Goal: Task Accomplishment & Management: Use online tool/utility

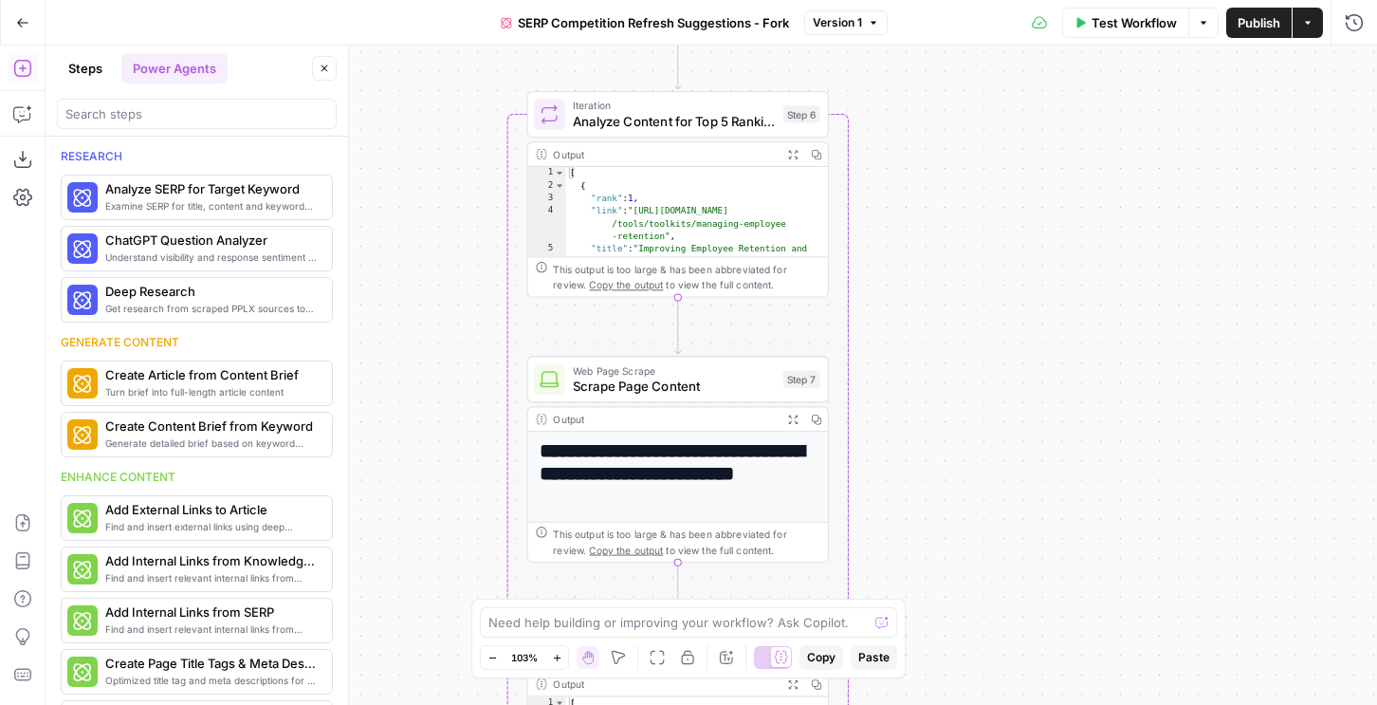
scroll to position [201, 0]
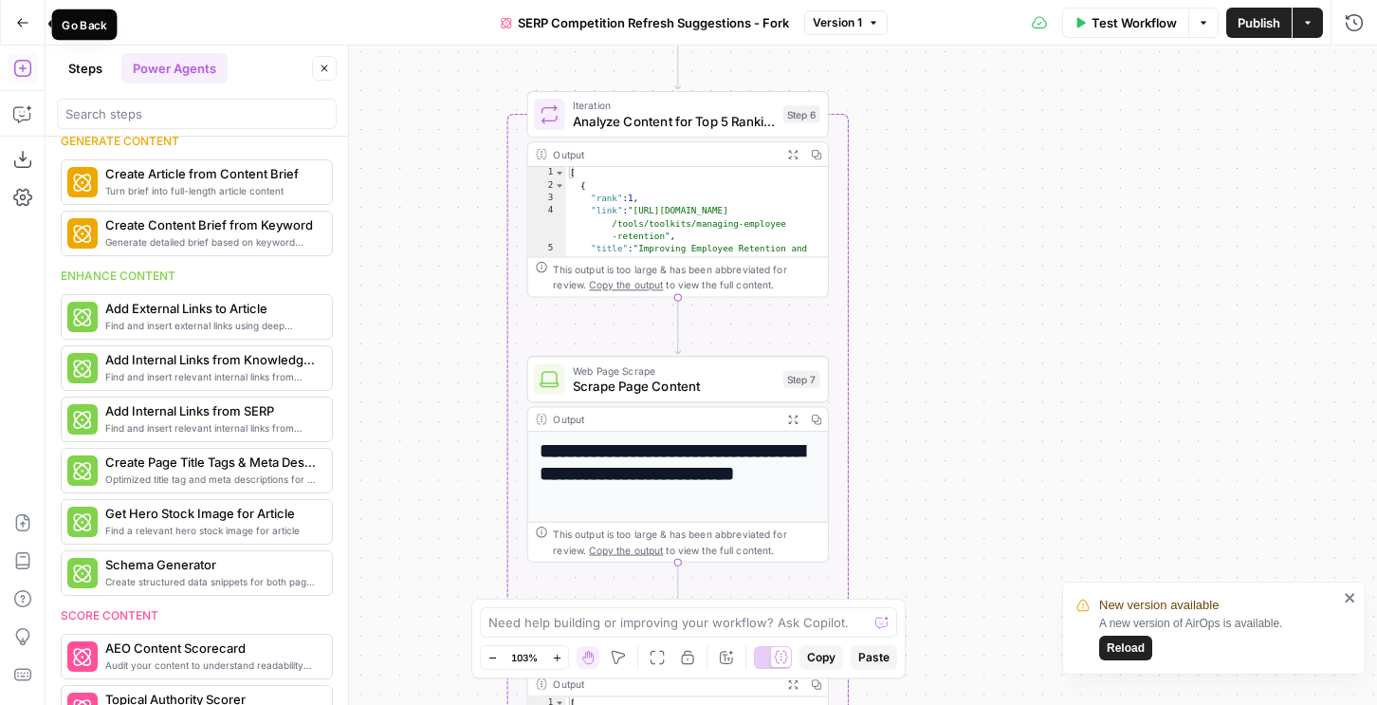
click at [28, 22] on span "Go Back" at bounding box center [28, 22] width 1 height 1
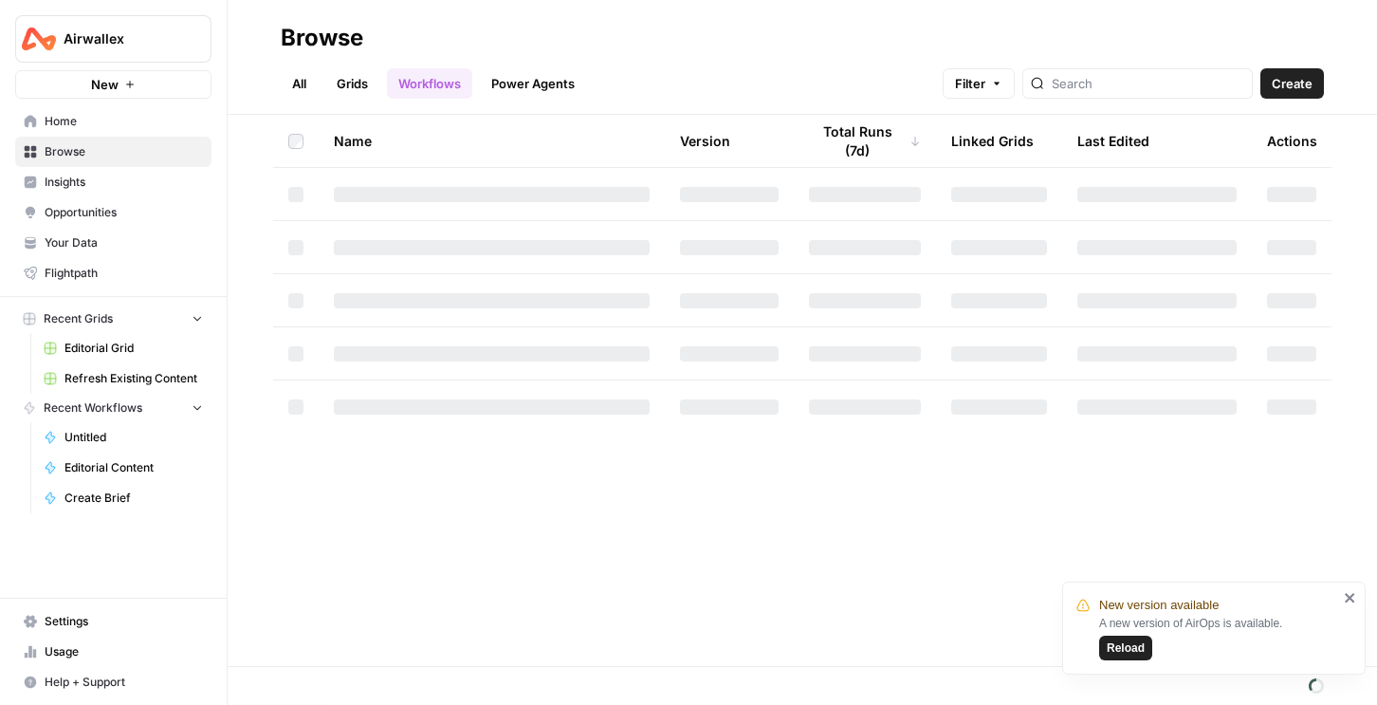
click at [50, 39] on img "Workspace: Airwallex" at bounding box center [39, 39] width 34 height 34
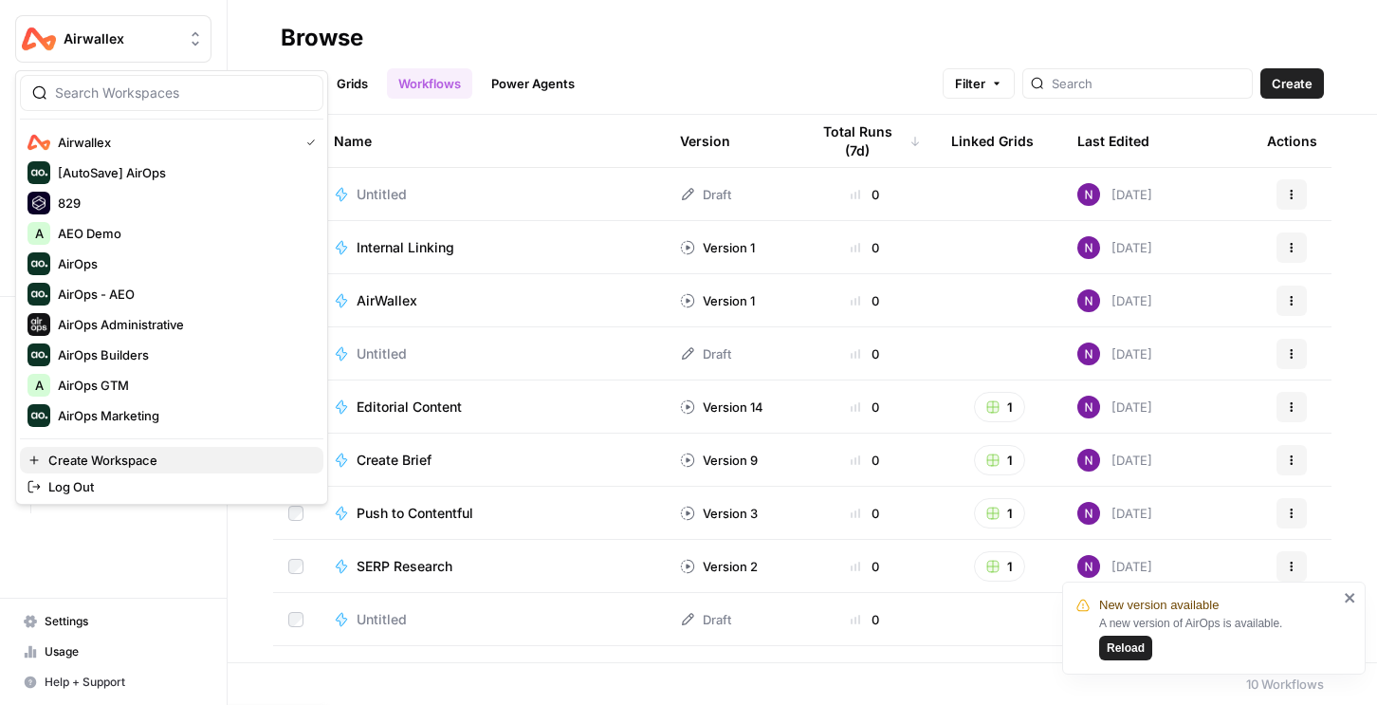
click at [97, 466] on span "Create Workspace" at bounding box center [178, 460] width 260 height 19
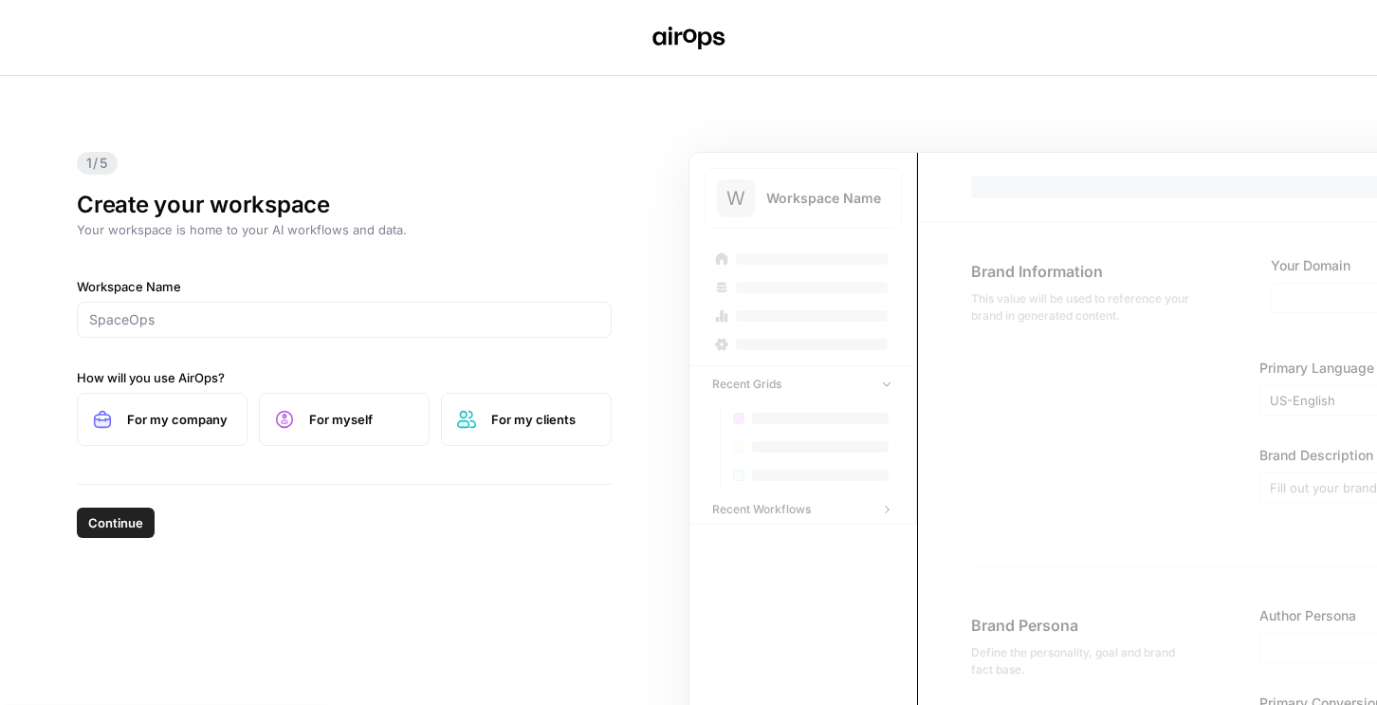
click at [205, 302] on div at bounding box center [344, 320] width 535 height 36
click at [202, 307] on div at bounding box center [344, 320] width 535 height 36
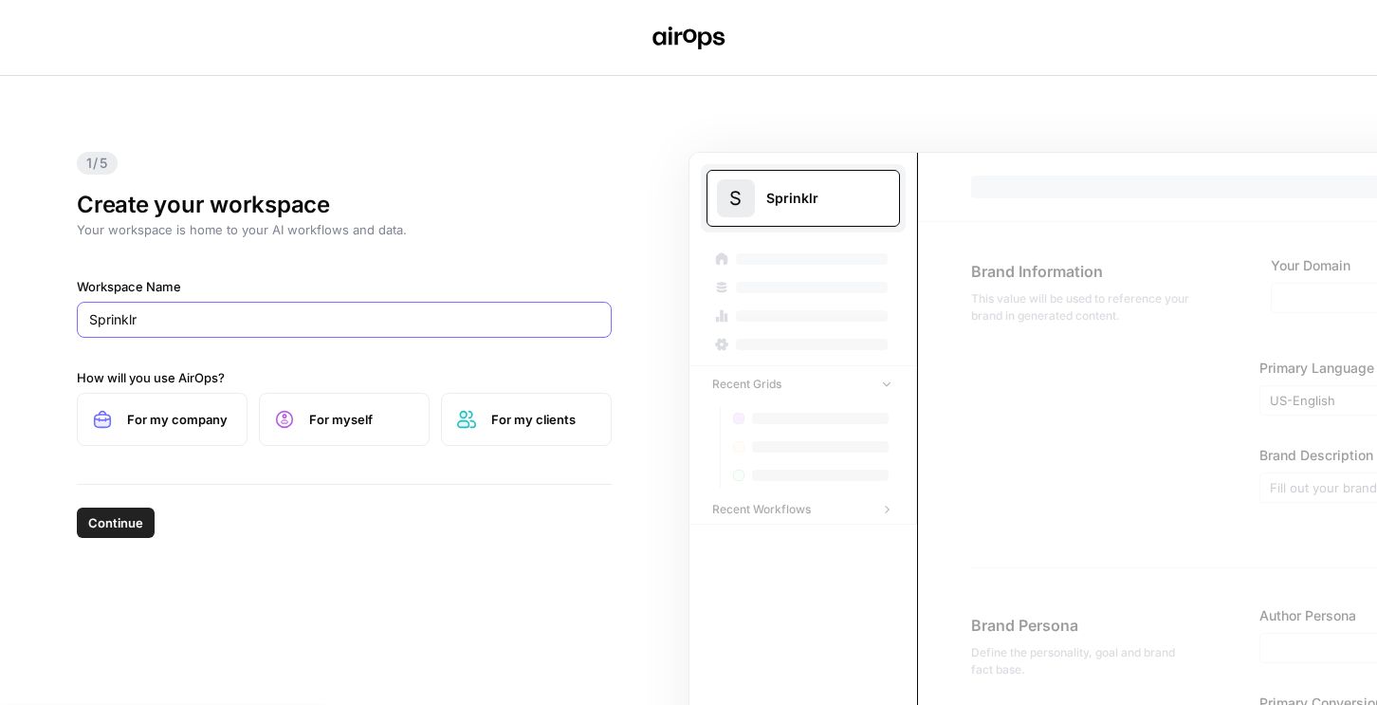
type input "Sprinklr"
click at [110, 440] on label "For my company" at bounding box center [162, 419] width 171 height 53
click at [105, 542] on div "Continue" at bounding box center [344, 519] width 535 height 68
click at [108, 527] on span "Continue" at bounding box center [115, 522] width 55 height 19
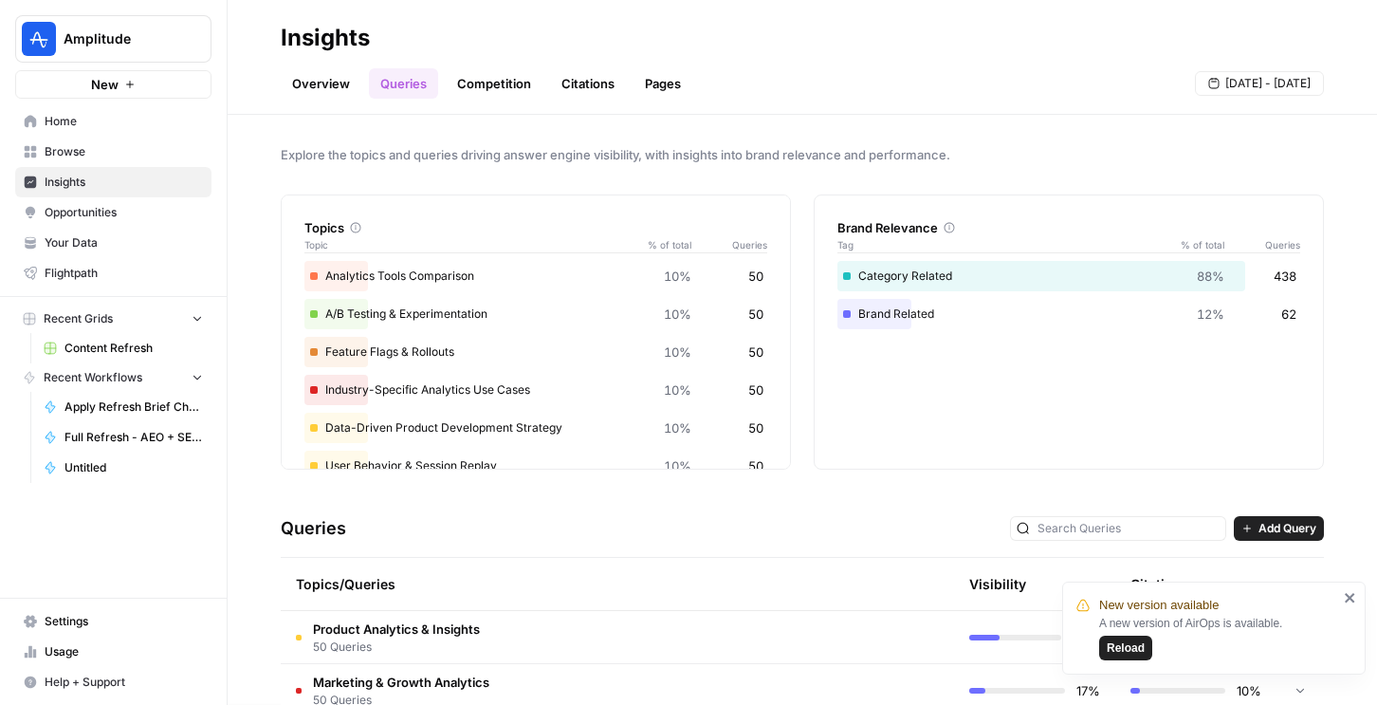
scroll to position [339, 0]
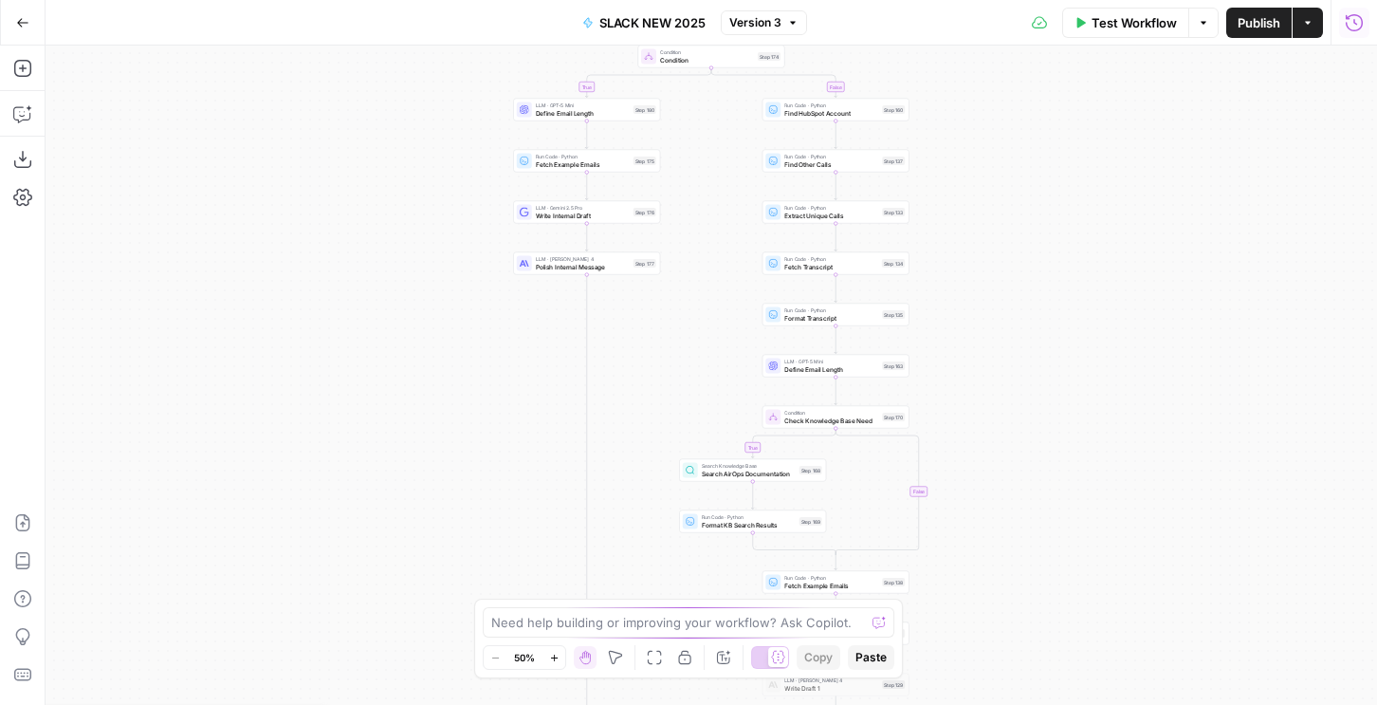
click at [1358, 19] on icon "button" at bounding box center [1354, 22] width 19 height 19
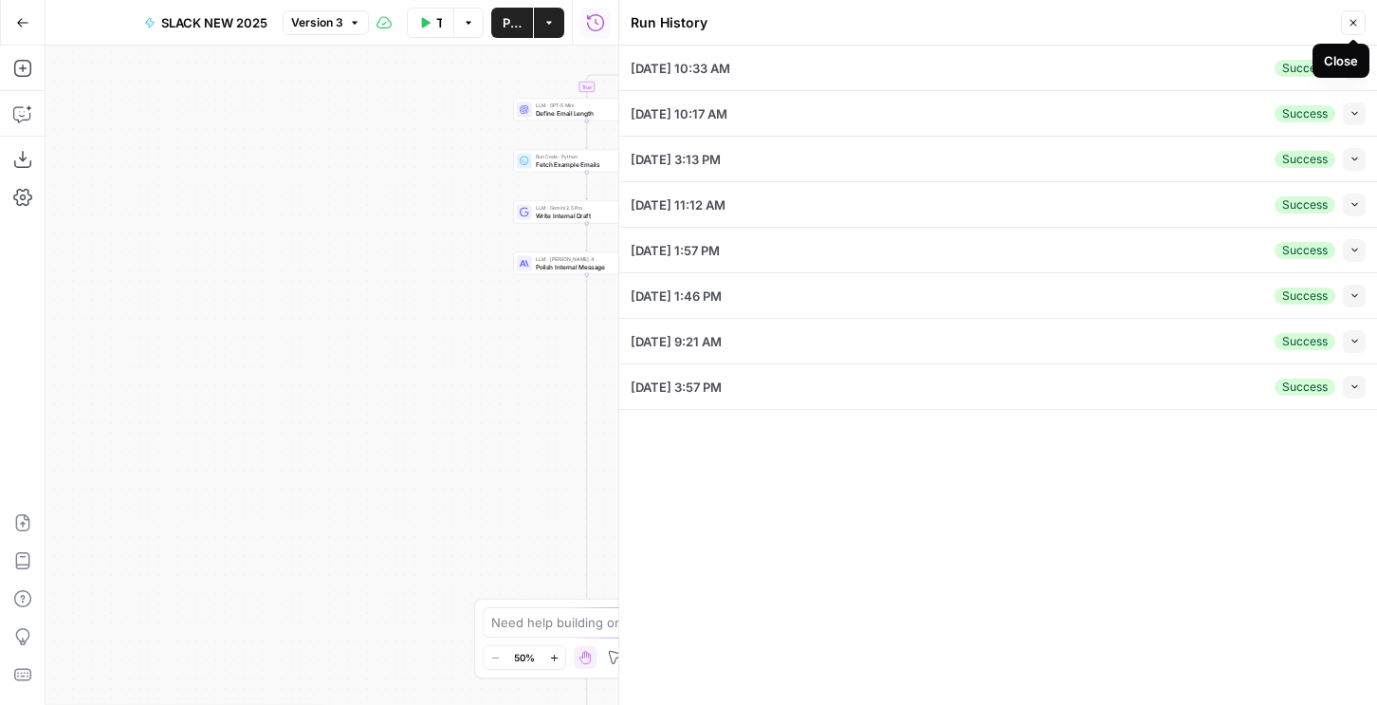
click at [1337, 79] on div "[DATE] 10:33 AM Success Collapse" at bounding box center [998, 68] width 735 height 45
click at [1353, 73] on button "Collapse" at bounding box center [1354, 68] width 23 height 23
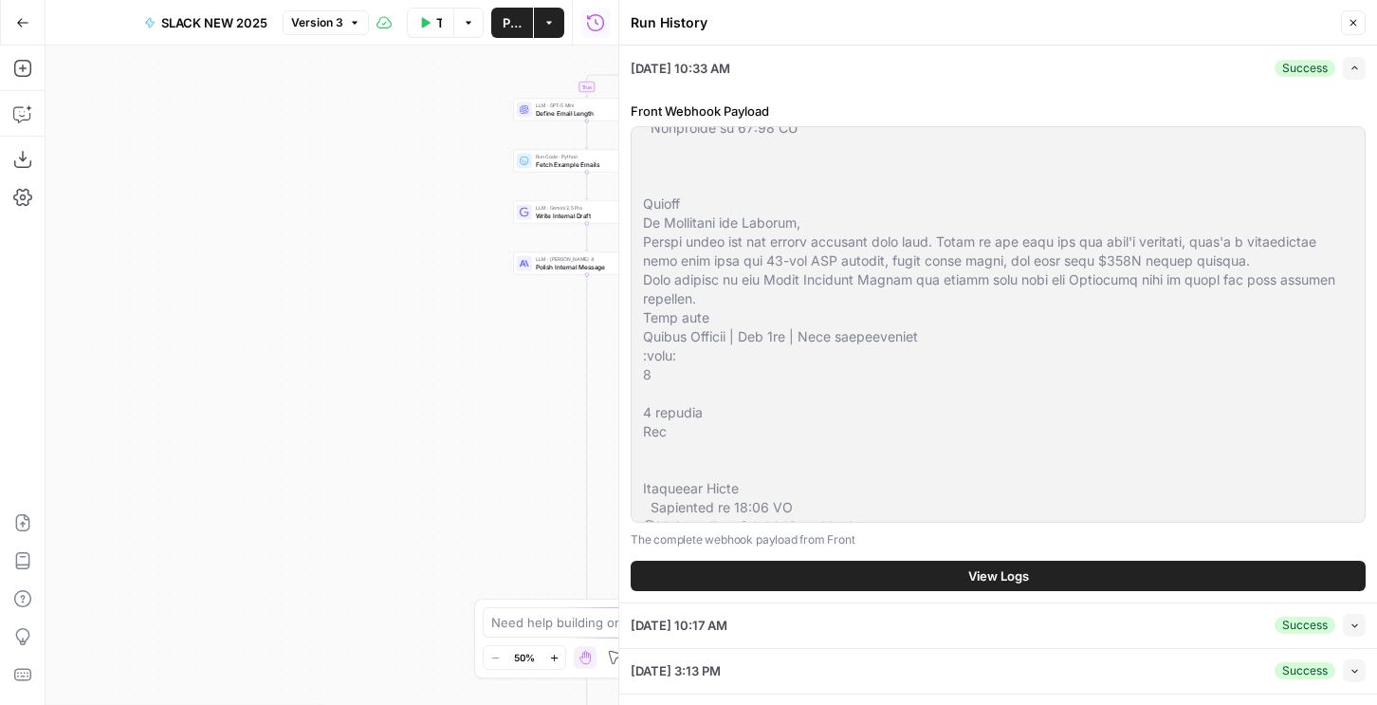
scroll to position [318, 0]
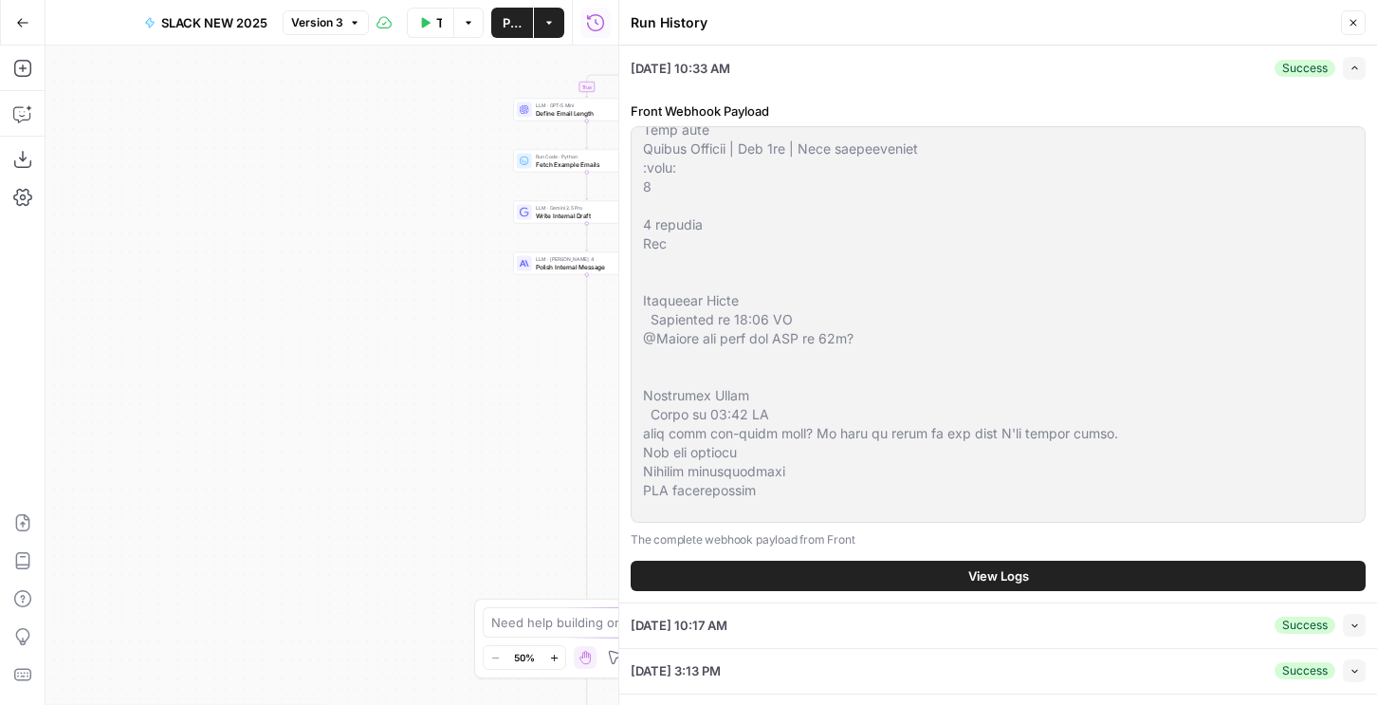
click at [932, 577] on button "View Logs" at bounding box center [998, 576] width 735 height 30
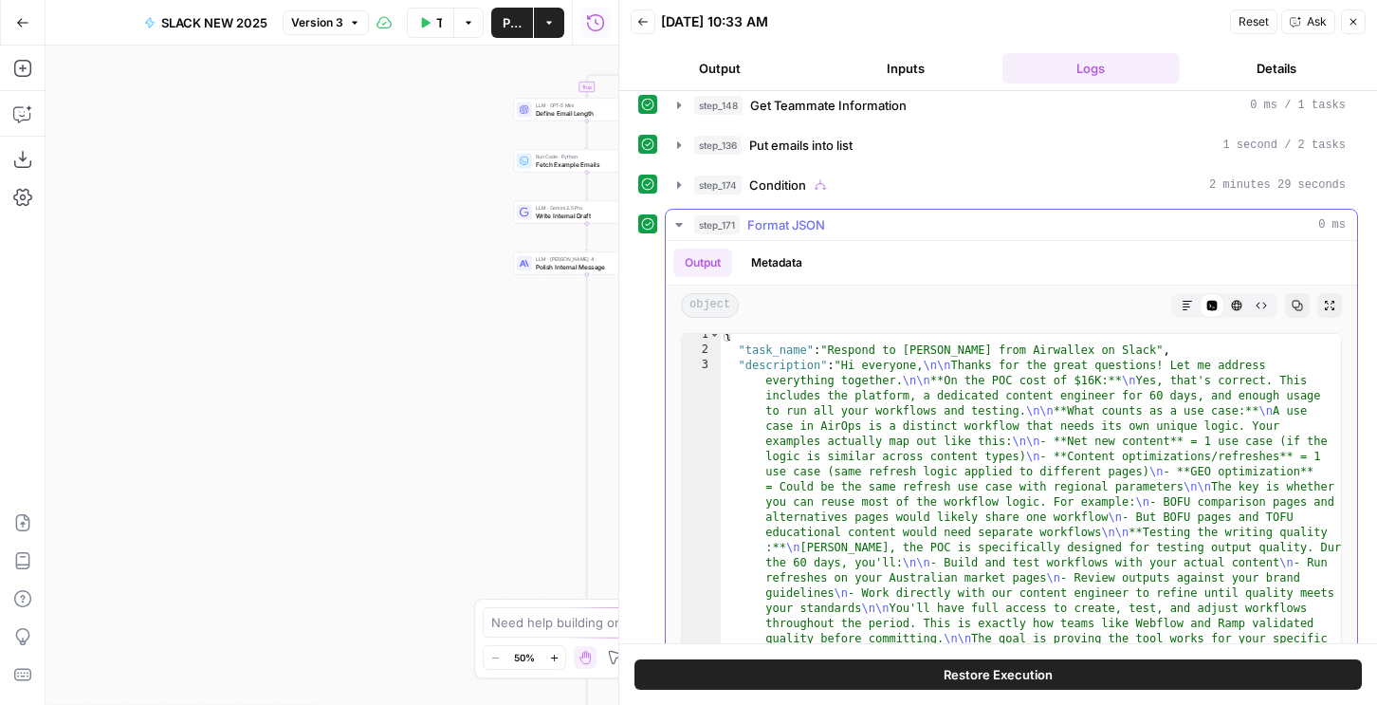
scroll to position [63, 0]
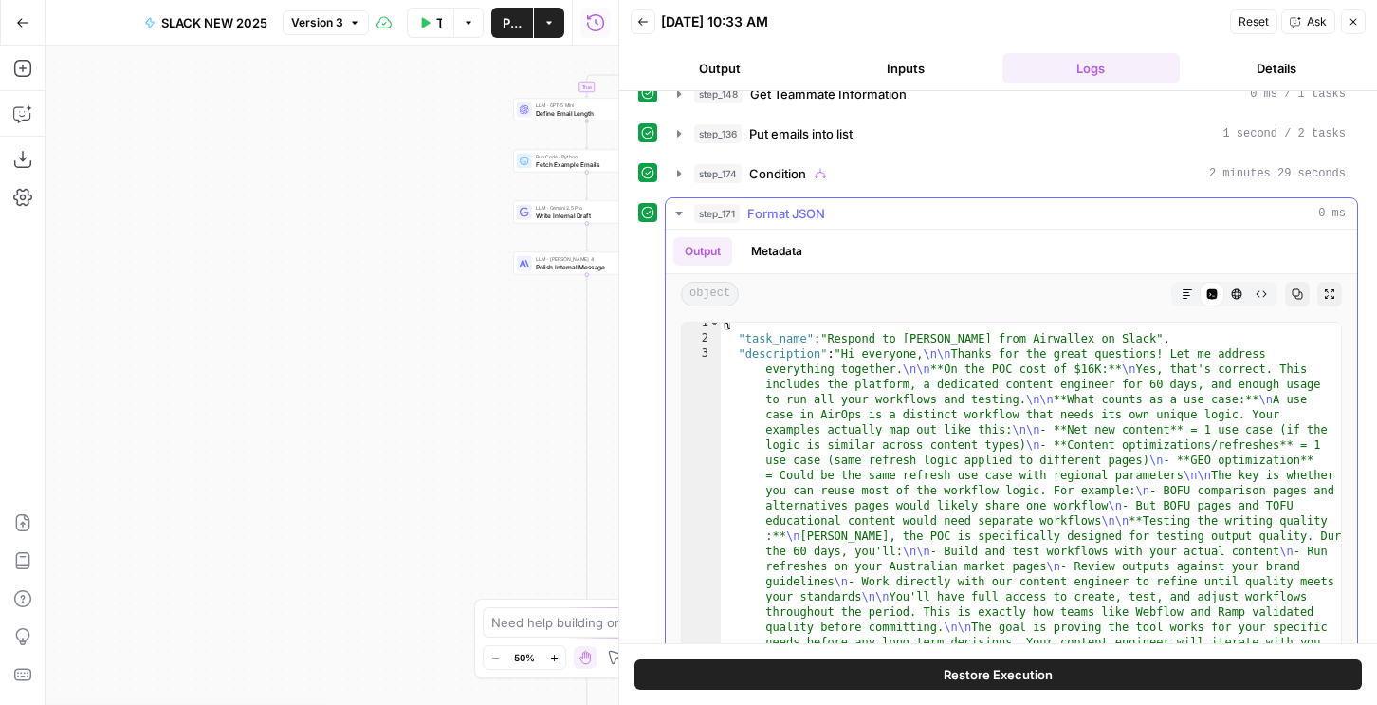
click at [839, 208] on div "step_171 Format JSON 0 ms" at bounding box center [1020, 213] width 652 height 19
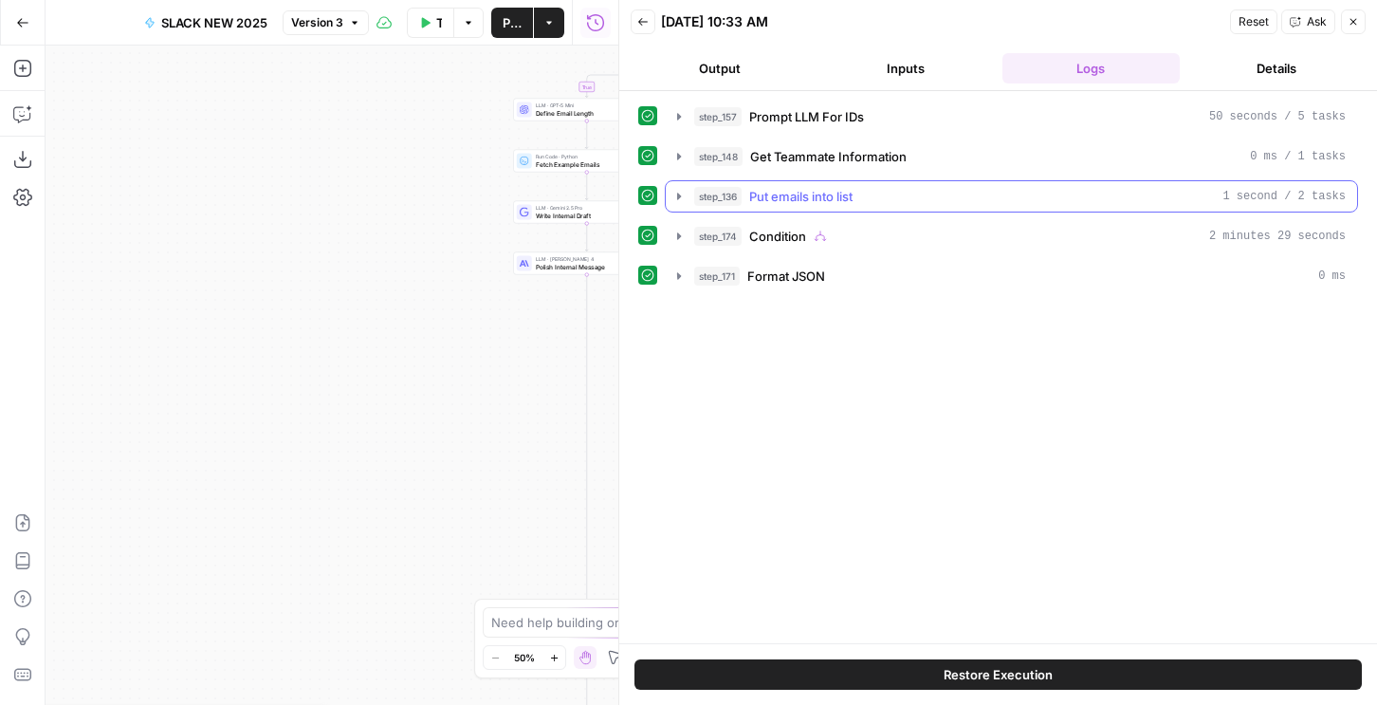
scroll to position [0, 0]
click at [814, 203] on span "Put emails into list" at bounding box center [800, 196] width 103 height 19
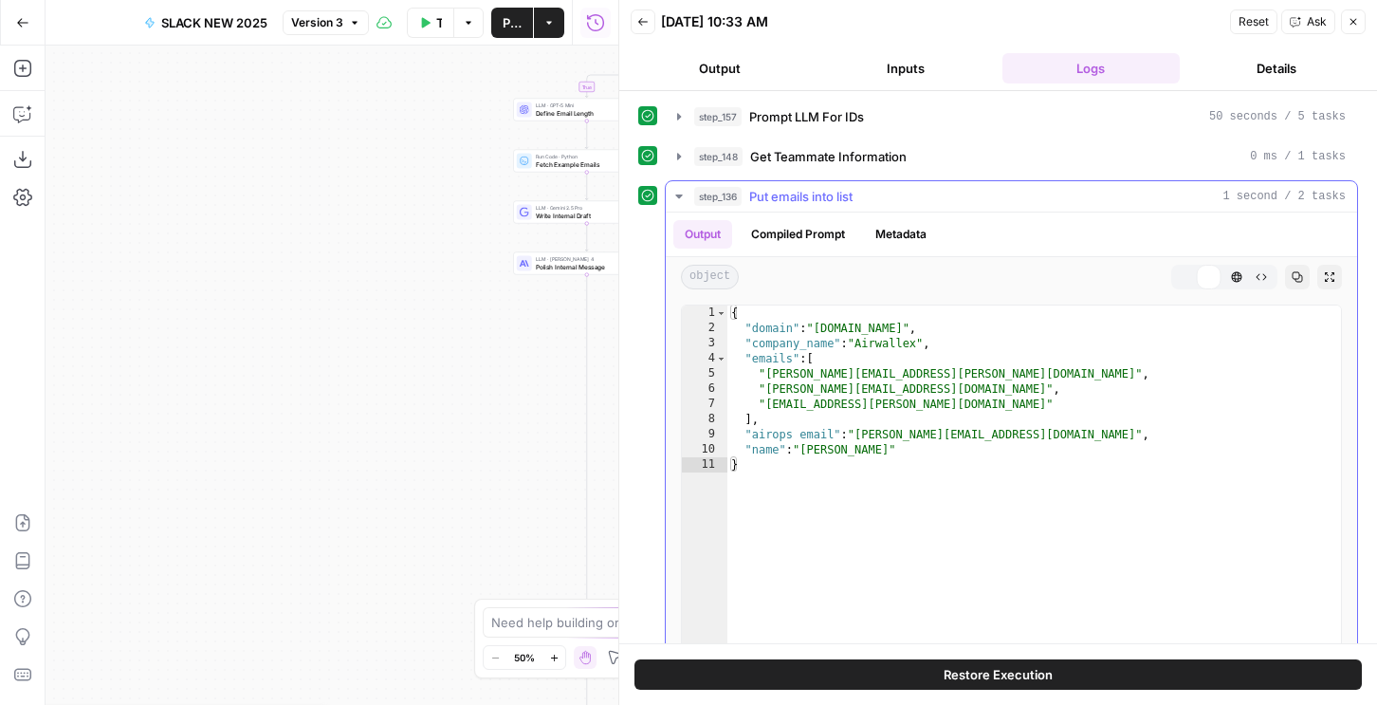
click at [814, 203] on span "Put emails into list" at bounding box center [800, 196] width 103 height 19
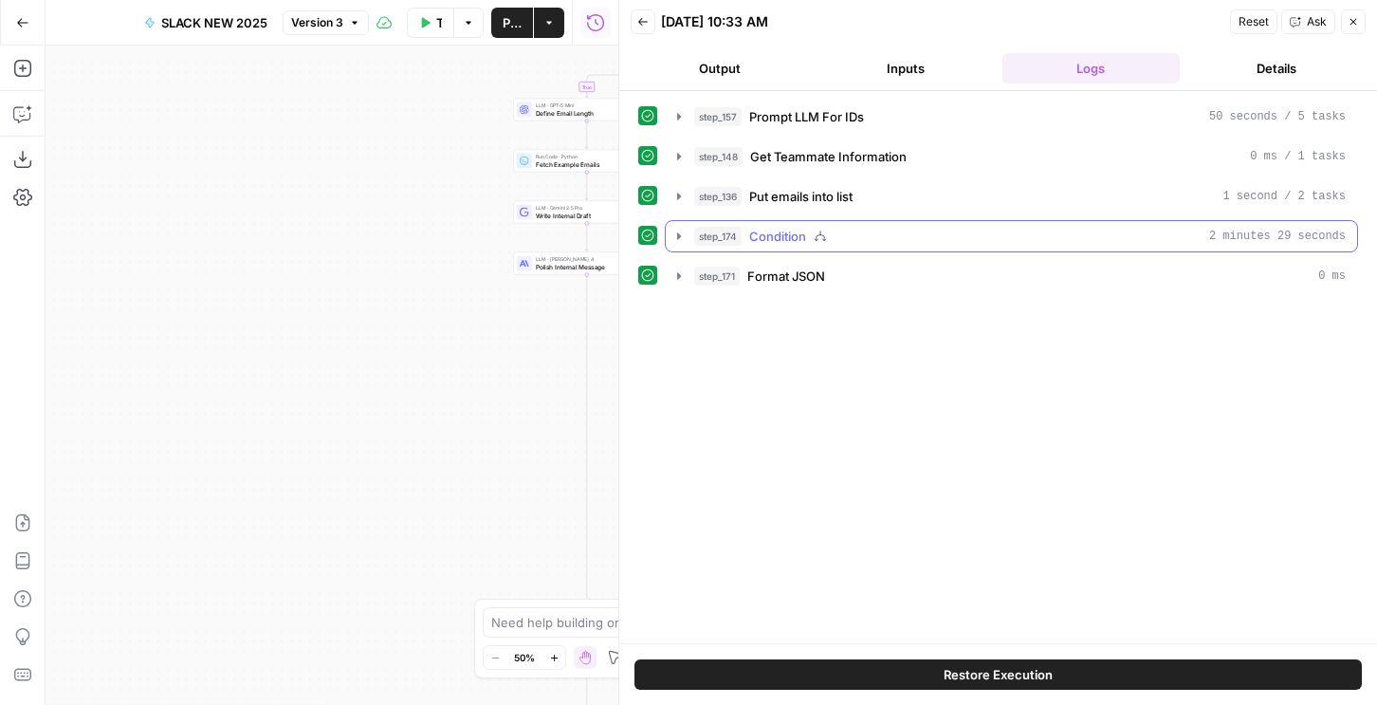
click at [810, 229] on div "step_174 Condition 2 minutes 29 seconds" at bounding box center [1020, 236] width 652 height 19
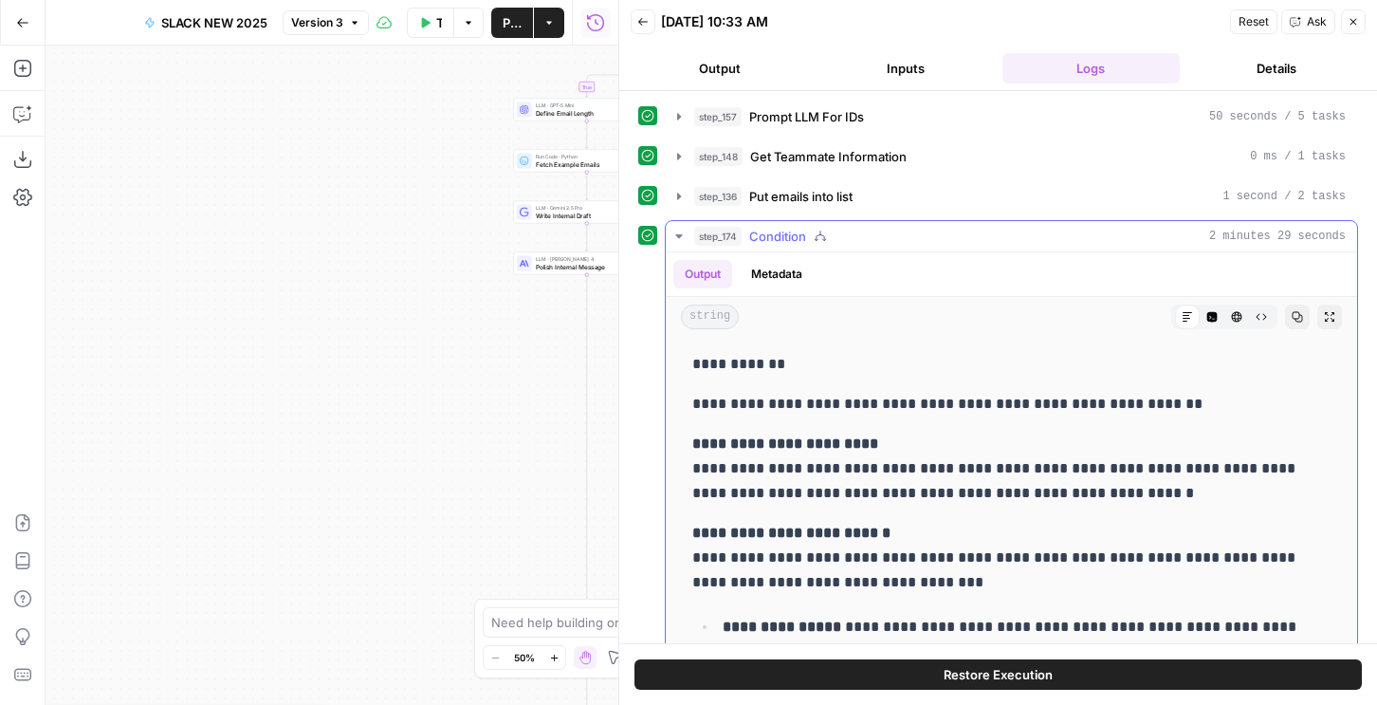
scroll to position [193, 0]
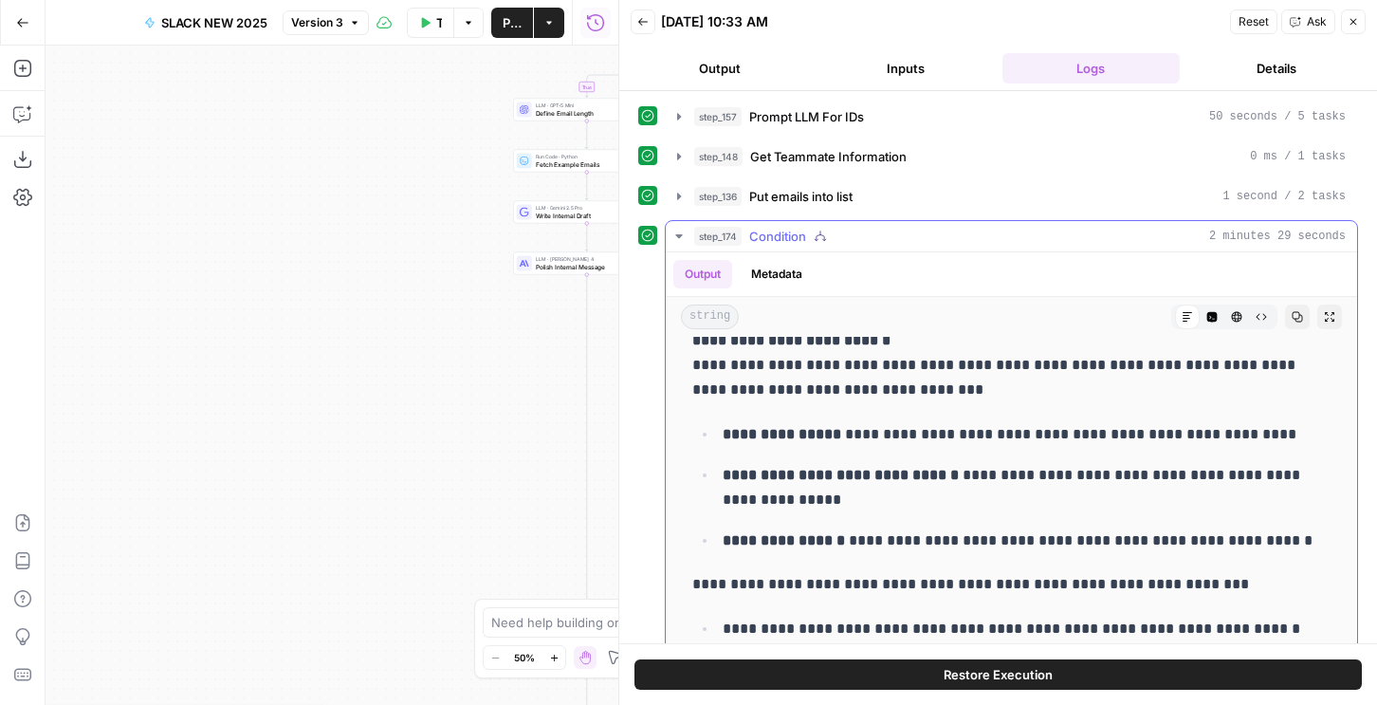
click at [776, 267] on button "Metadata" at bounding box center [777, 274] width 74 height 28
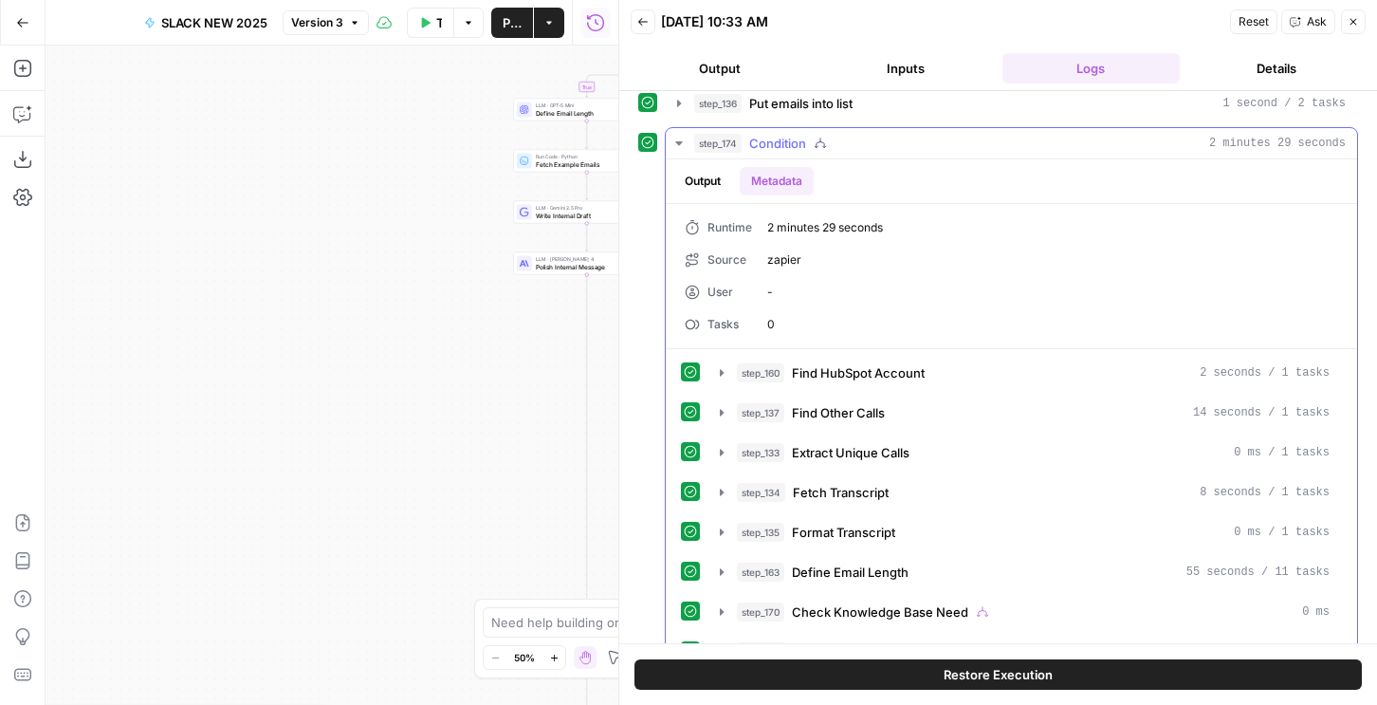
scroll to position [215, 0]
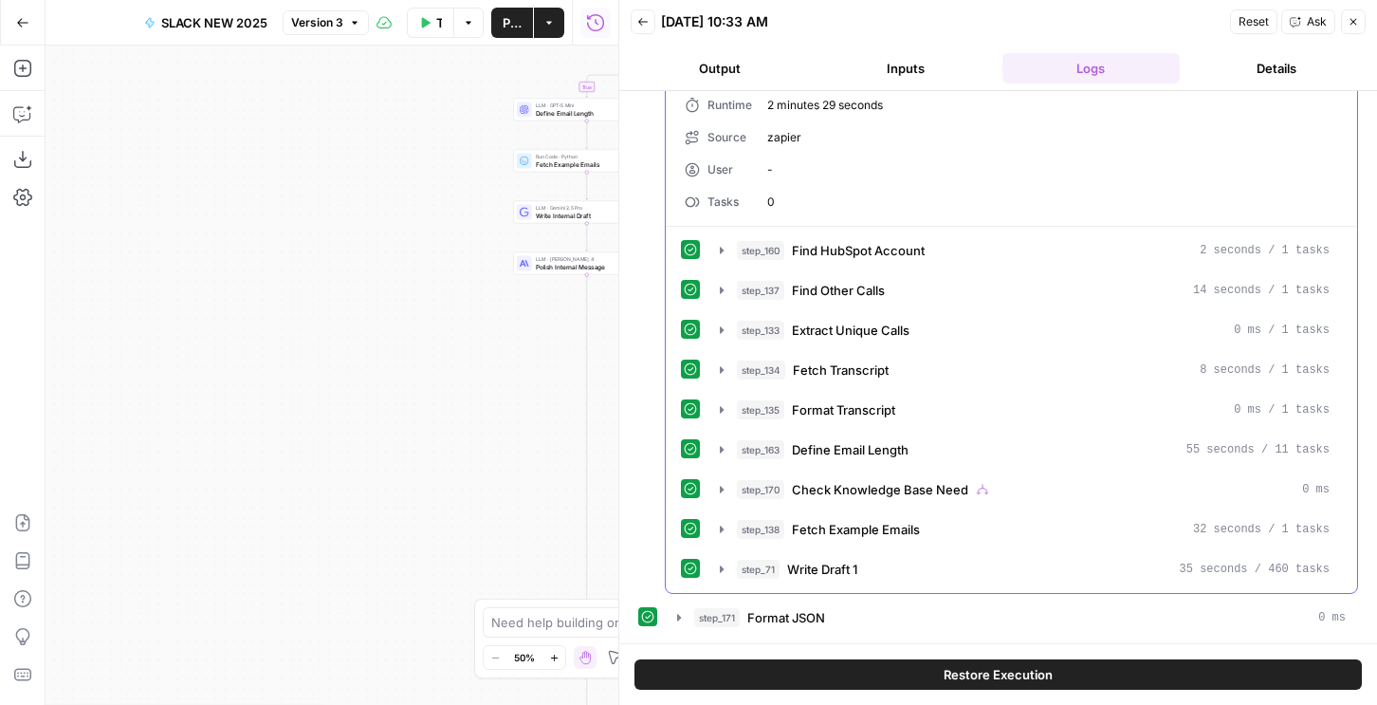
click at [820, 567] on span "Write Draft 1" at bounding box center [822, 569] width 70 height 19
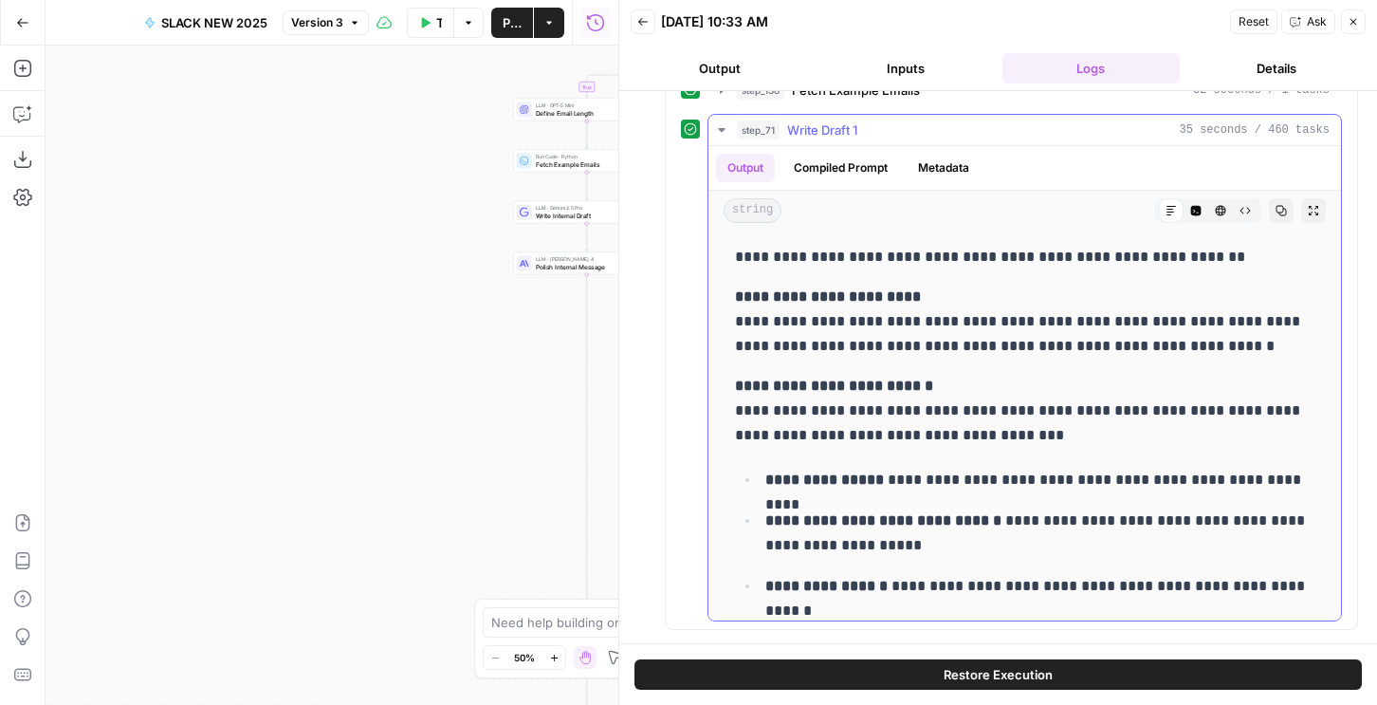
scroll to position [367, 0]
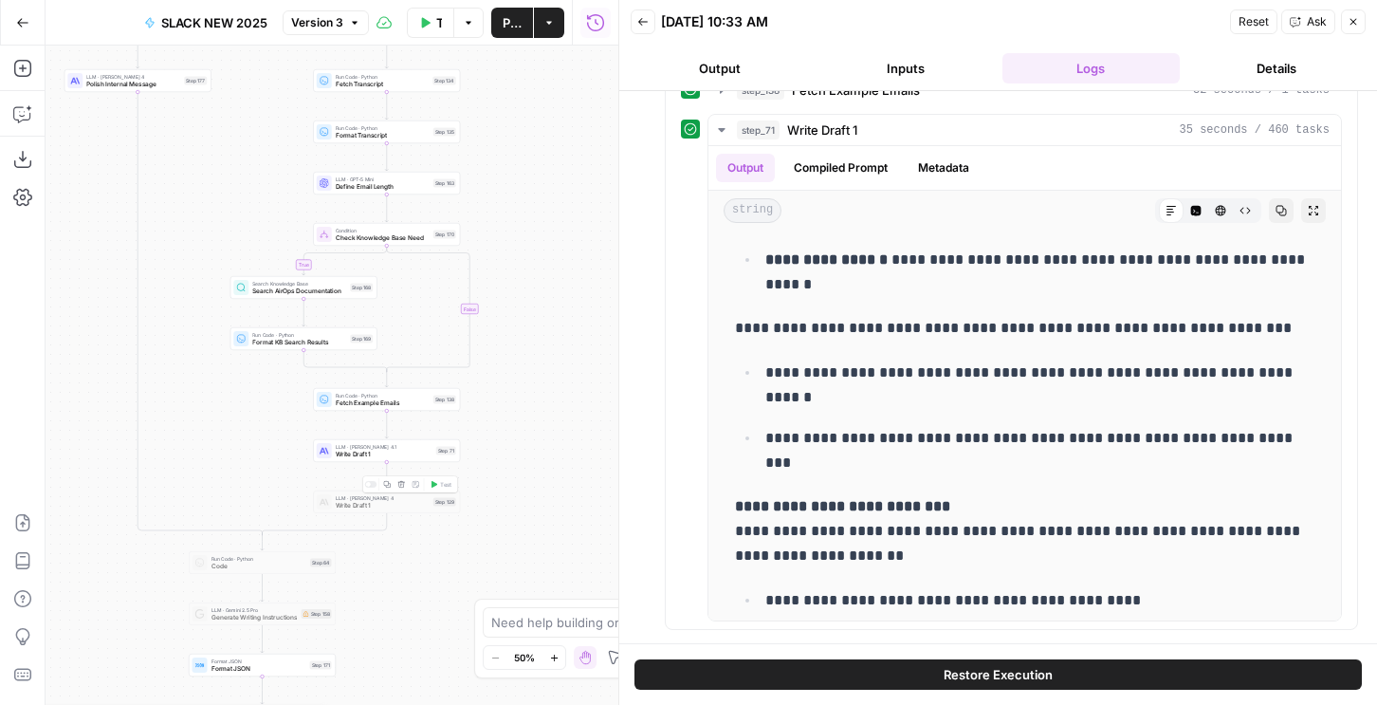
click at [370, 487] on div at bounding box center [371, 484] width 12 height 7
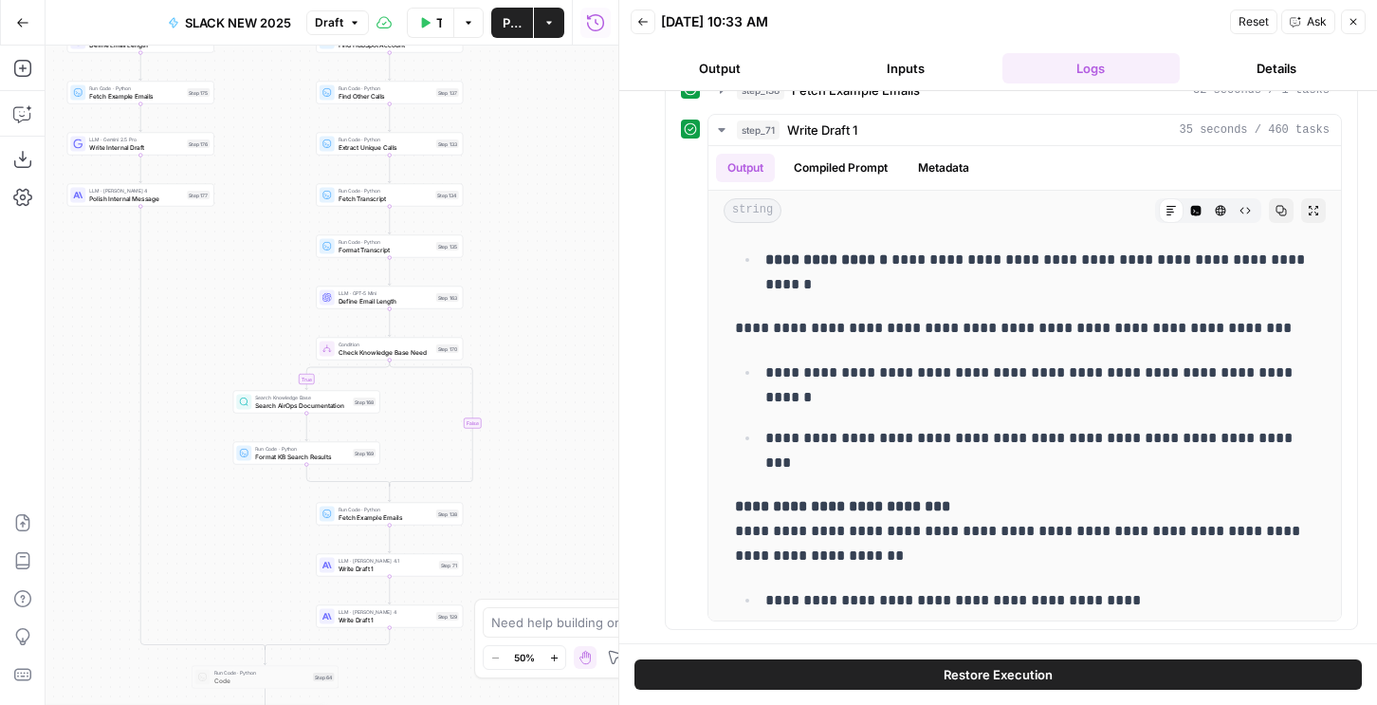
click at [432, 576] on div "LLM · [PERSON_NAME] 4.1 Write Draft 1 Step 71" at bounding box center [389, 565] width 147 height 23
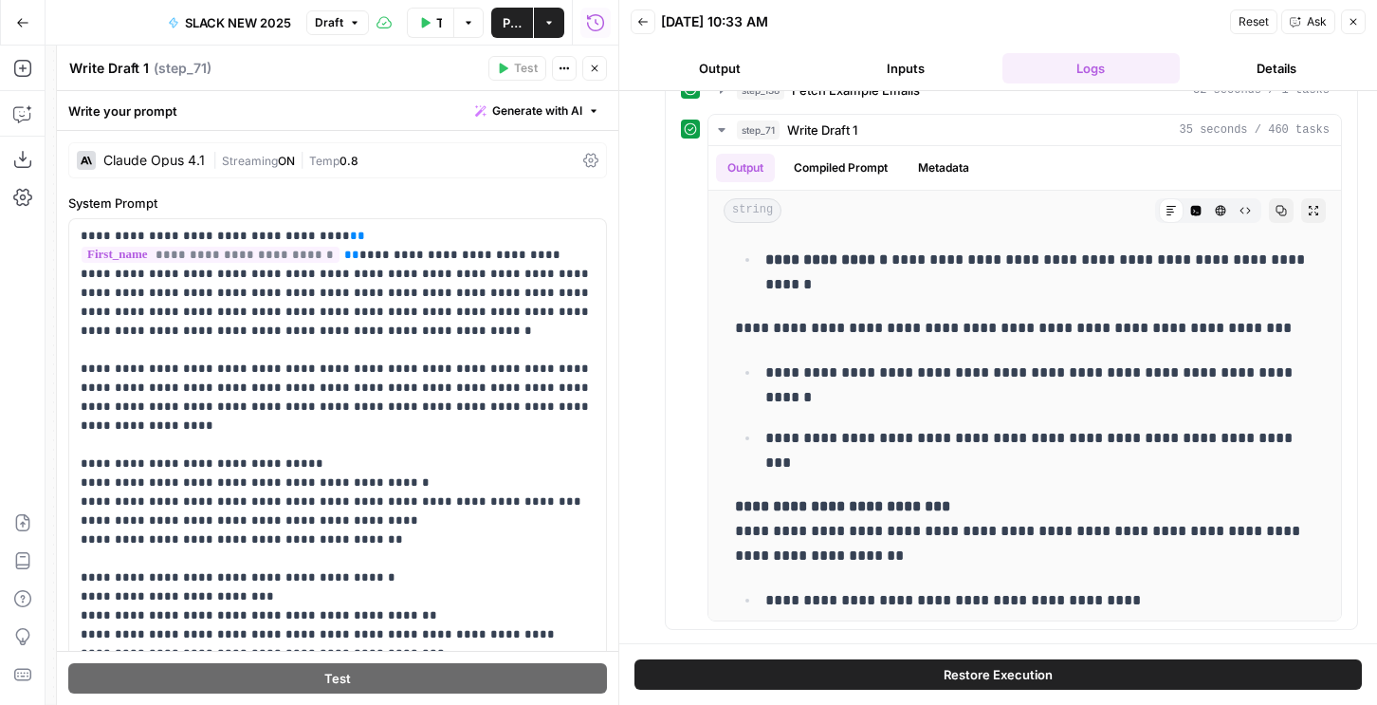
click at [381, 147] on div "[PERSON_NAME] Opus 4.1 | Streaming ON | Temp 0.8" at bounding box center [337, 160] width 539 height 36
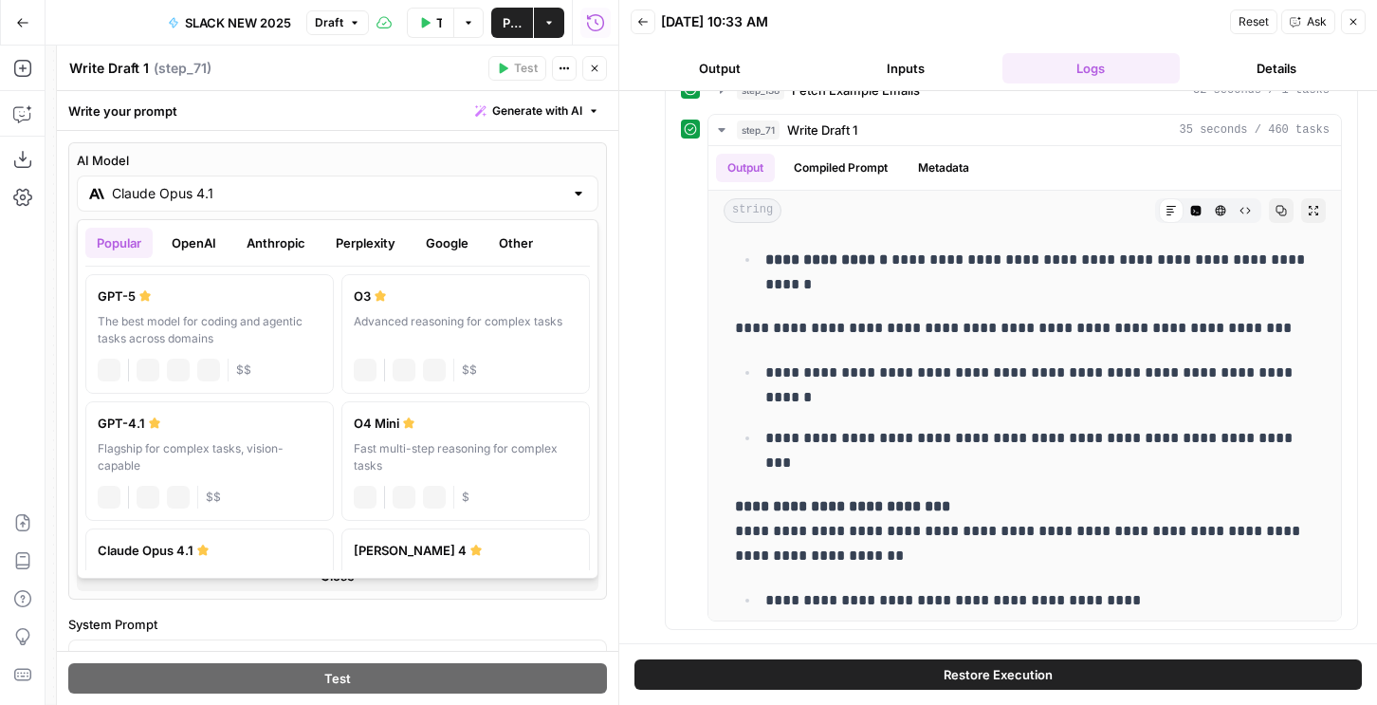
click at [235, 199] on input "Claude Opus 4.1" at bounding box center [338, 193] width 452 height 19
click at [437, 245] on button "Google" at bounding box center [447, 243] width 65 height 30
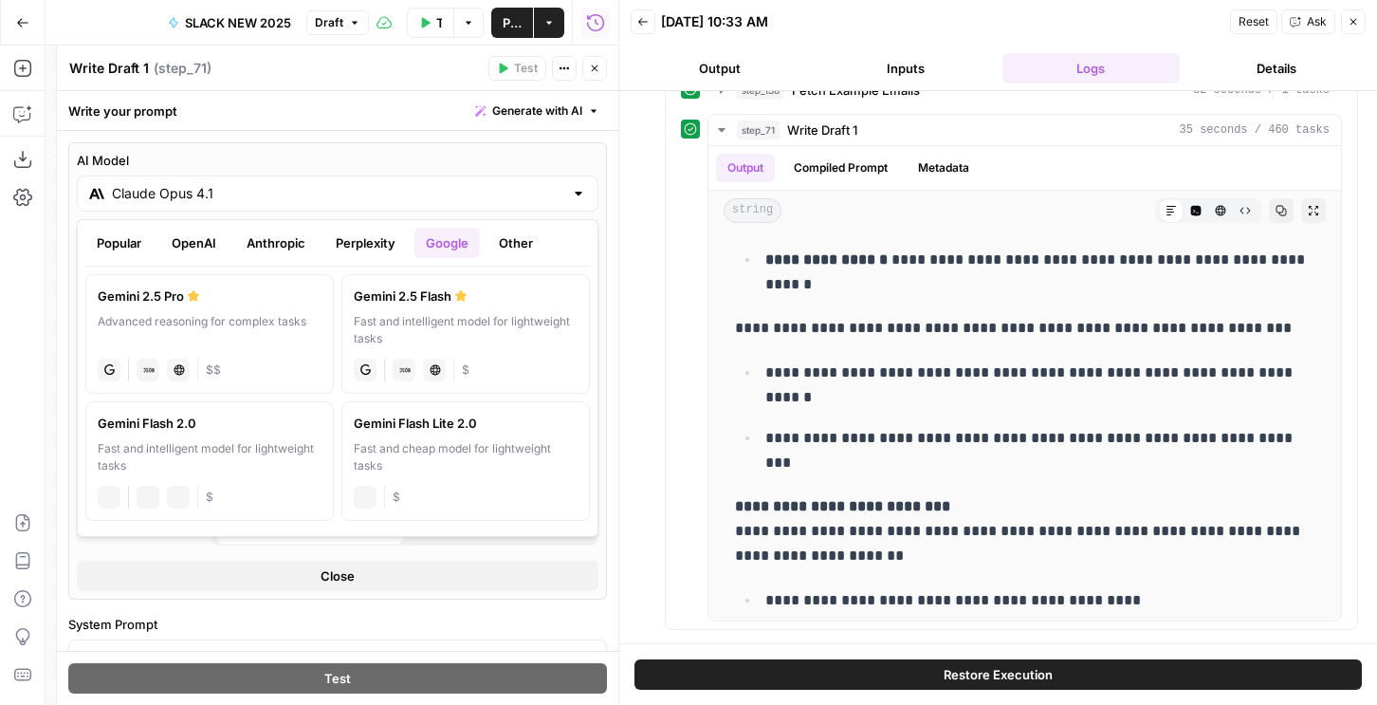
click at [157, 336] on div "Advanced reasoning for complex tasks" at bounding box center [210, 330] width 224 height 34
type input "Gemini 2.5 Pro"
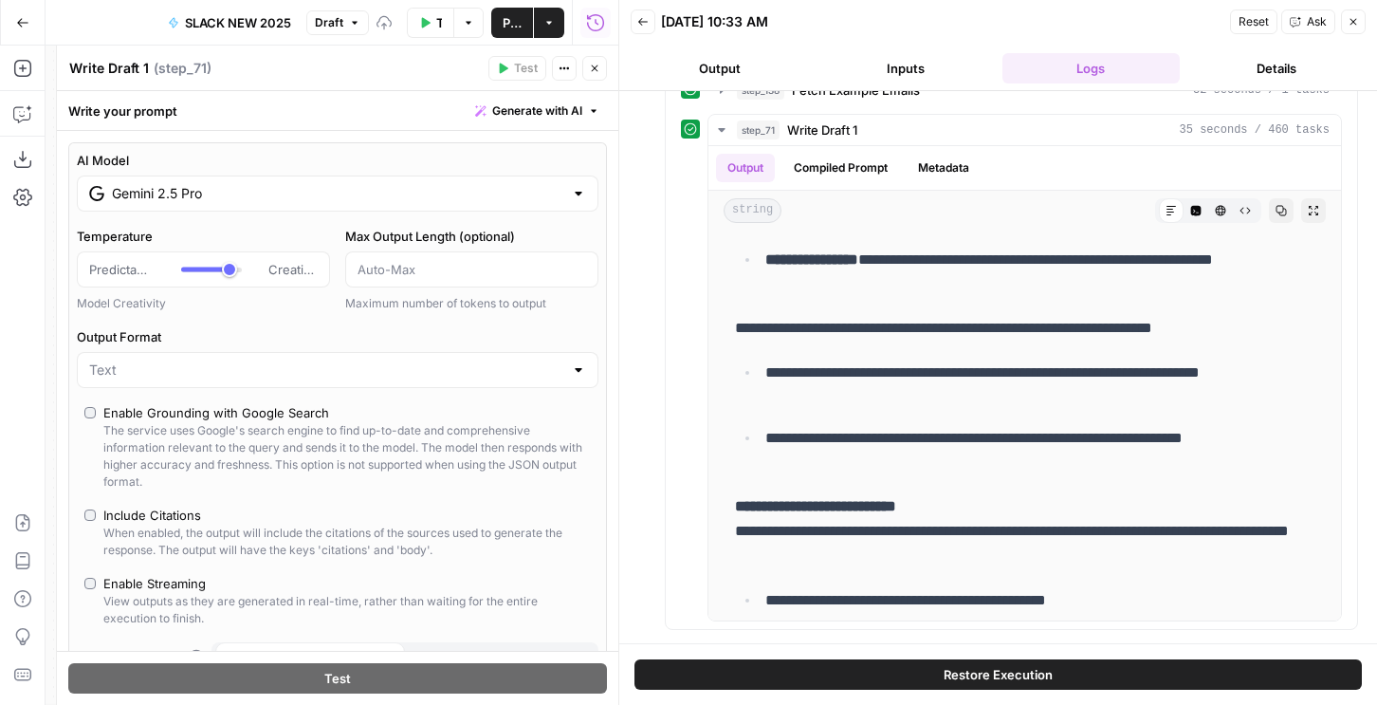
click at [811, 653] on div "Restore Execution" at bounding box center [998, 674] width 758 height 62
click at [811, 670] on button "Restore Execution" at bounding box center [999, 674] width 728 height 30
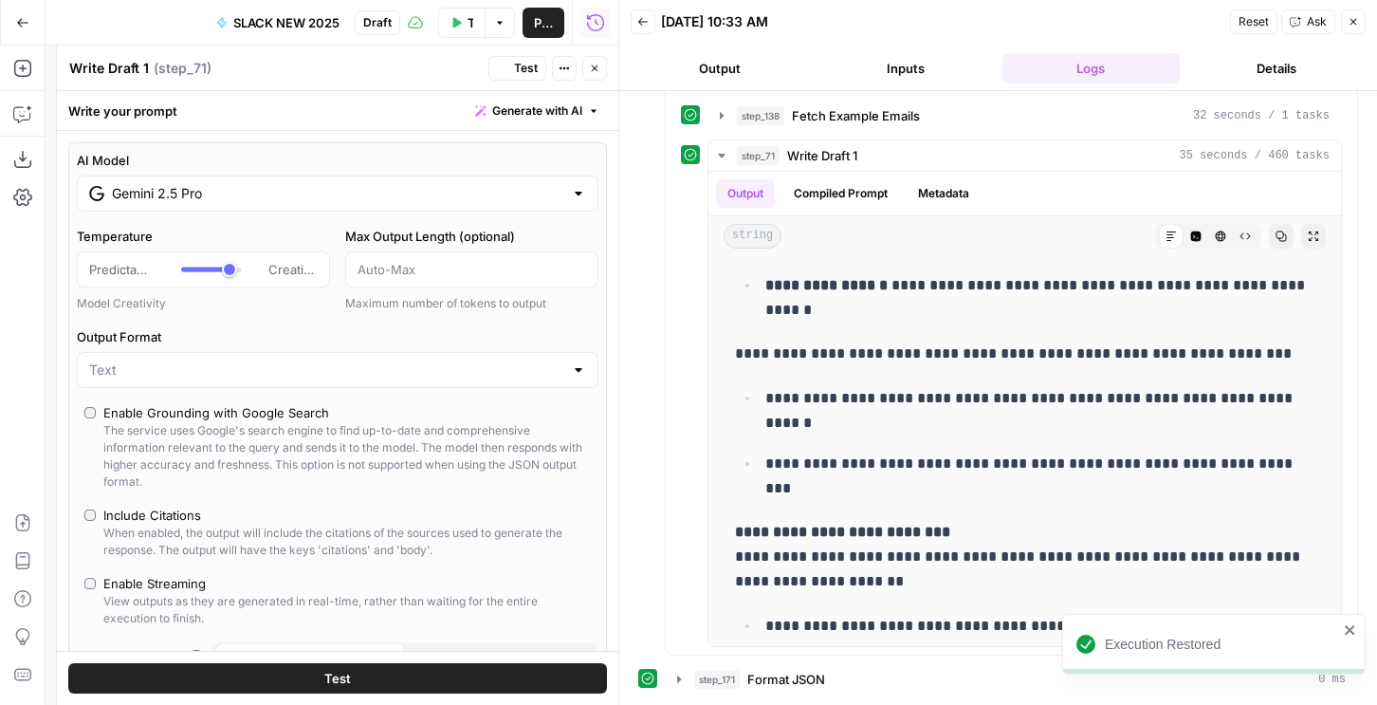
scroll to position [629, 0]
click at [598, 69] on icon "button" at bounding box center [594, 68] width 11 height 11
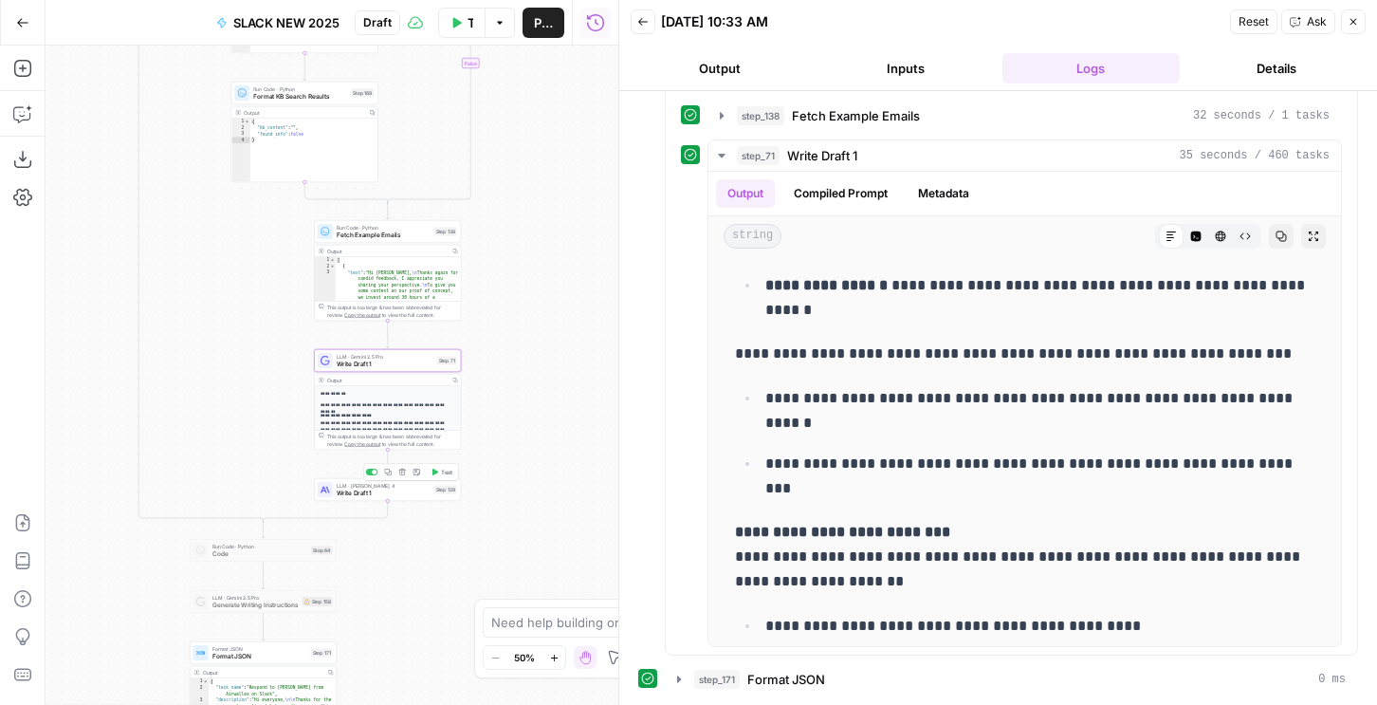
click at [436, 470] on icon "button" at bounding box center [435, 473] width 8 height 8
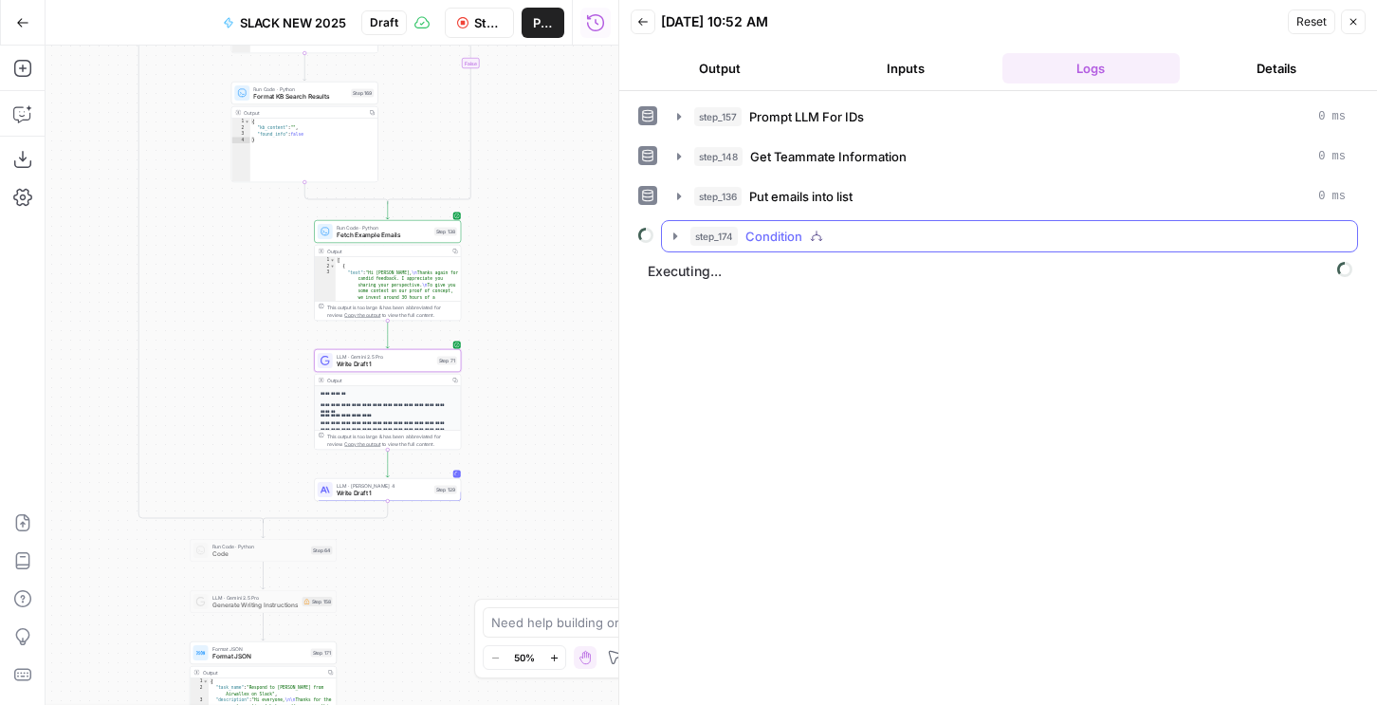
click at [758, 245] on span "Condition" at bounding box center [774, 236] width 57 height 19
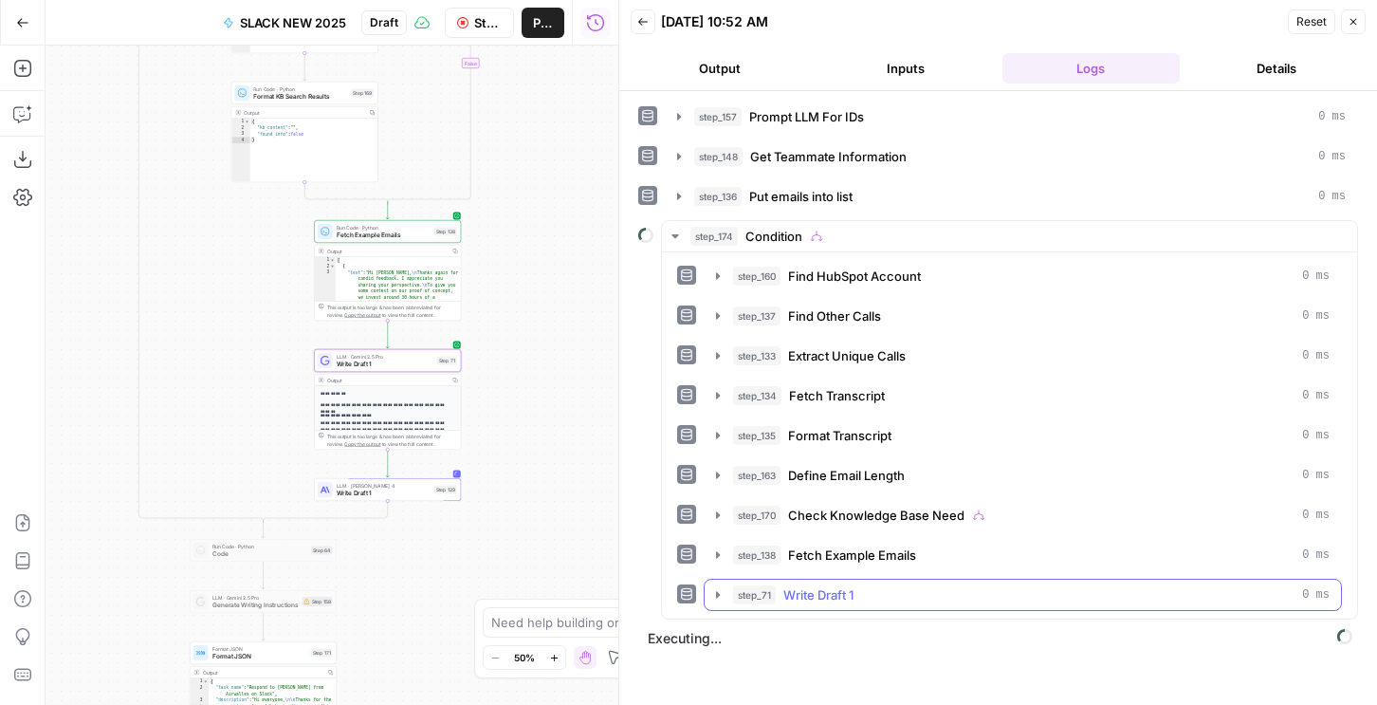
click at [755, 612] on div "step_160 Find HubSpot Account 0 ms step_137 Find Other Calls 0 ms step_133 Extr…" at bounding box center [1009, 435] width 695 height 366
click at [755, 593] on span "step_71" at bounding box center [754, 594] width 43 height 19
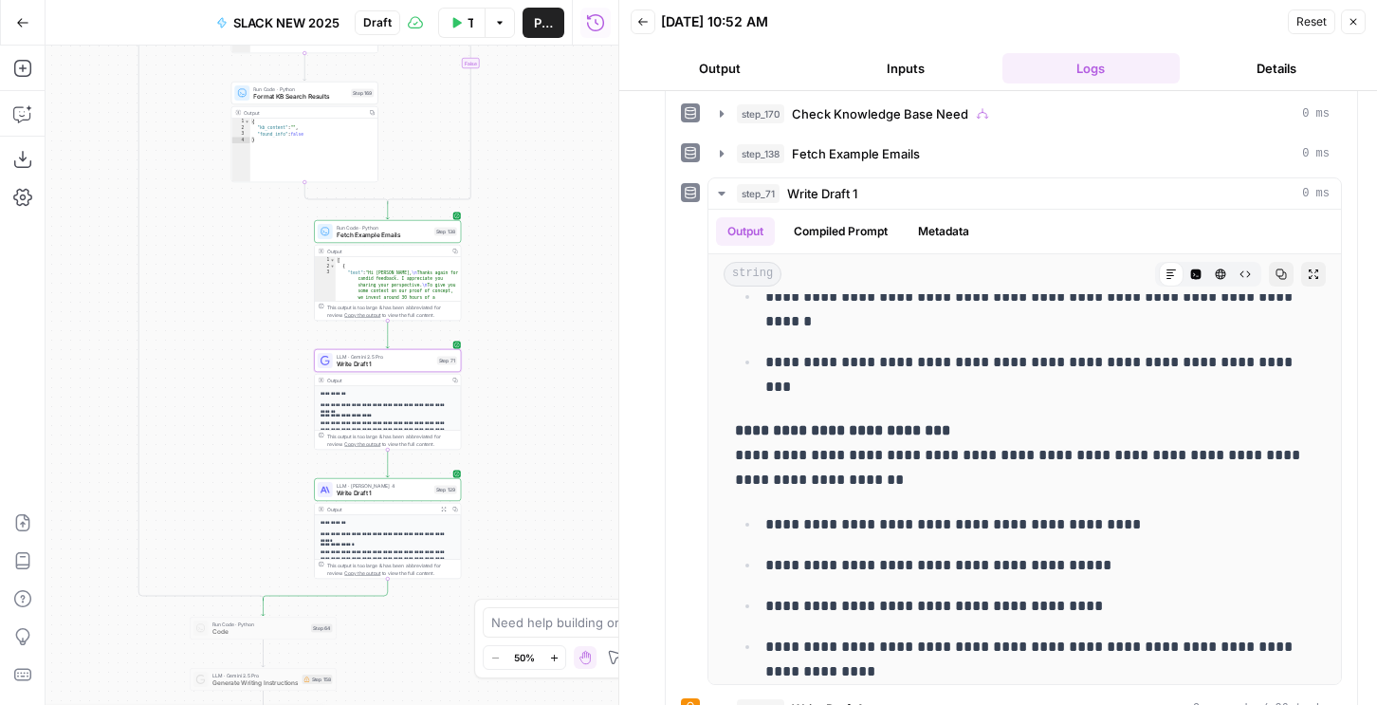
scroll to position [914, 0]
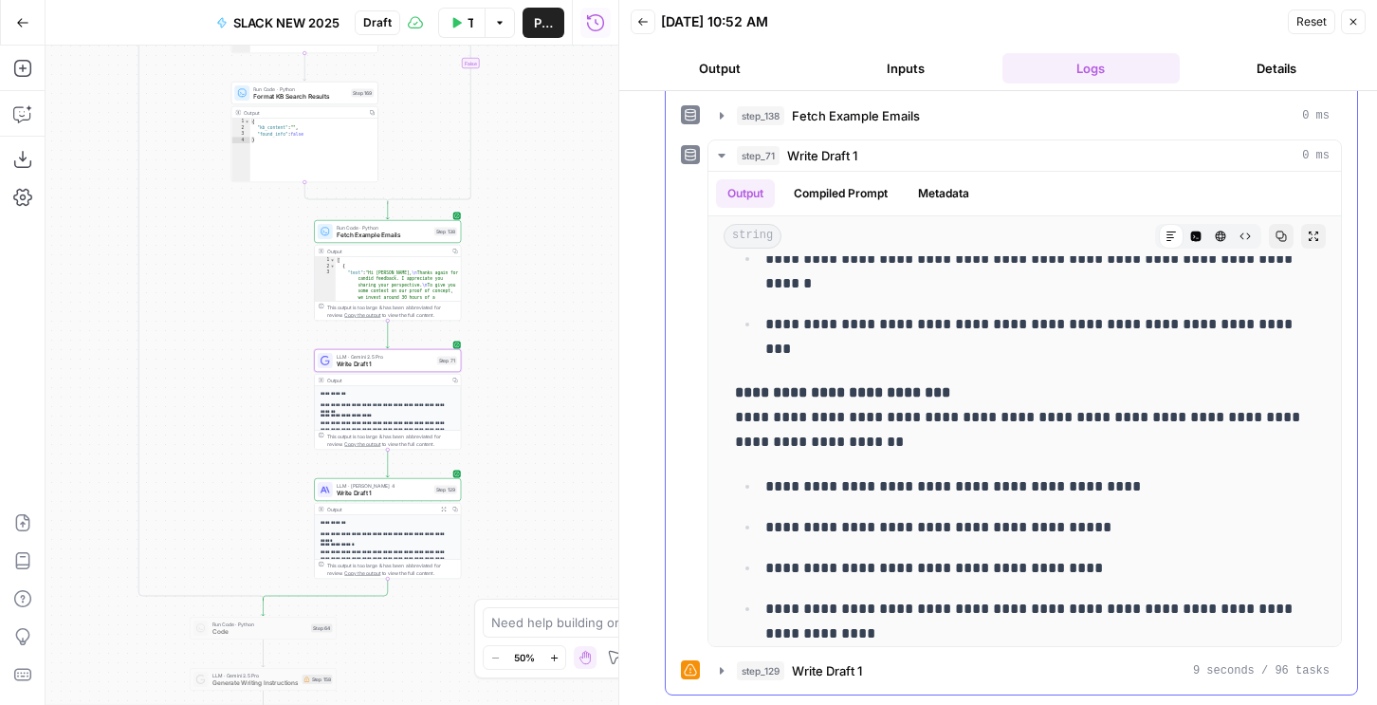
click at [804, 678] on span "Write Draft 1" at bounding box center [827, 670] width 70 height 19
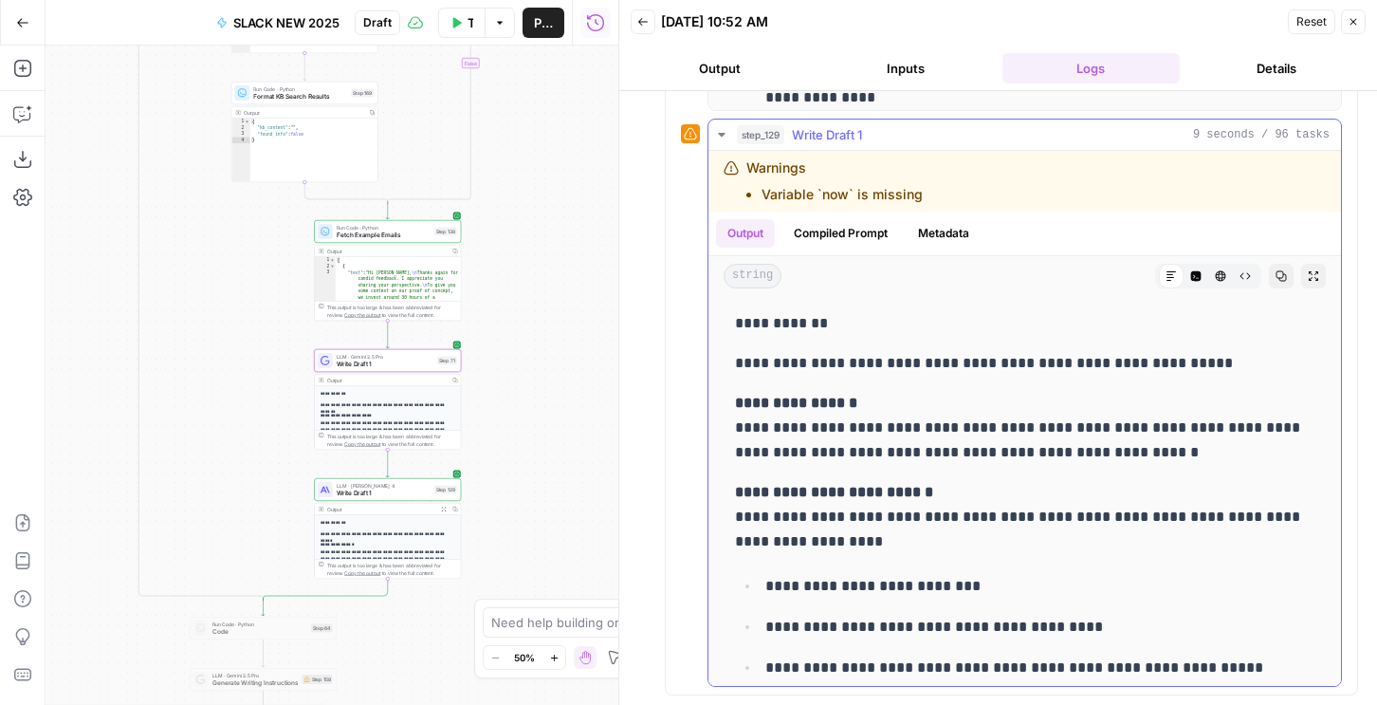
scroll to position [1197, 0]
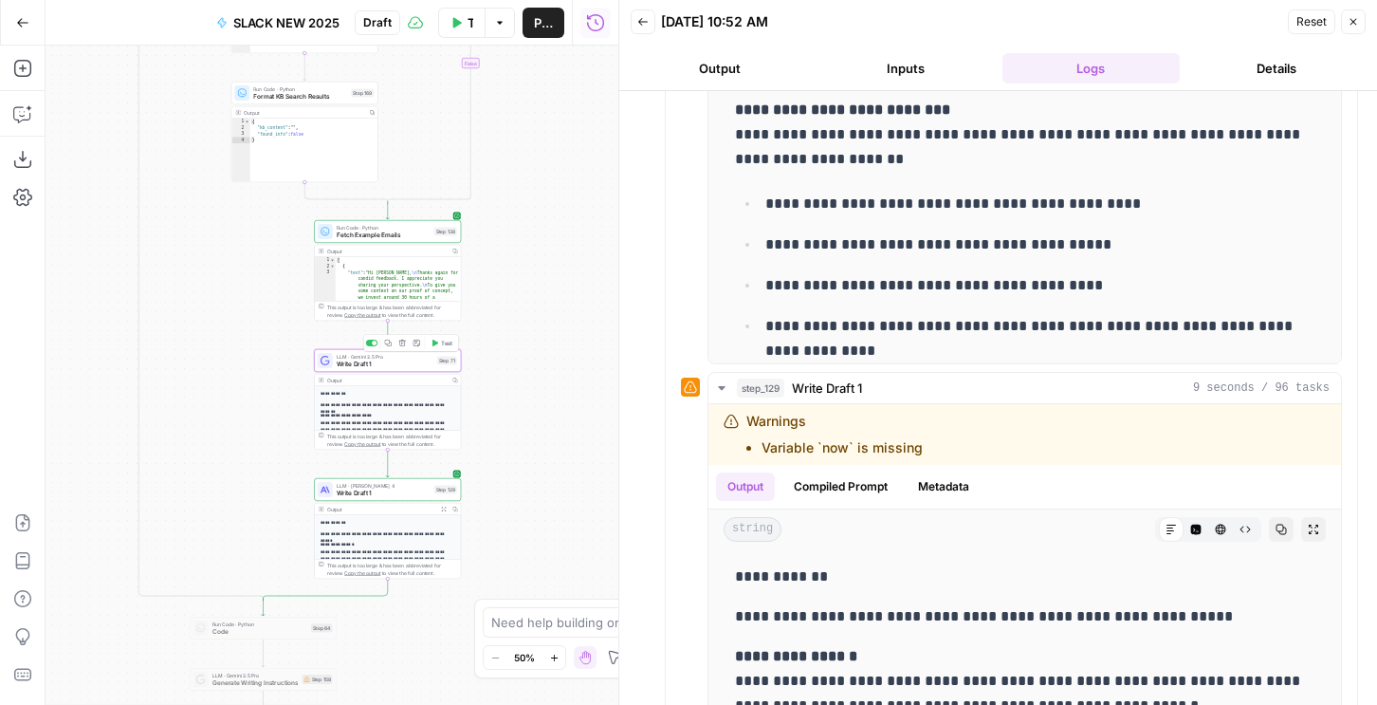
click at [443, 342] on span "Test" at bounding box center [446, 343] width 11 height 9
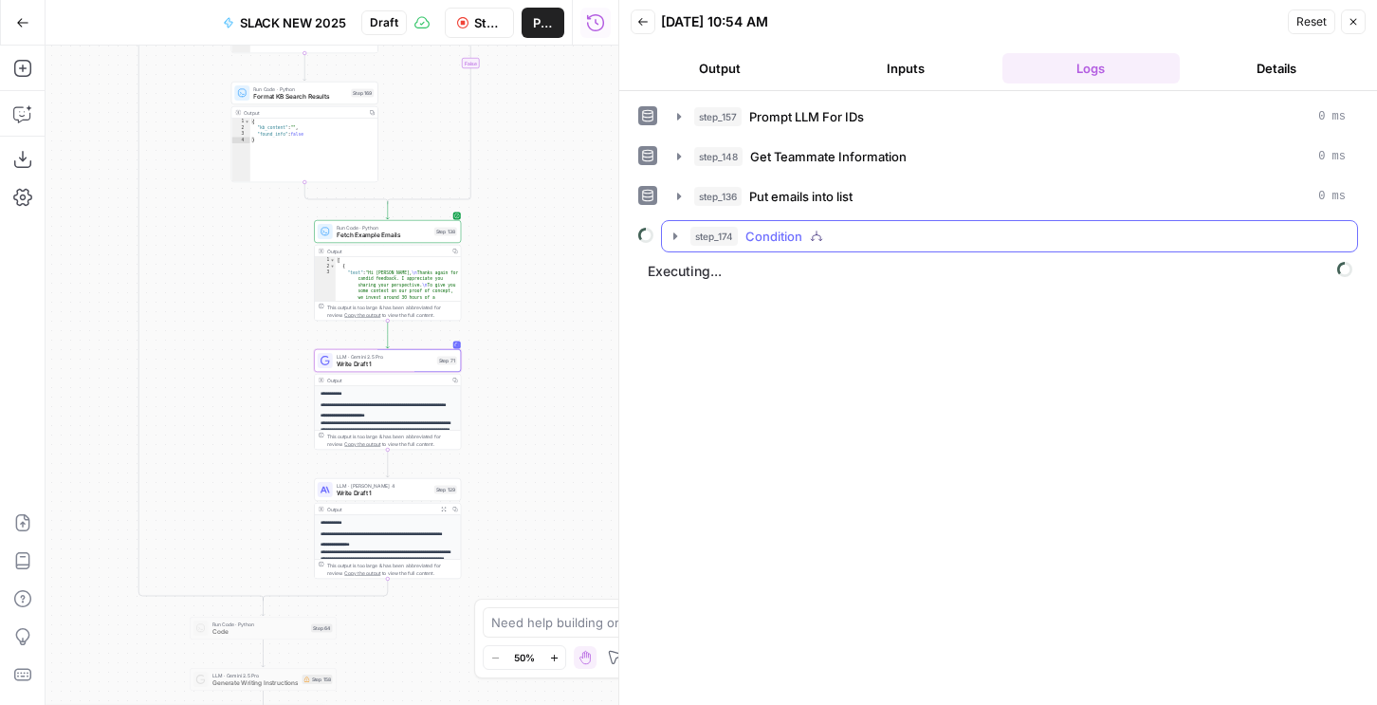
click at [737, 234] on span "step_174" at bounding box center [714, 236] width 47 height 19
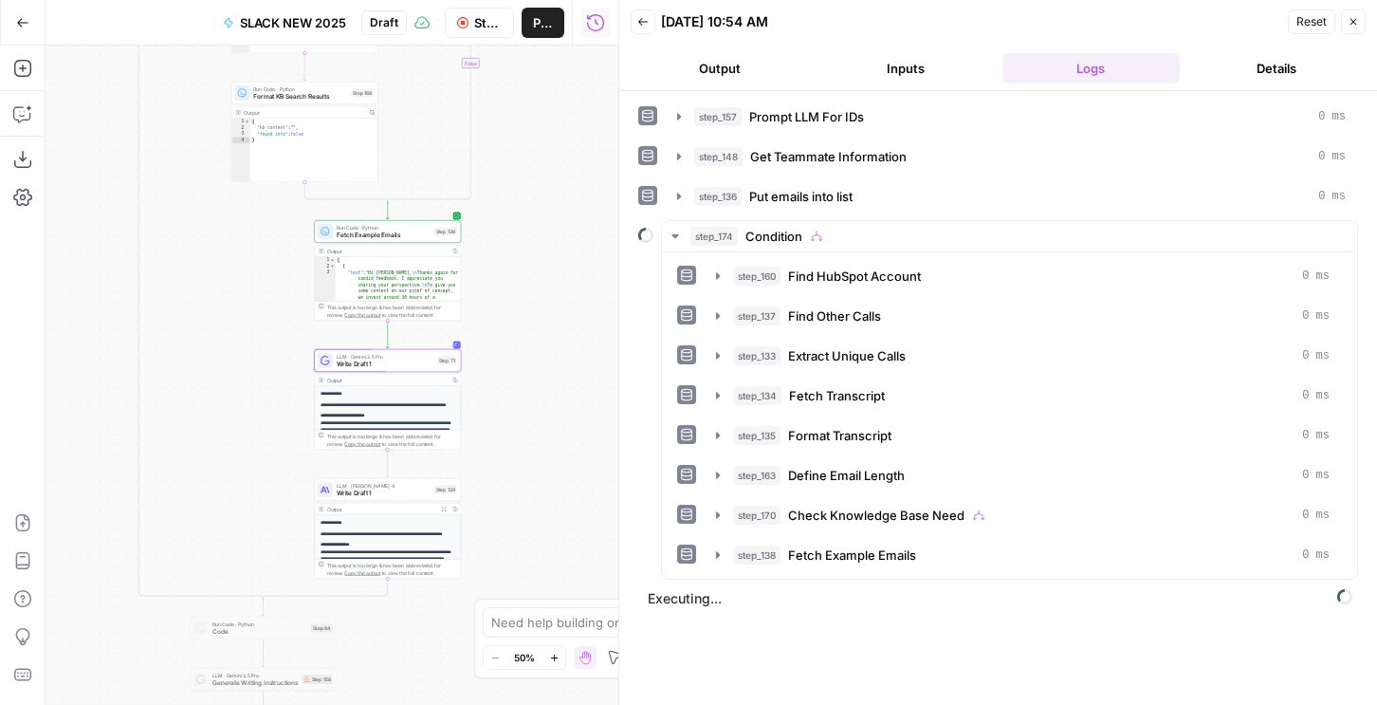
click at [742, 62] on button "Output" at bounding box center [720, 68] width 178 height 30
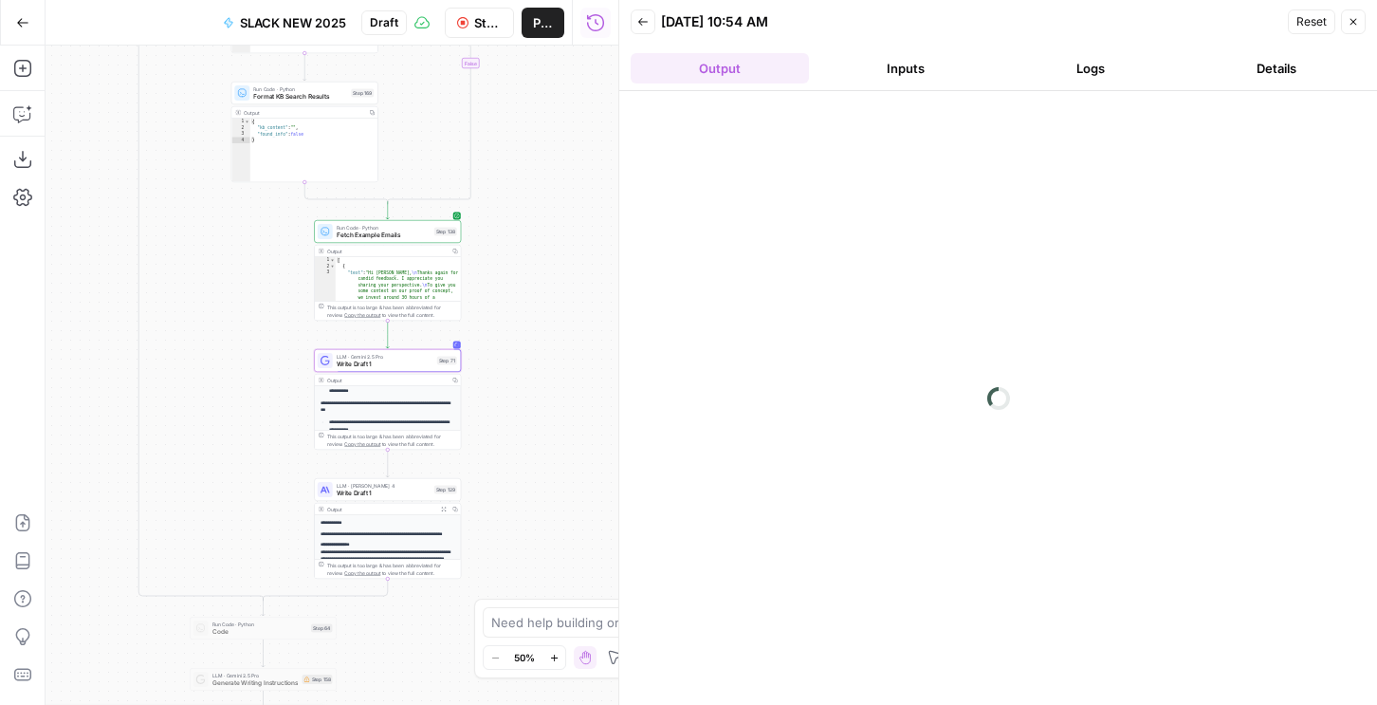
scroll to position [341, 0]
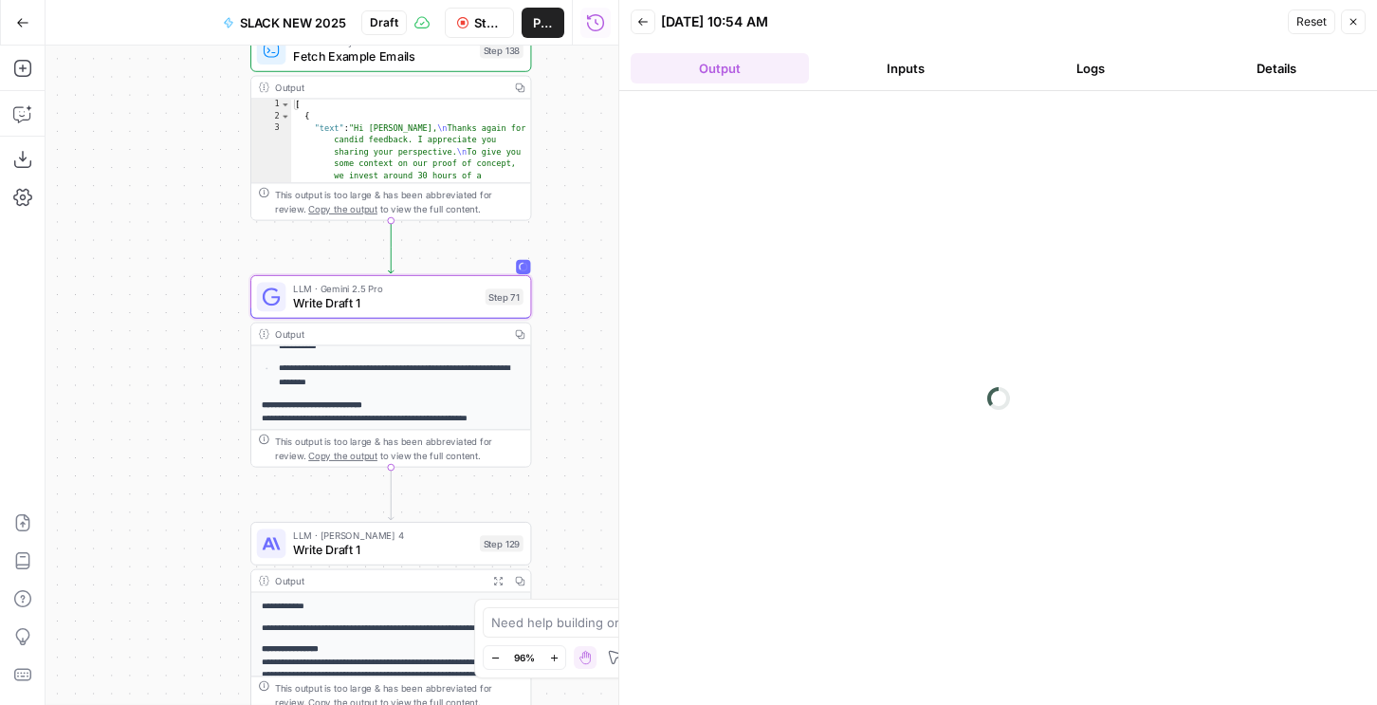
click at [1042, 68] on button "Logs" at bounding box center [1092, 68] width 178 height 30
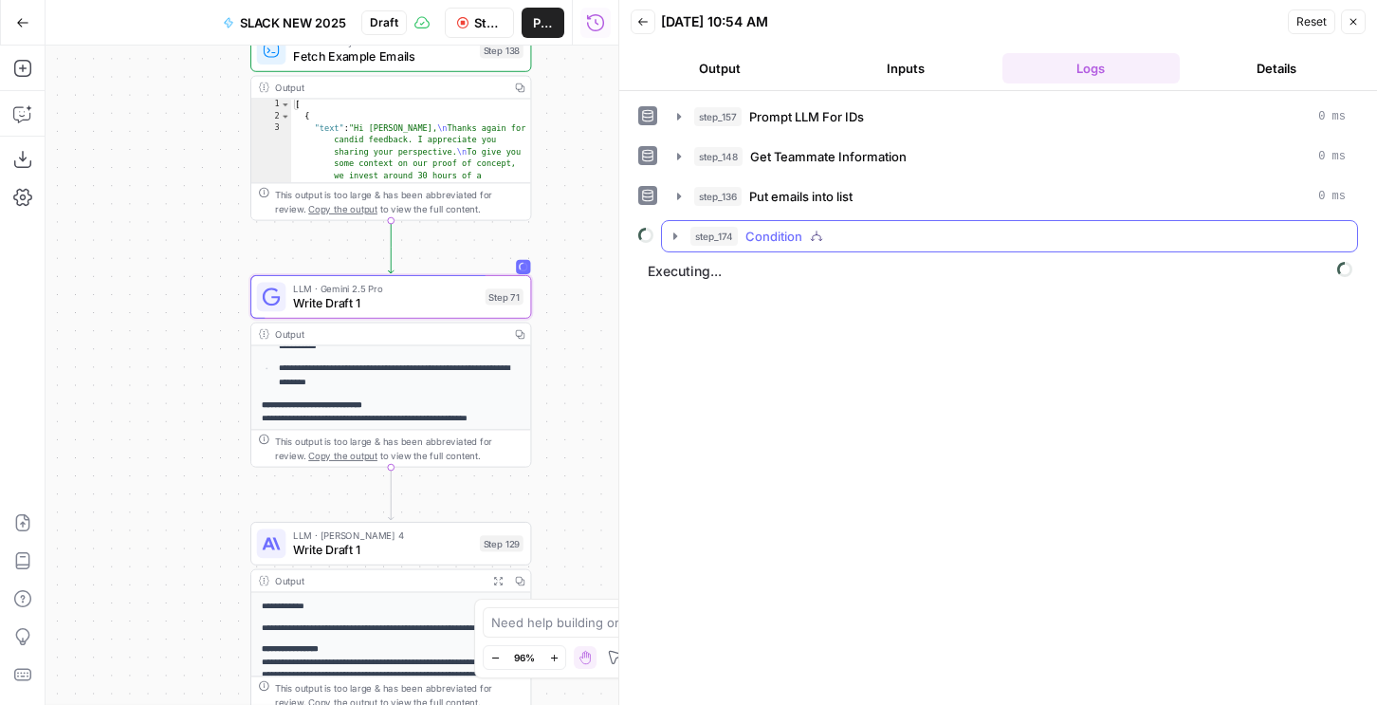
click at [851, 251] on div "step_174 Condition" at bounding box center [1009, 236] width 697 height 32
click at [851, 240] on div "step_174 Condition" at bounding box center [1018, 236] width 655 height 19
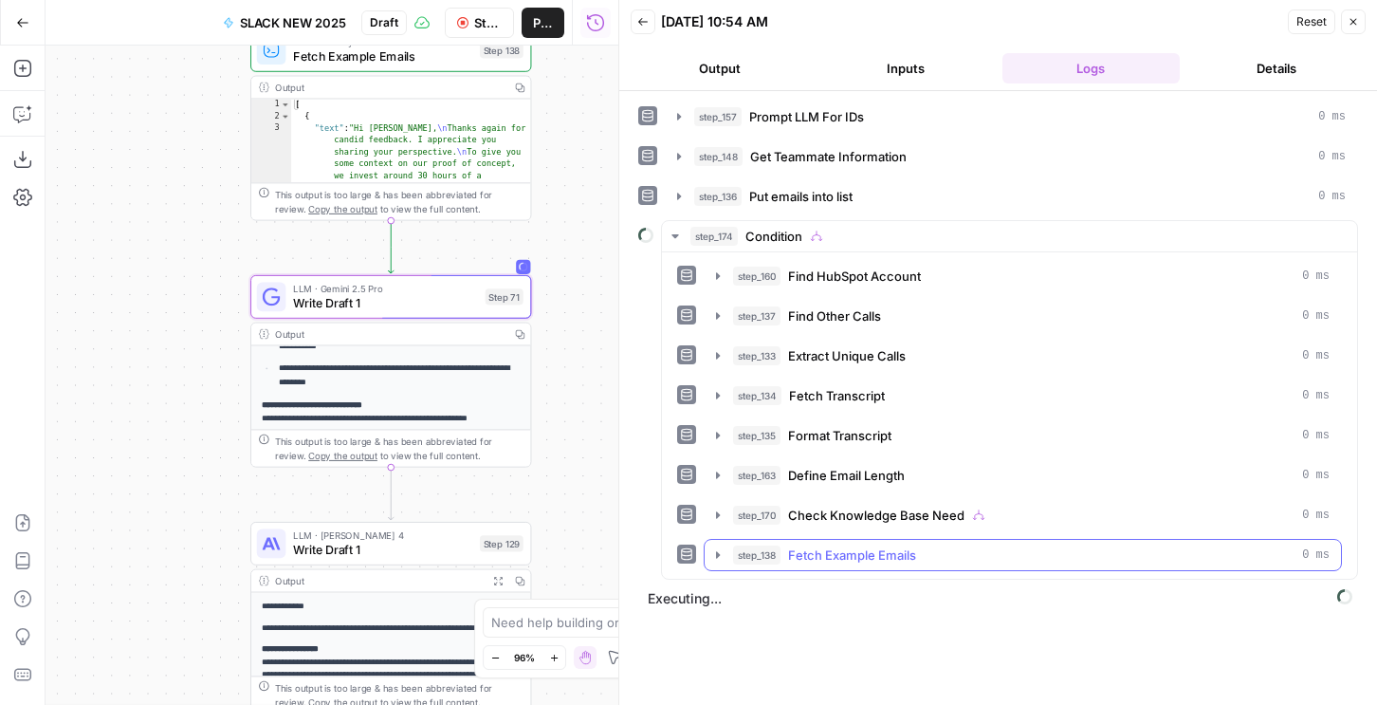
click at [751, 558] on span "step_138" at bounding box center [756, 554] width 47 height 19
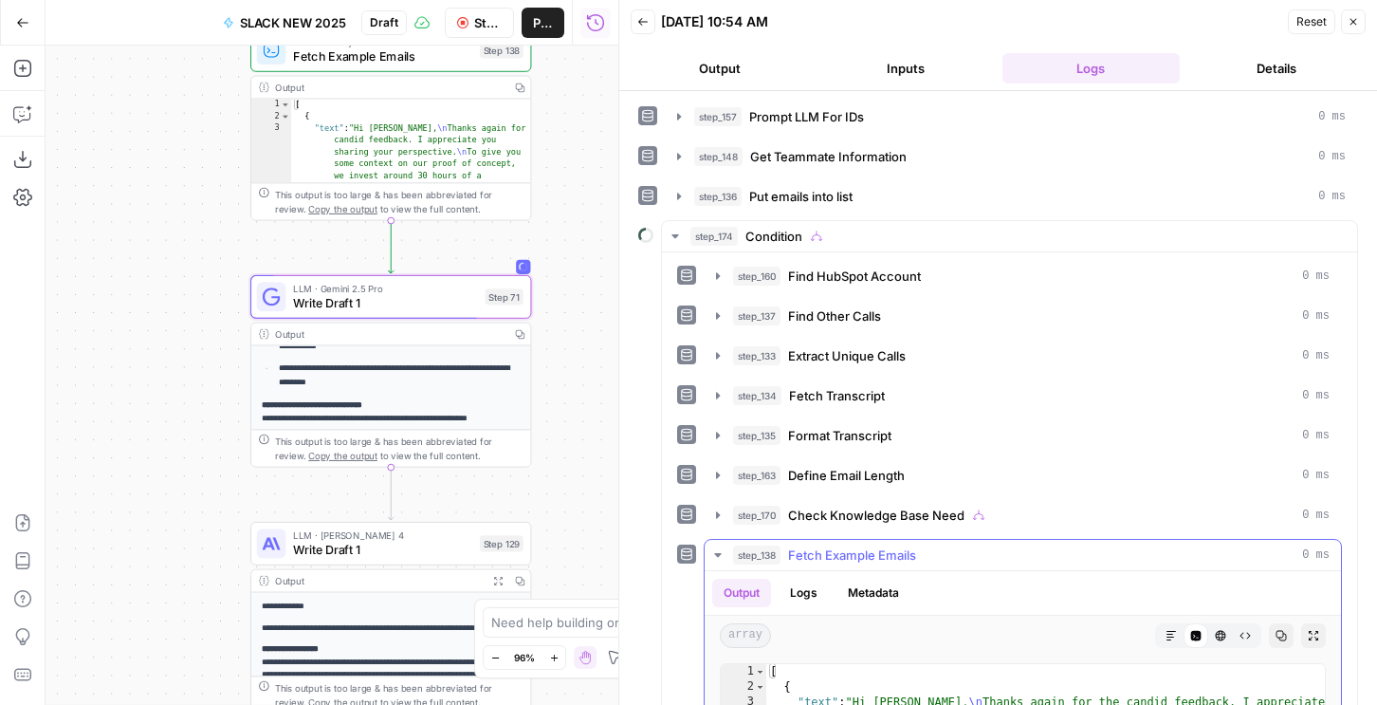
click at [749, 557] on span "step_138" at bounding box center [756, 554] width 47 height 19
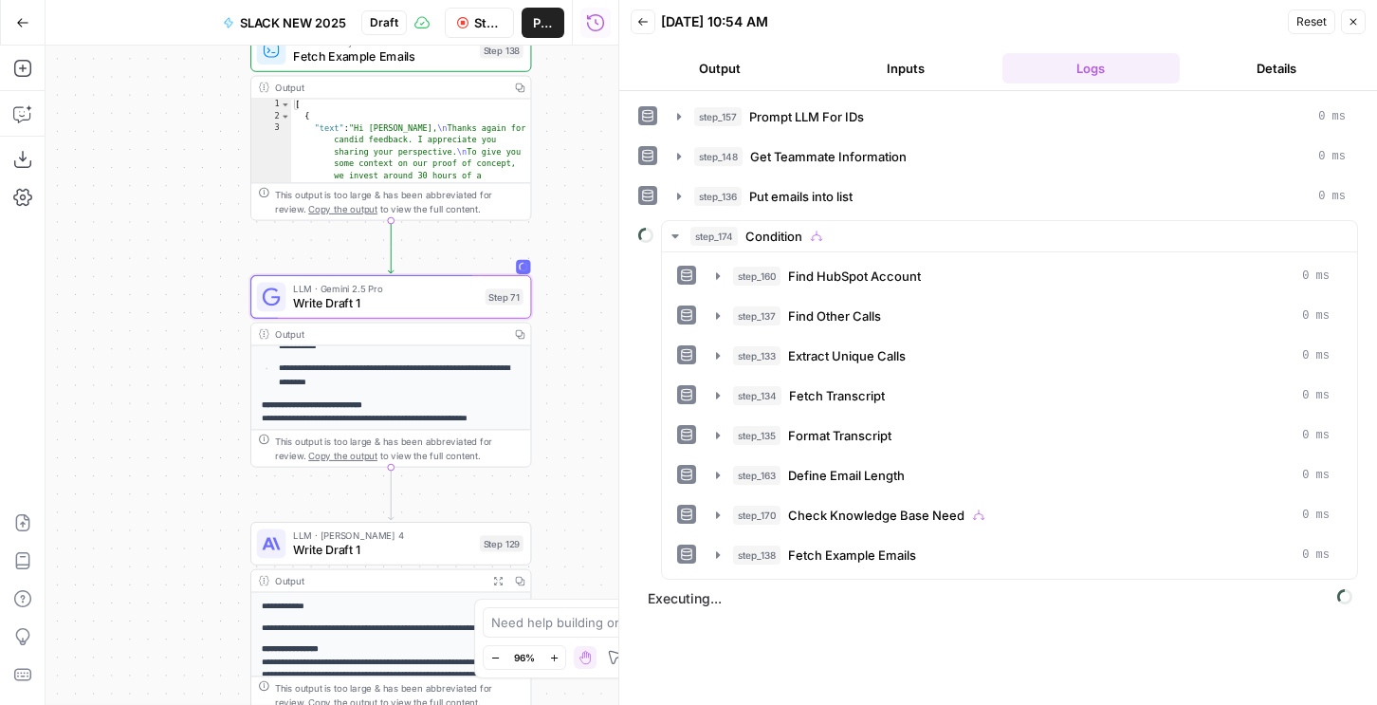
click at [737, 67] on button "Output" at bounding box center [720, 68] width 178 height 30
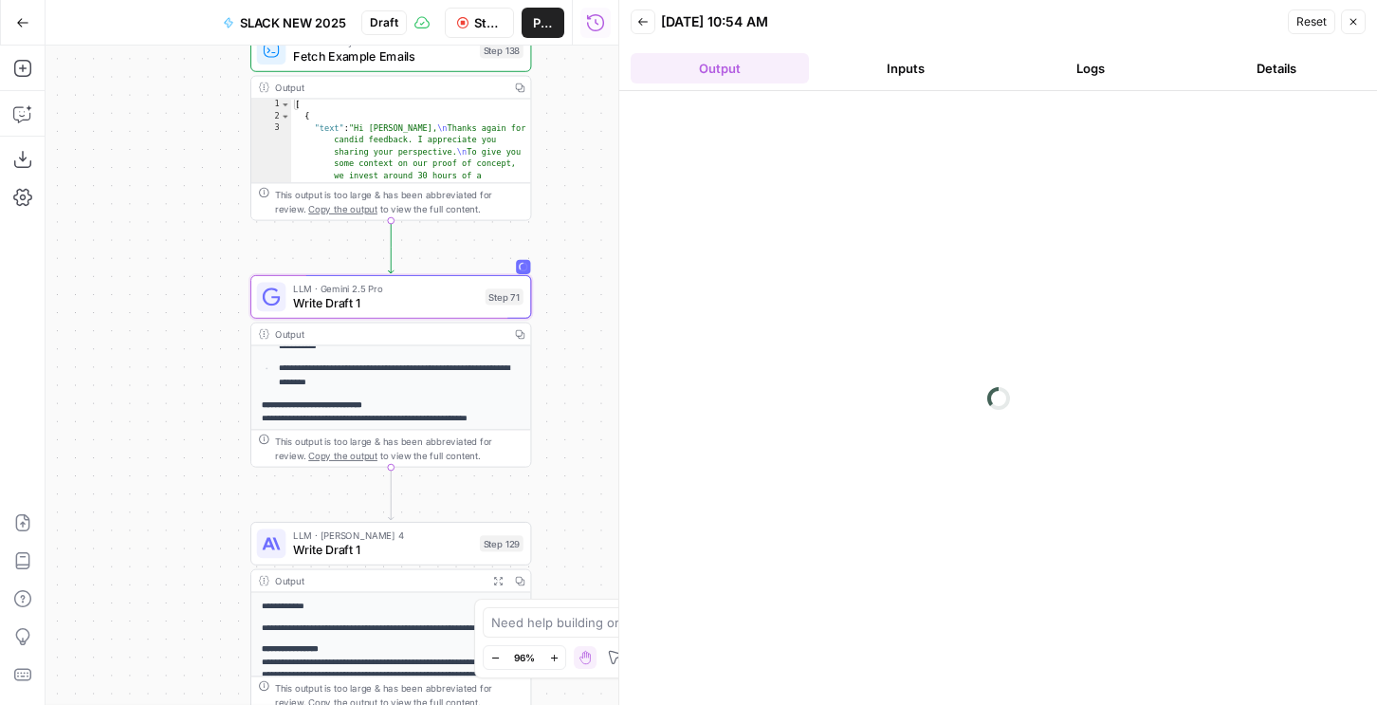
click at [1079, 70] on button "Logs" at bounding box center [1092, 68] width 178 height 30
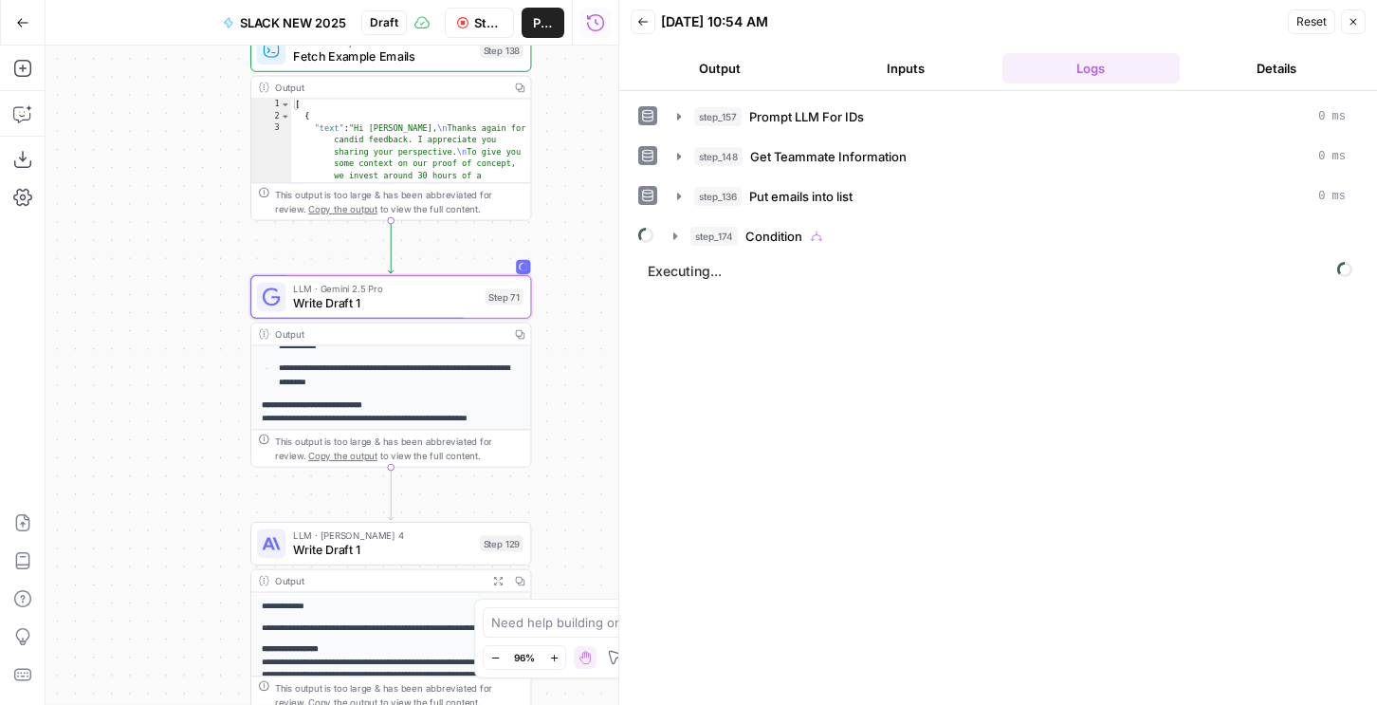
click at [703, 213] on div "step_157 Prompt LLM For IDs 0 ms step_148 Get Teammate Information 0 ms step_13…" at bounding box center [998, 177] width 720 height 152
click at [703, 231] on span "step_174" at bounding box center [714, 236] width 47 height 19
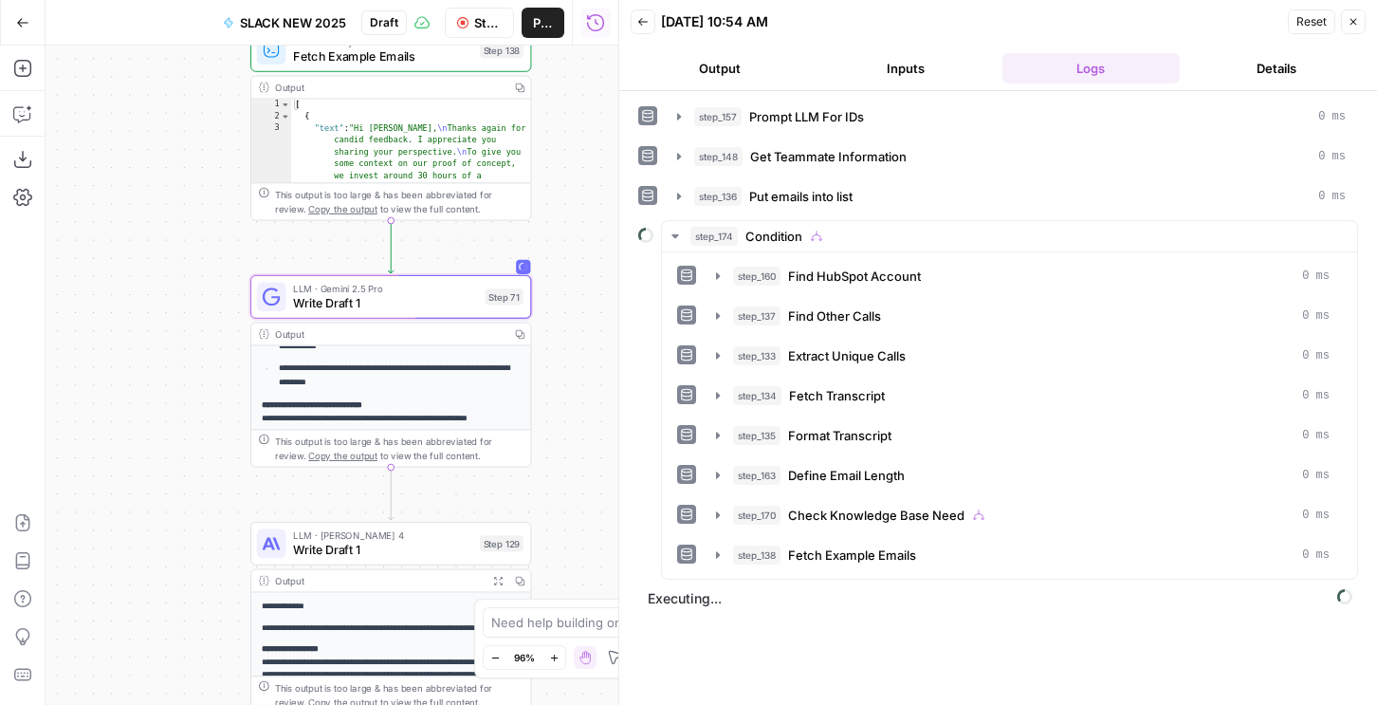
click at [724, 59] on button "Output" at bounding box center [720, 68] width 178 height 30
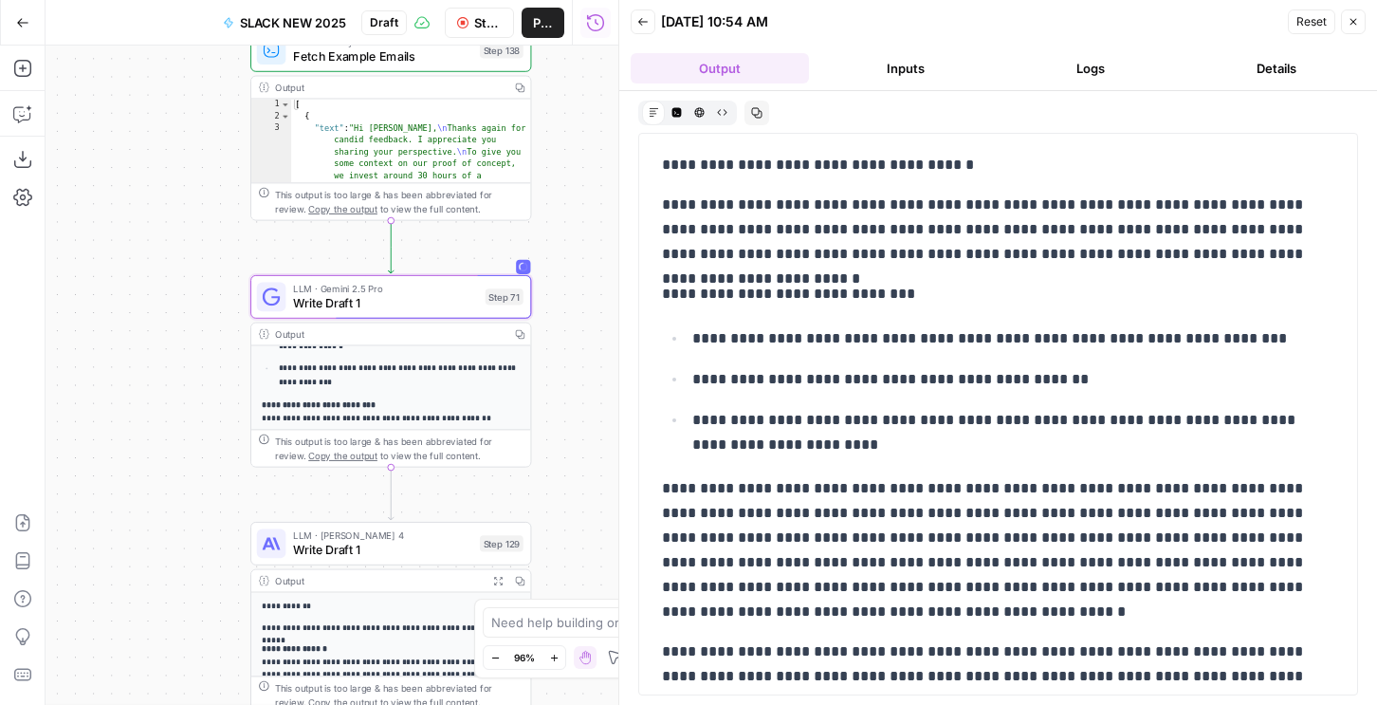
click at [802, 408] on p "**********" at bounding box center [1013, 432] width 642 height 49
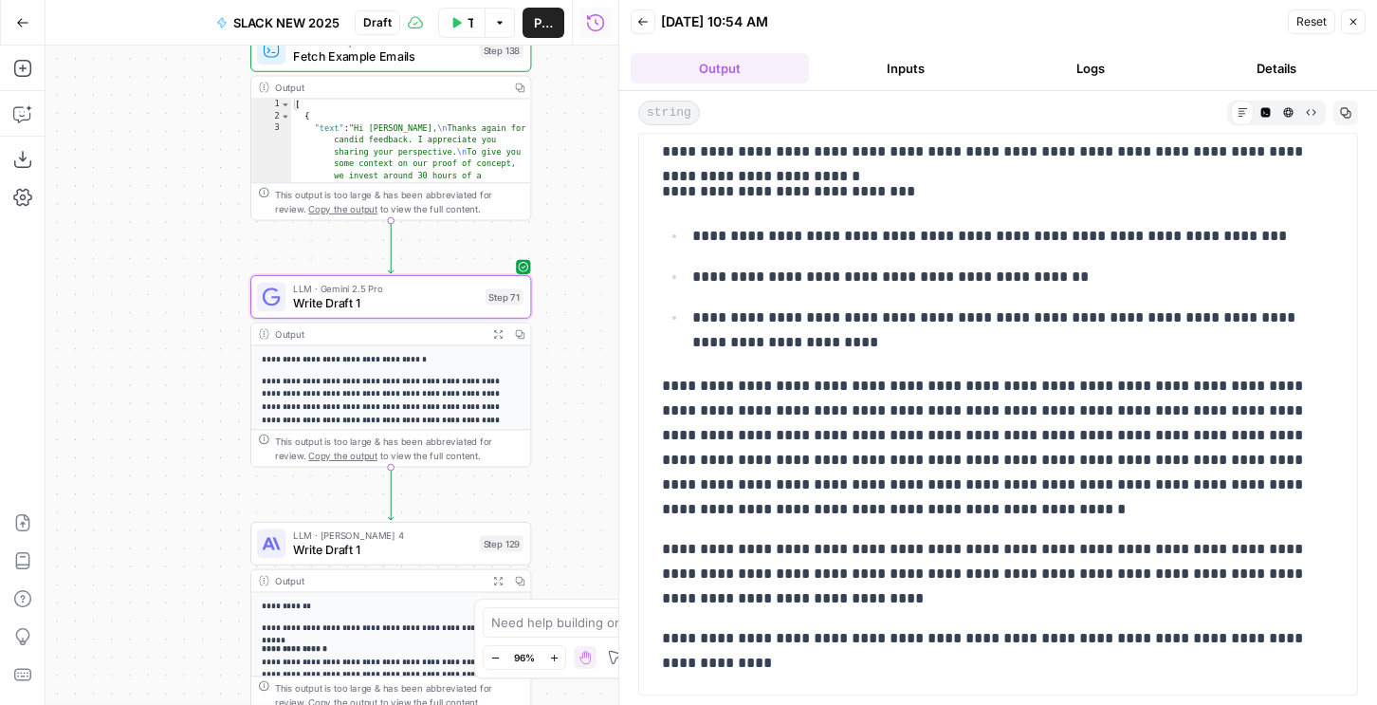
scroll to position [0, 0]
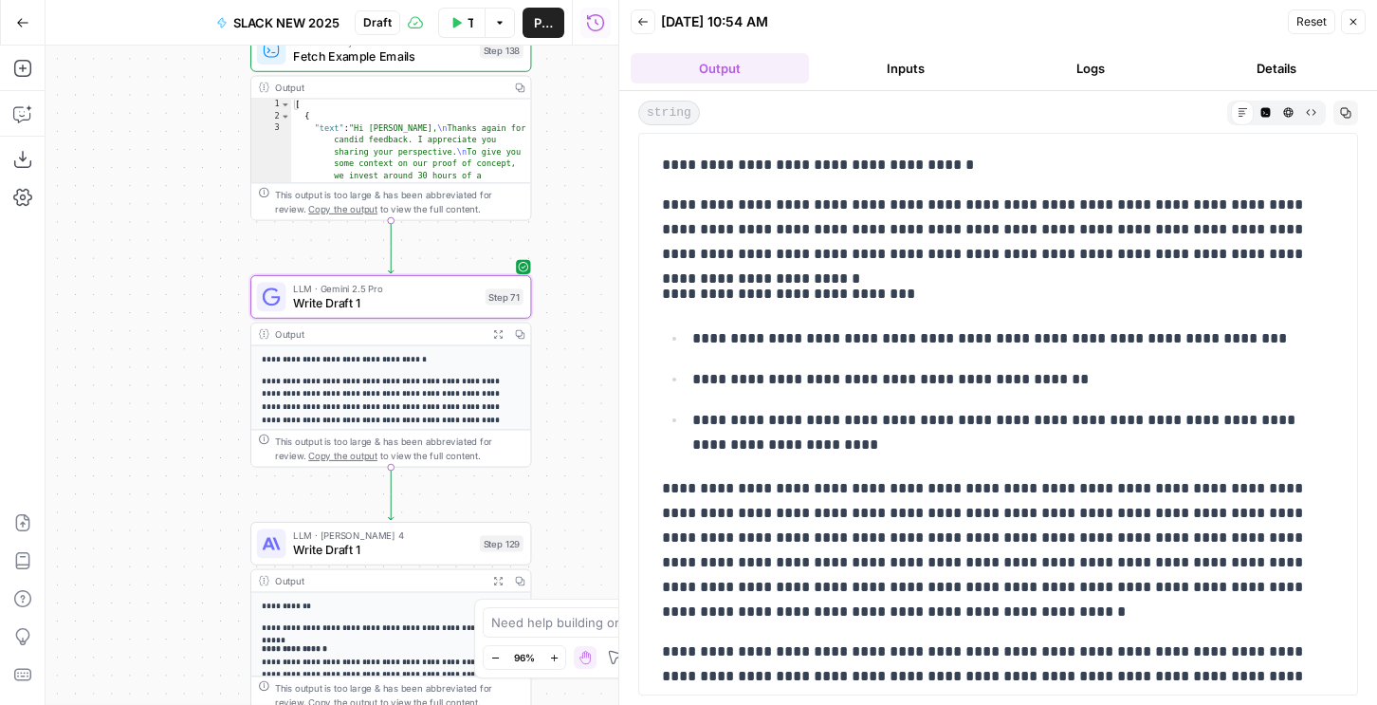
drag, startPoint x: 760, startPoint y: 685, endPoint x: 663, endPoint y: 140, distance: 553.0
click at [663, 140] on div "**********" at bounding box center [998, 414] width 720 height 563
copy div "**********"
click at [419, 544] on span "Write Draft 1" at bounding box center [382, 550] width 179 height 18
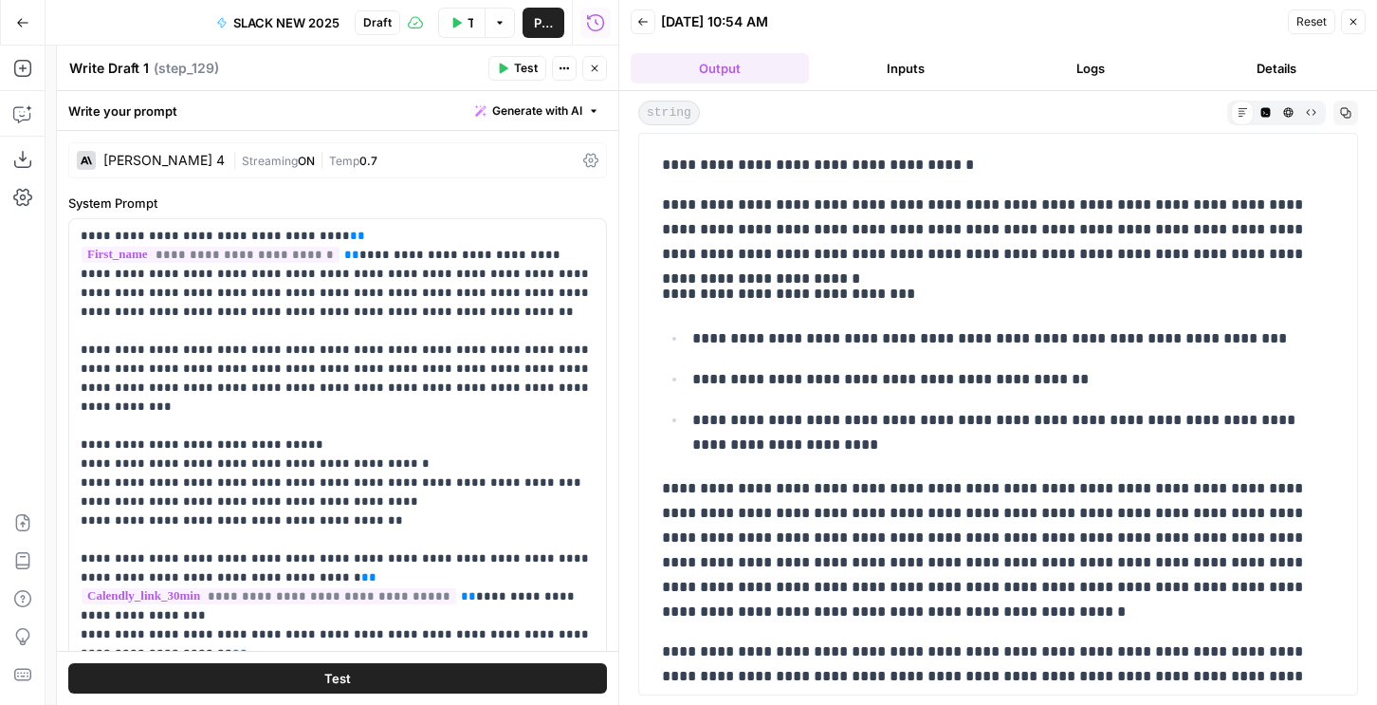
click at [340, 170] on div "[PERSON_NAME] 4 | Streaming ON | Temp 0.7" at bounding box center [337, 160] width 539 height 36
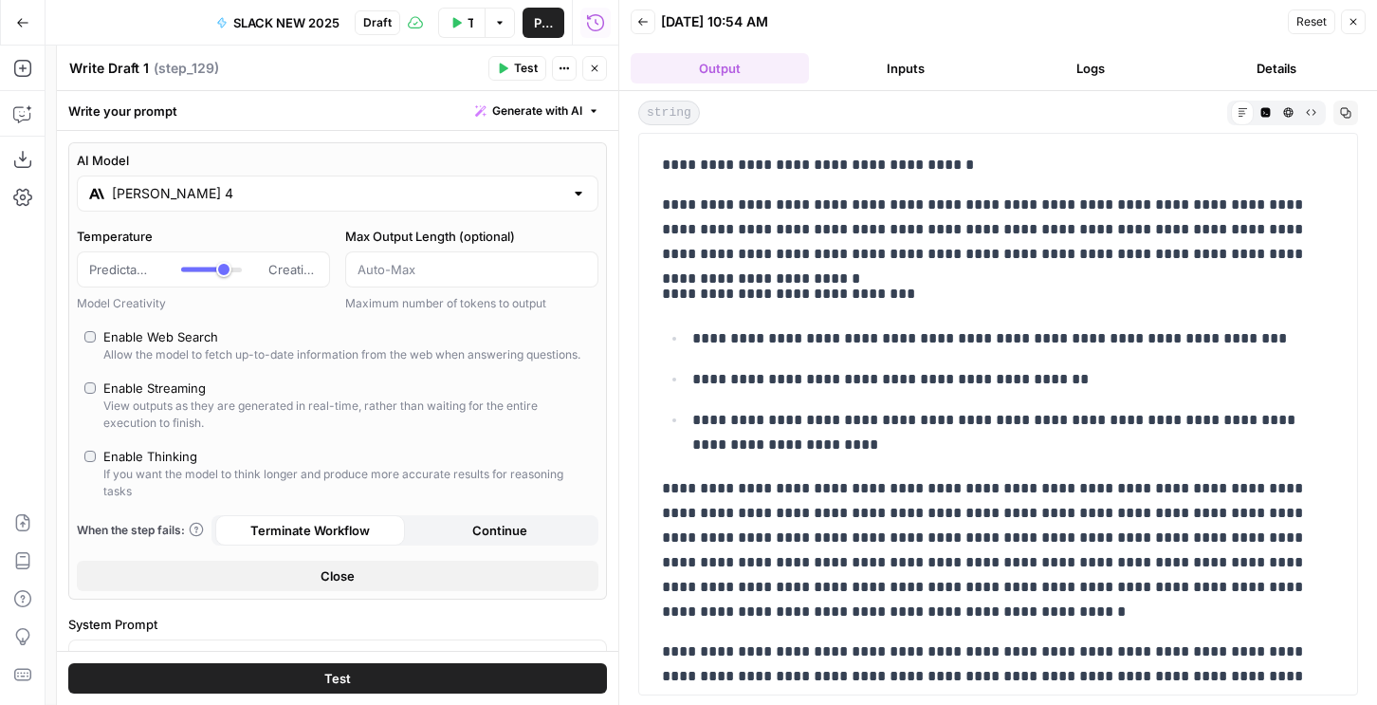
click at [236, 195] on input "[PERSON_NAME] 4" at bounding box center [338, 193] width 452 height 19
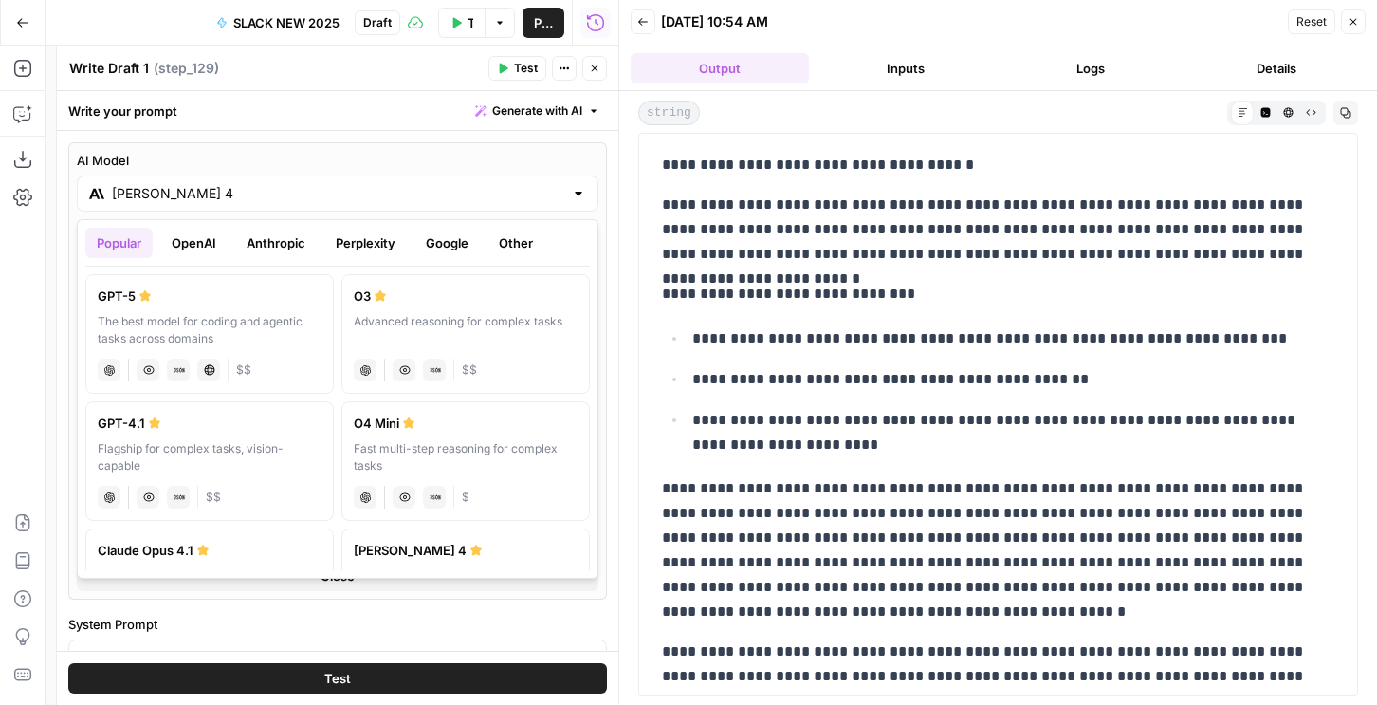
click at [461, 243] on button "Google" at bounding box center [447, 243] width 65 height 30
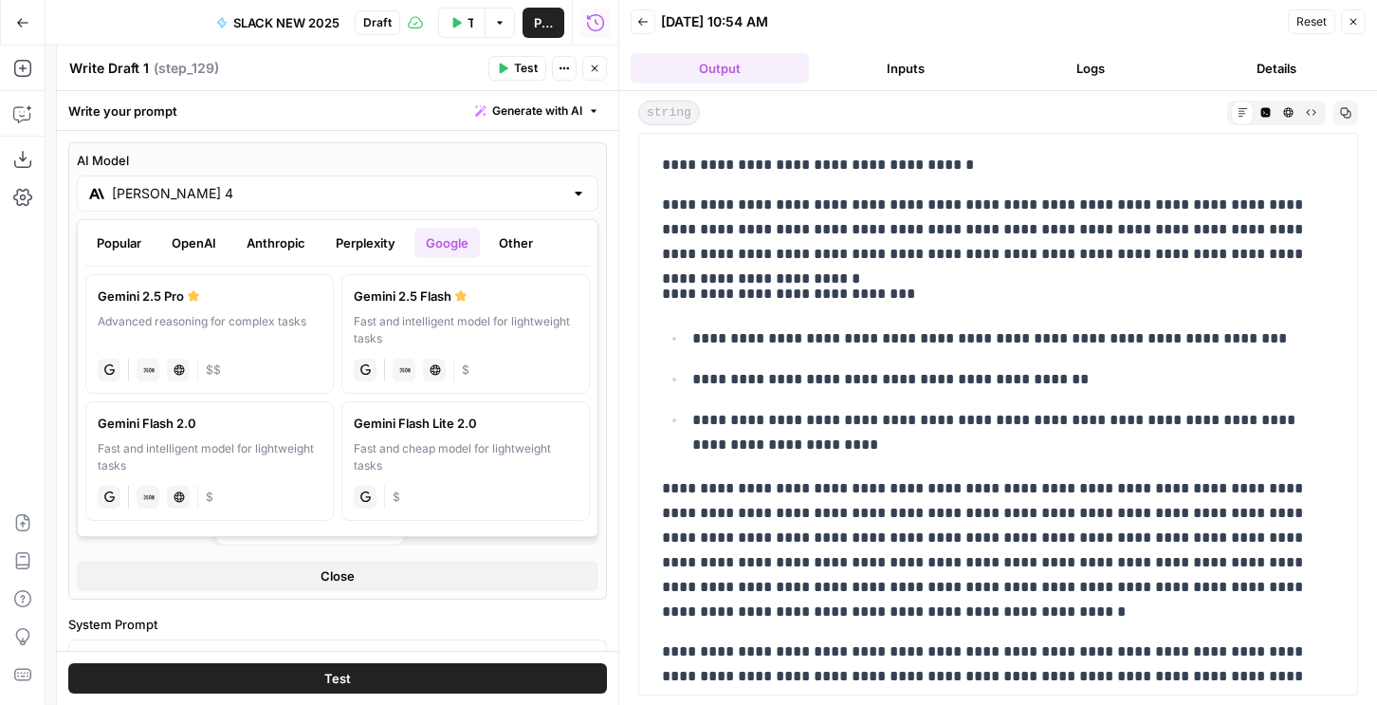
click at [194, 304] on div "Gemini 2.5 Pro" at bounding box center [210, 295] width 224 height 19
type input "Gemini 2.5 Pro"
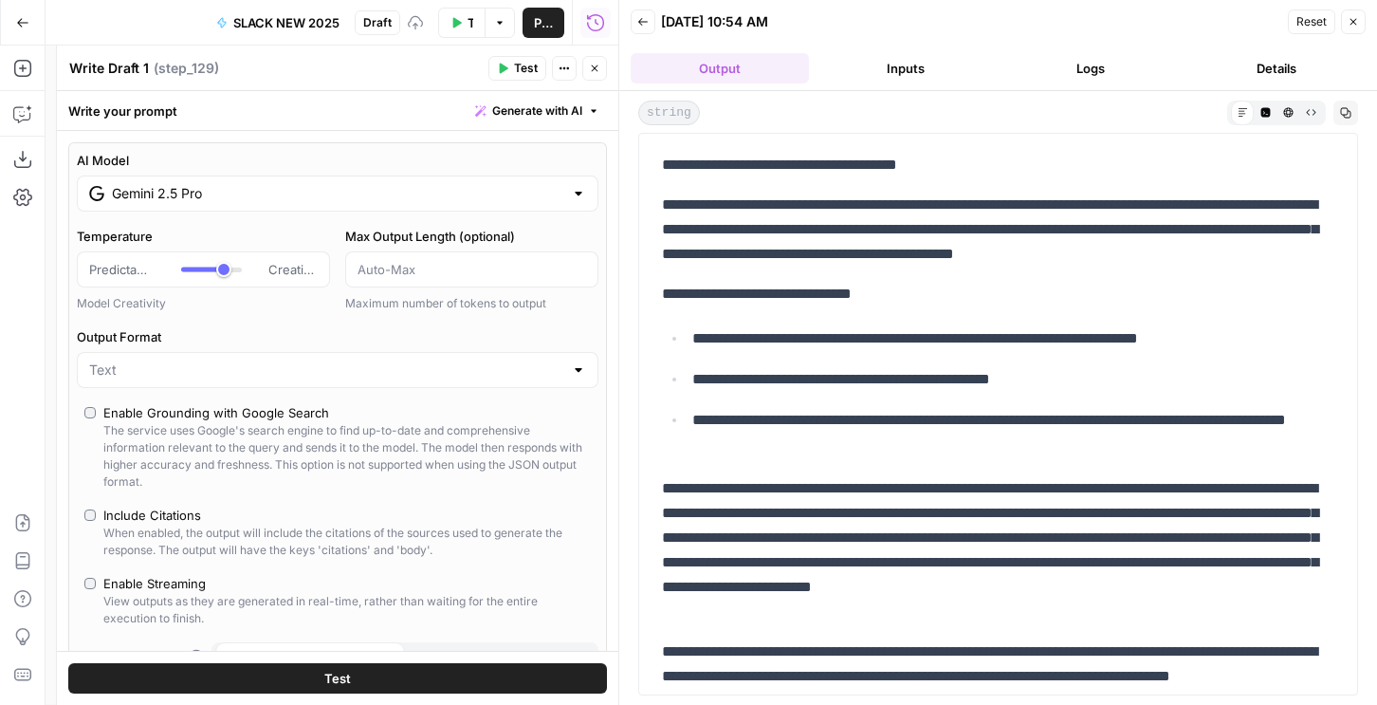
click at [593, 73] on icon "button" at bounding box center [594, 68] width 11 height 11
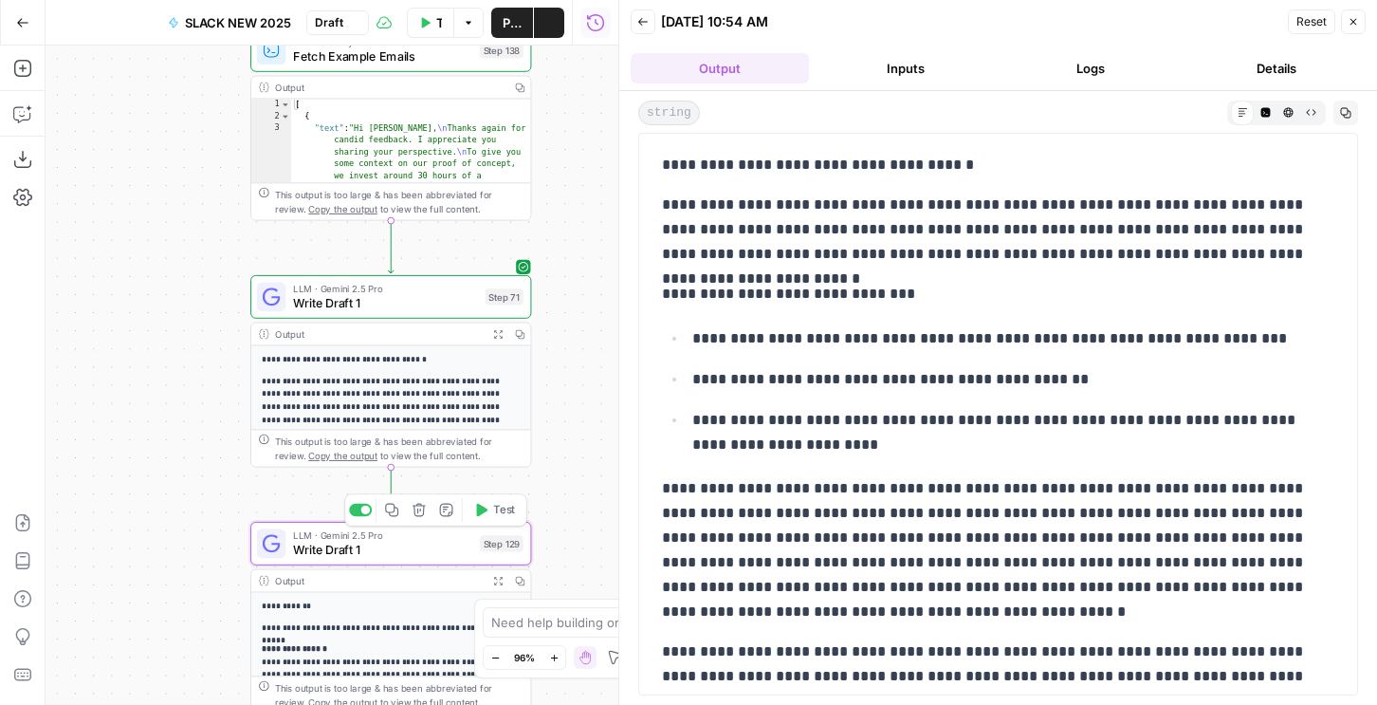
click at [498, 510] on span "Test" at bounding box center [504, 510] width 22 height 16
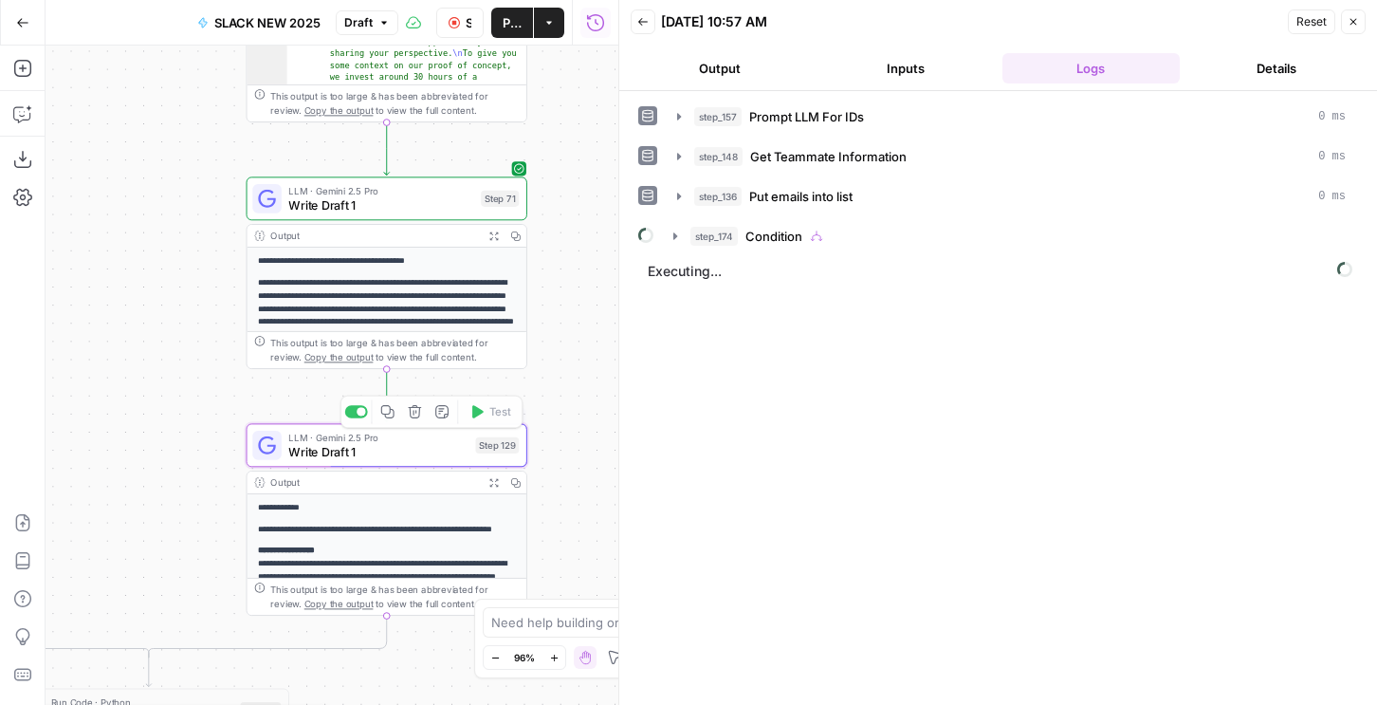
scroll to position [218, 0]
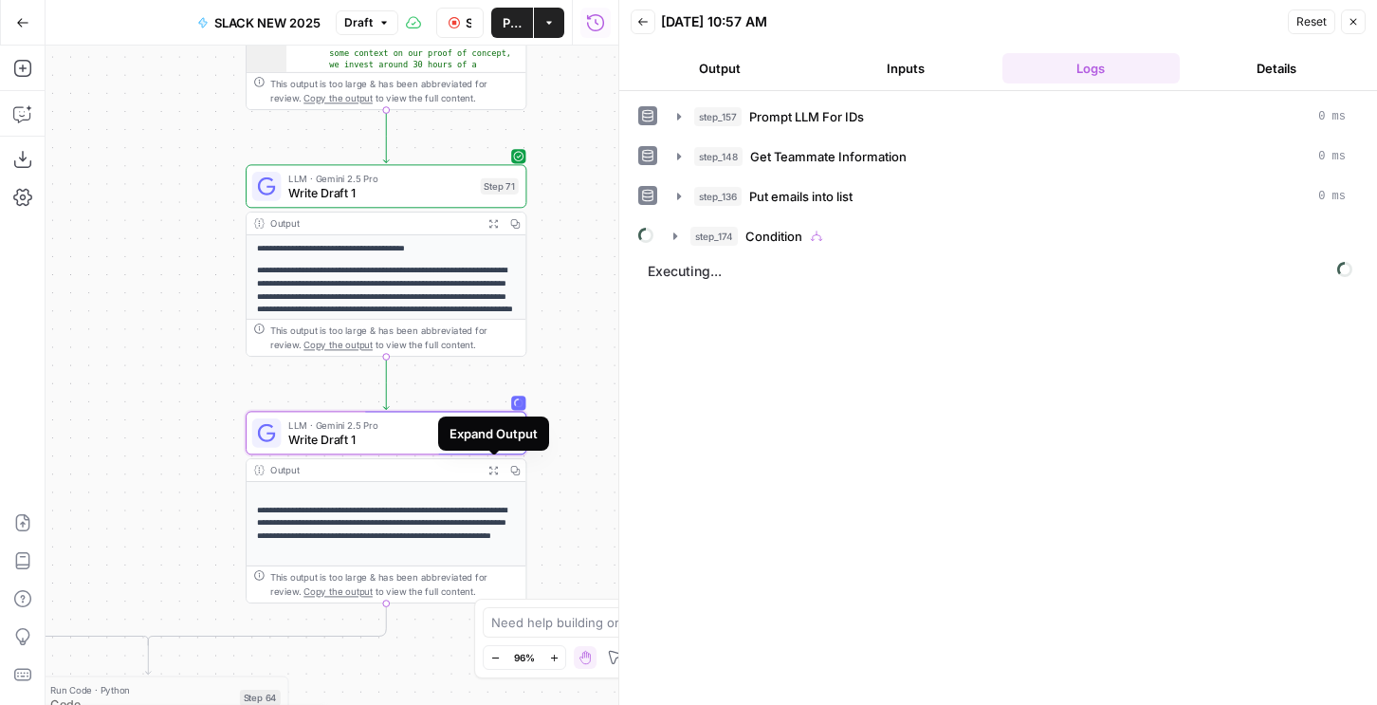
click at [690, 256] on span "Executing..." at bounding box center [1000, 271] width 716 height 30
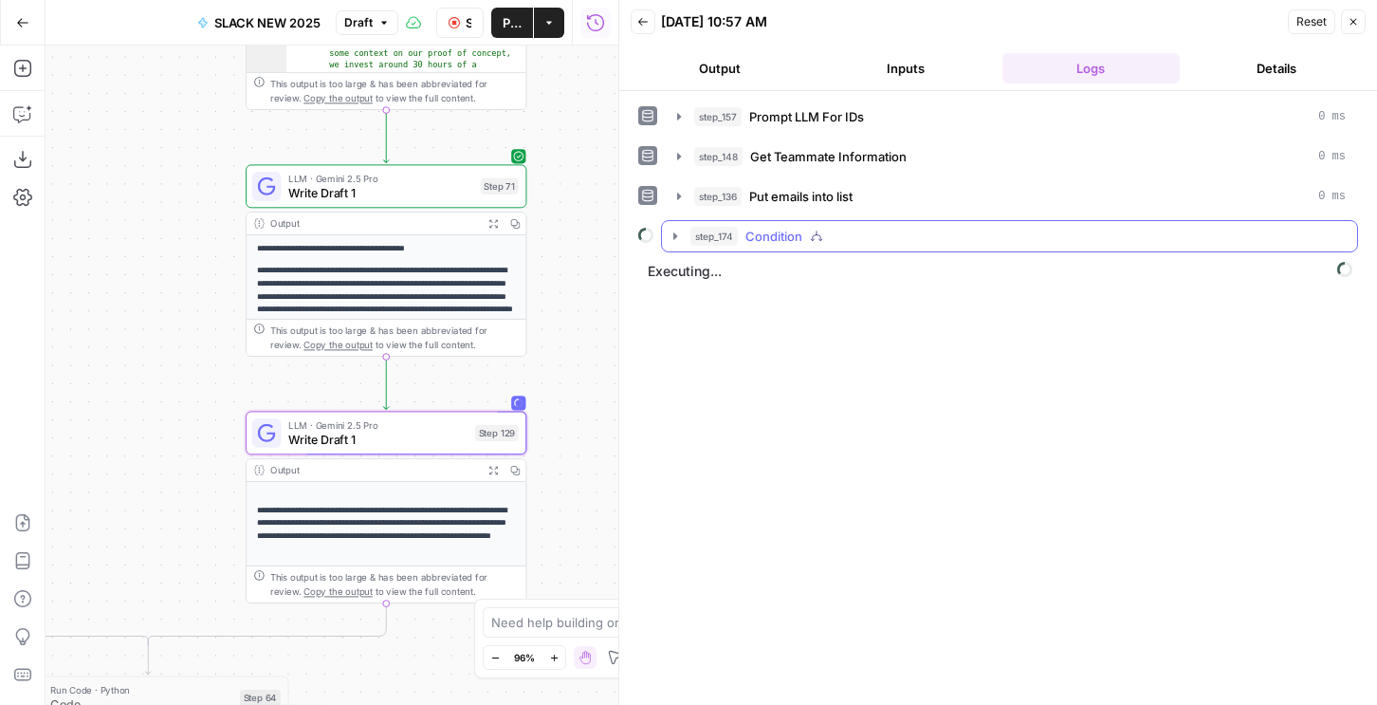
click at [691, 238] on span "step_174" at bounding box center [714, 236] width 47 height 19
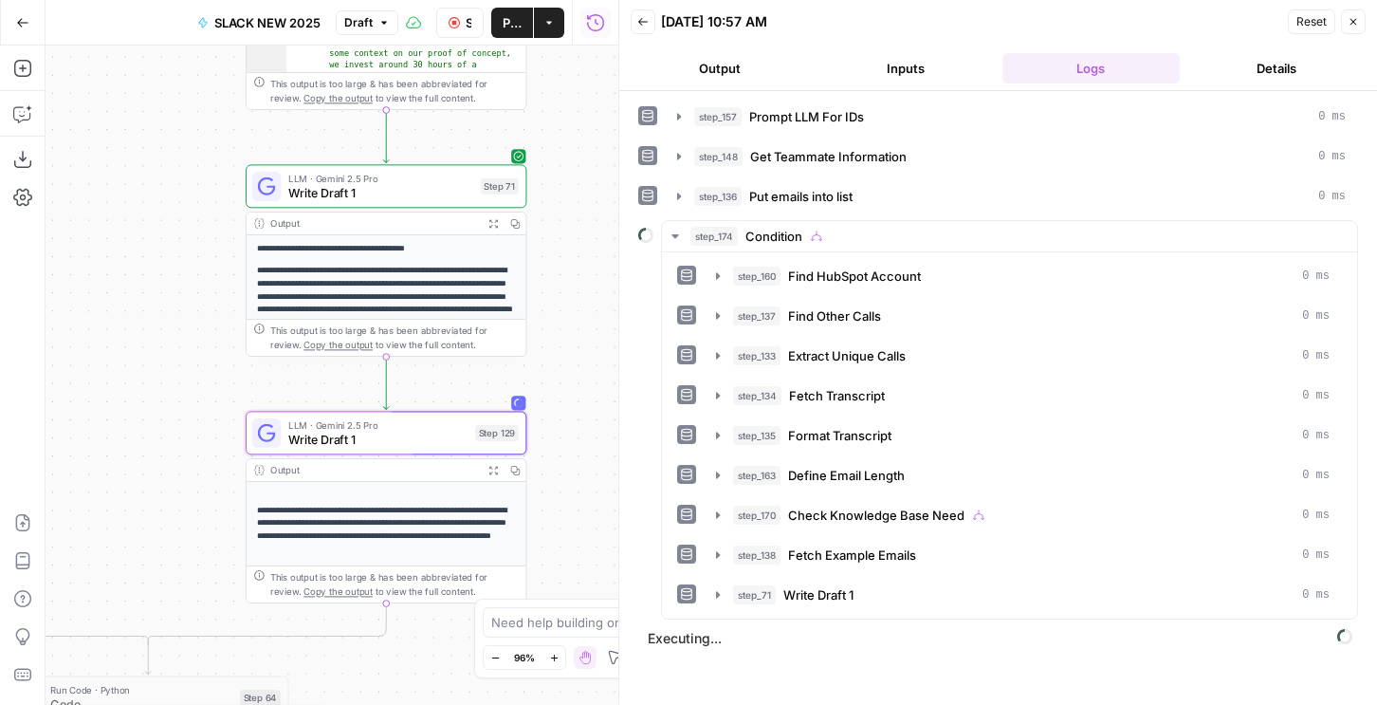
click at [516, 221] on icon "button" at bounding box center [514, 223] width 9 height 9
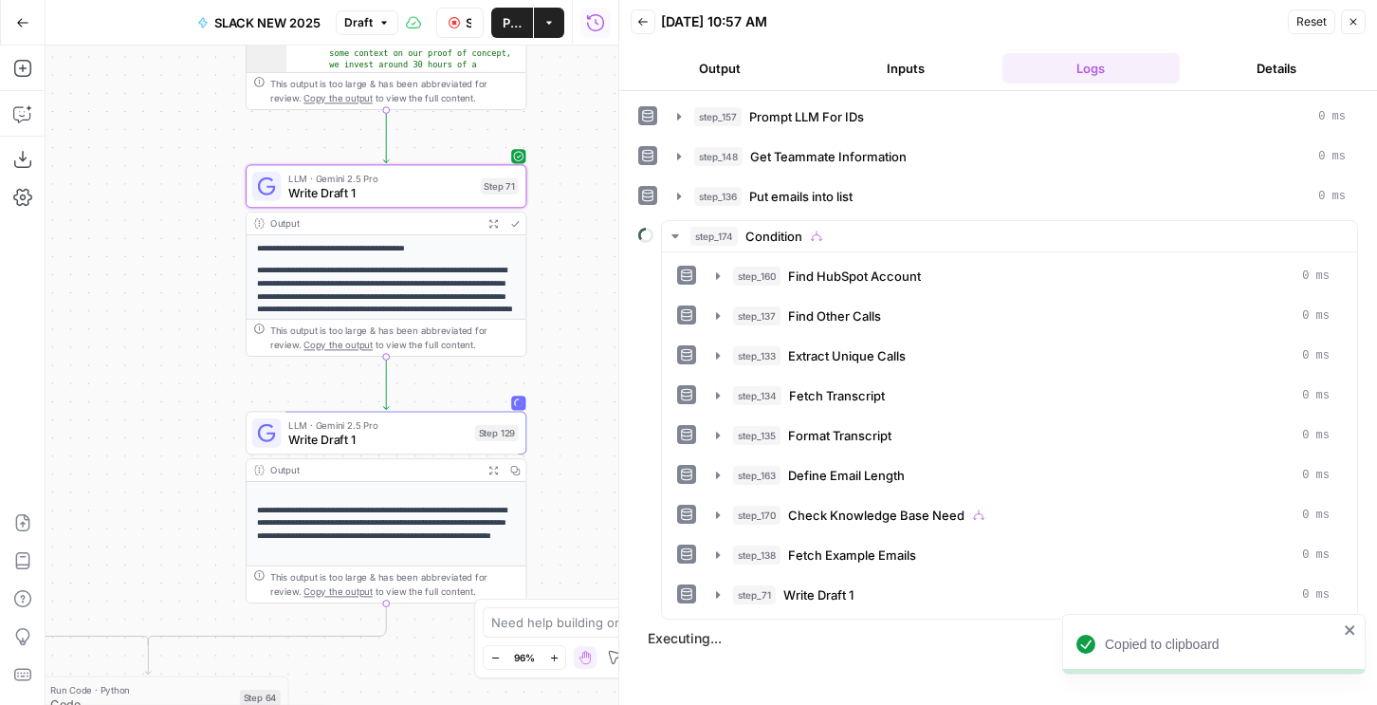
click at [507, 11] on button "Publish" at bounding box center [512, 23] width 42 height 30
click at [875, 23] on div "[DATE] 10:57 AM" at bounding box center [971, 21] width 621 height 19
click at [685, 76] on button "Output" at bounding box center [720, 68] width 178 height 30
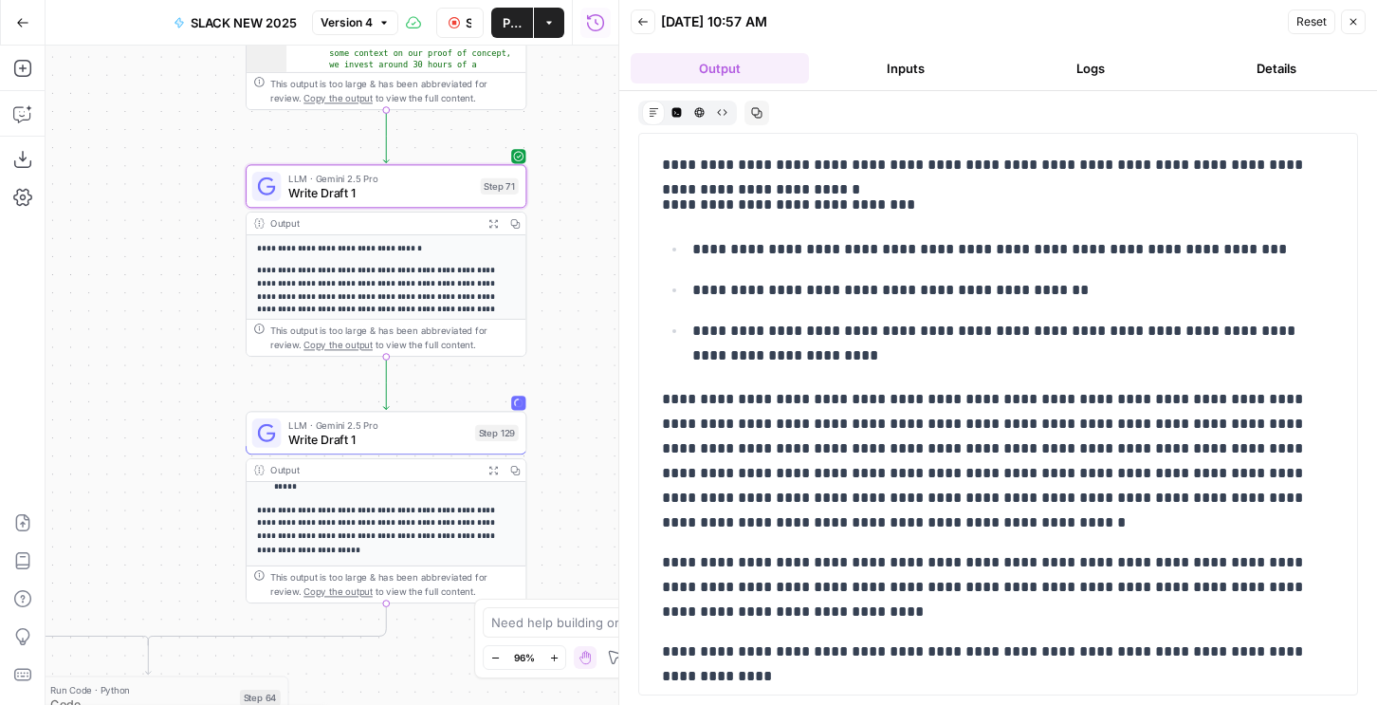
scroll to position [102, 0]
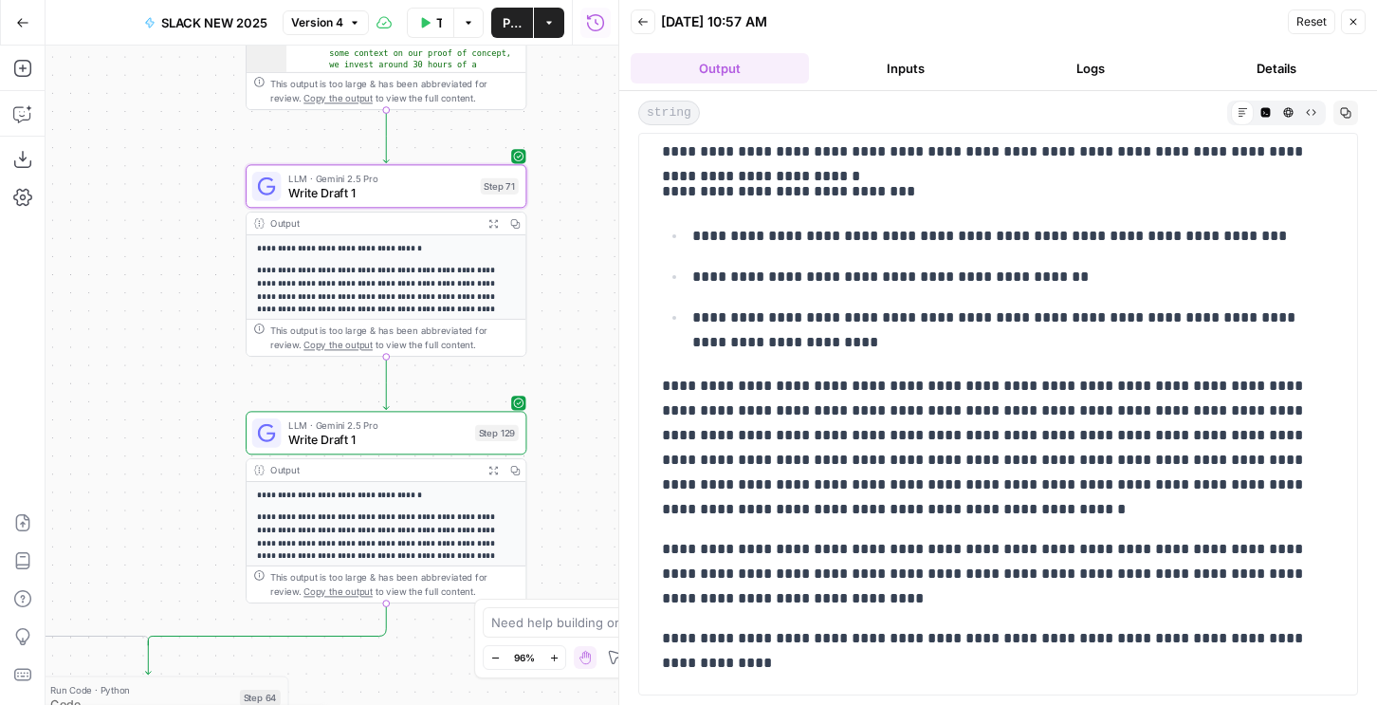
drag, startPoint x: 845, startPoint y: 399, endPoint x: 1101, endPoint y: 442, distance: 259.6
click at [1101, 442] on p "**********" at bounding box center [998, 448] width 673 height 148
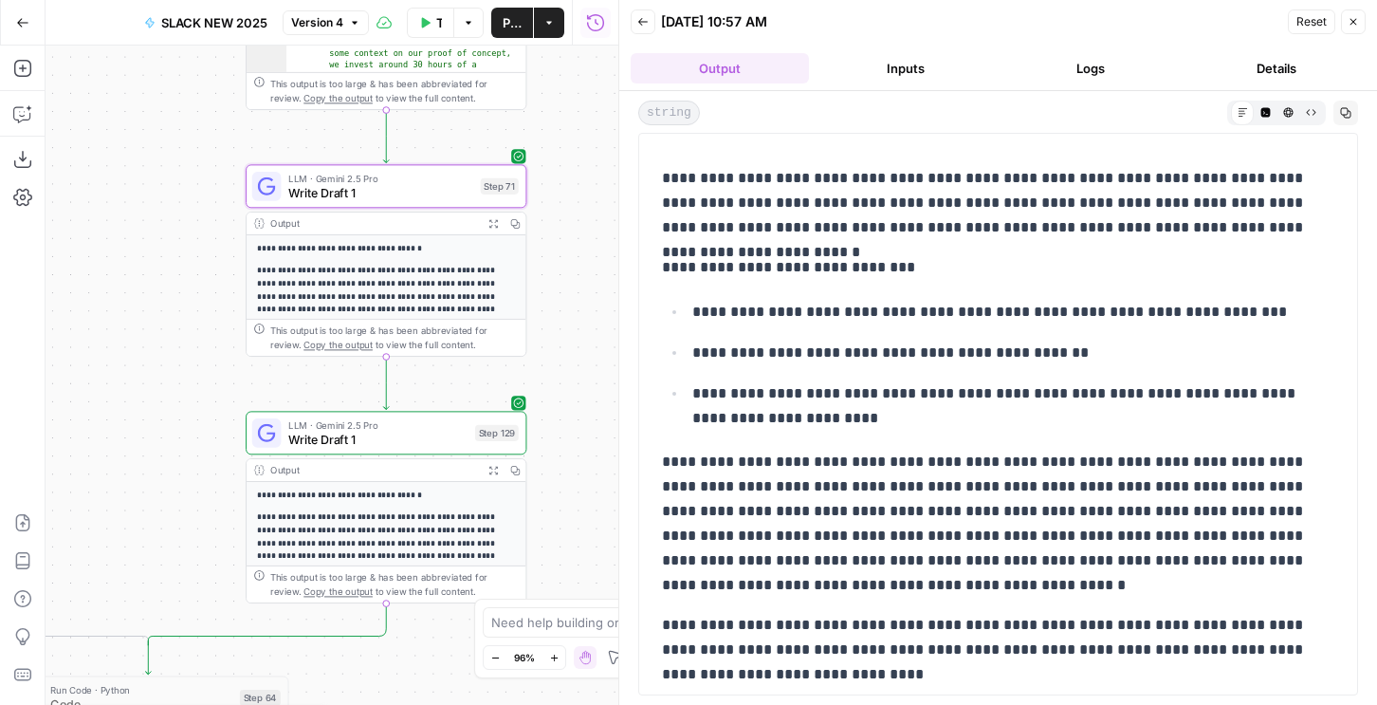
scroll to position [0, 0]
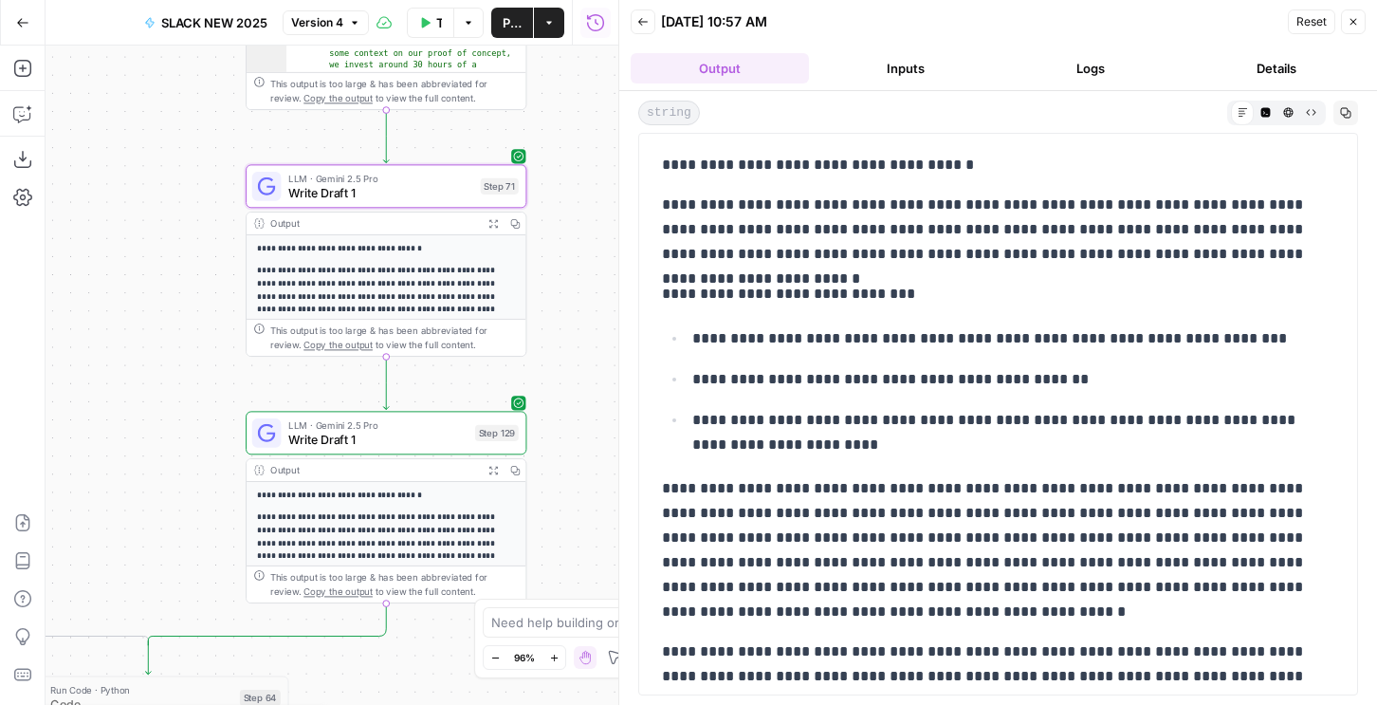
drag, startPoint x: 738, startPoint y: 669, endPoint x: 656, endPoint y: 163, distance: 512.1
click at [656, 163] on div "**********" at bounding box center [998, 465] width 695 height 640
copy div "**********"
click at [391, 443] on span "Write Draft 1" at bounding box center [377, 439] width 179 height 18
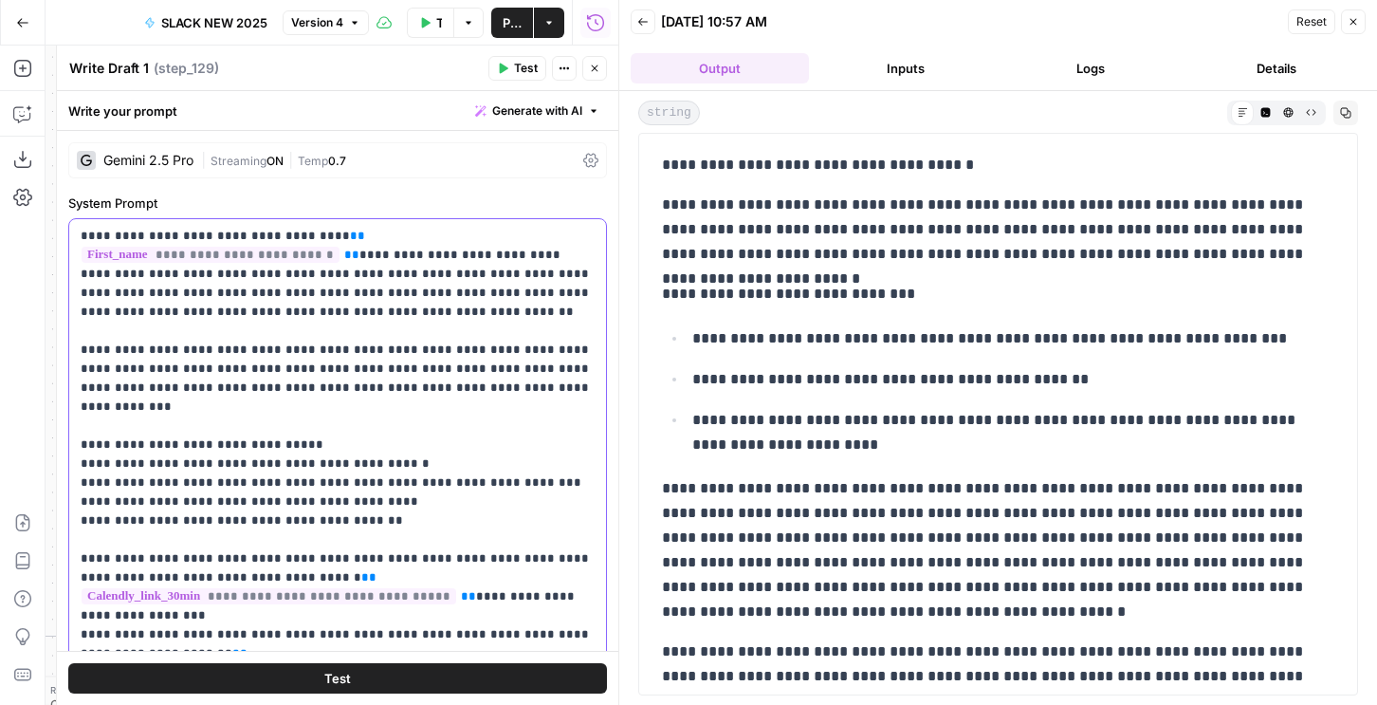
click at [399, 444] on p "**********" at bounding box center [338, 521] width 514 height 588
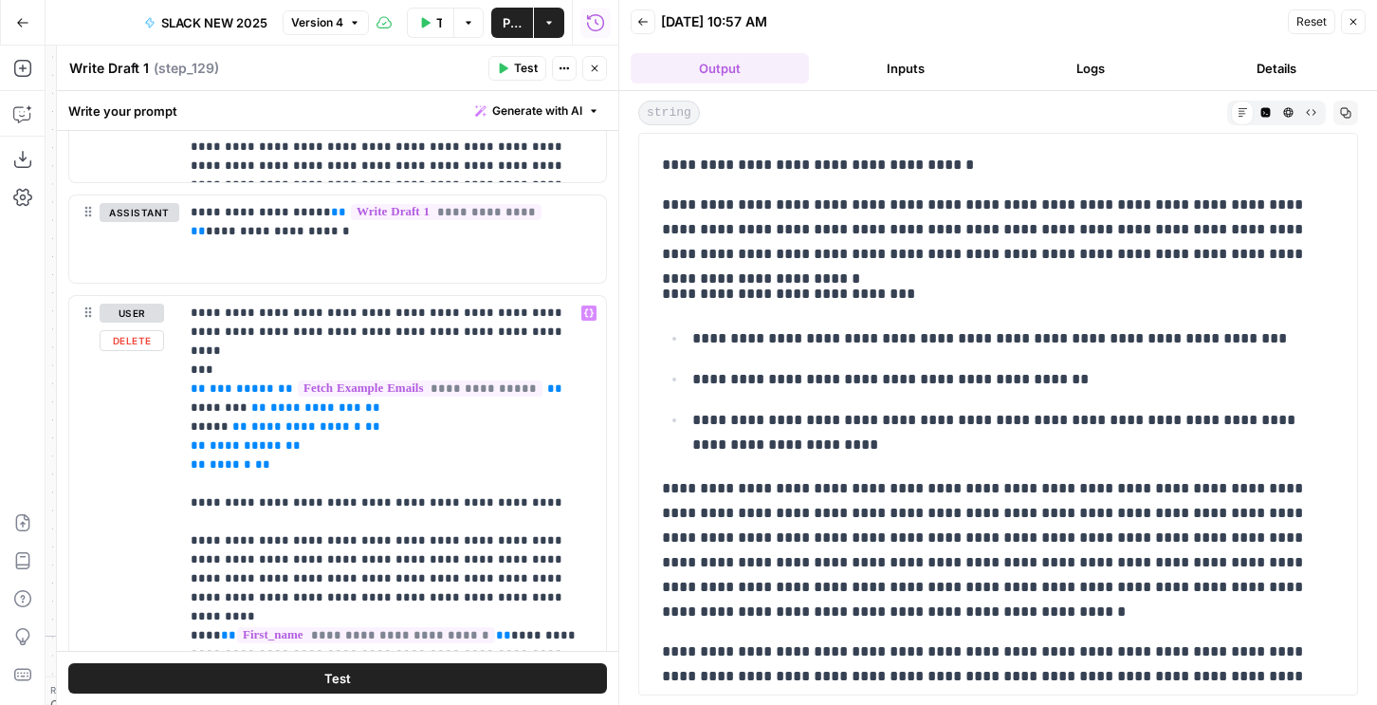
scroll to position [1420, 0]
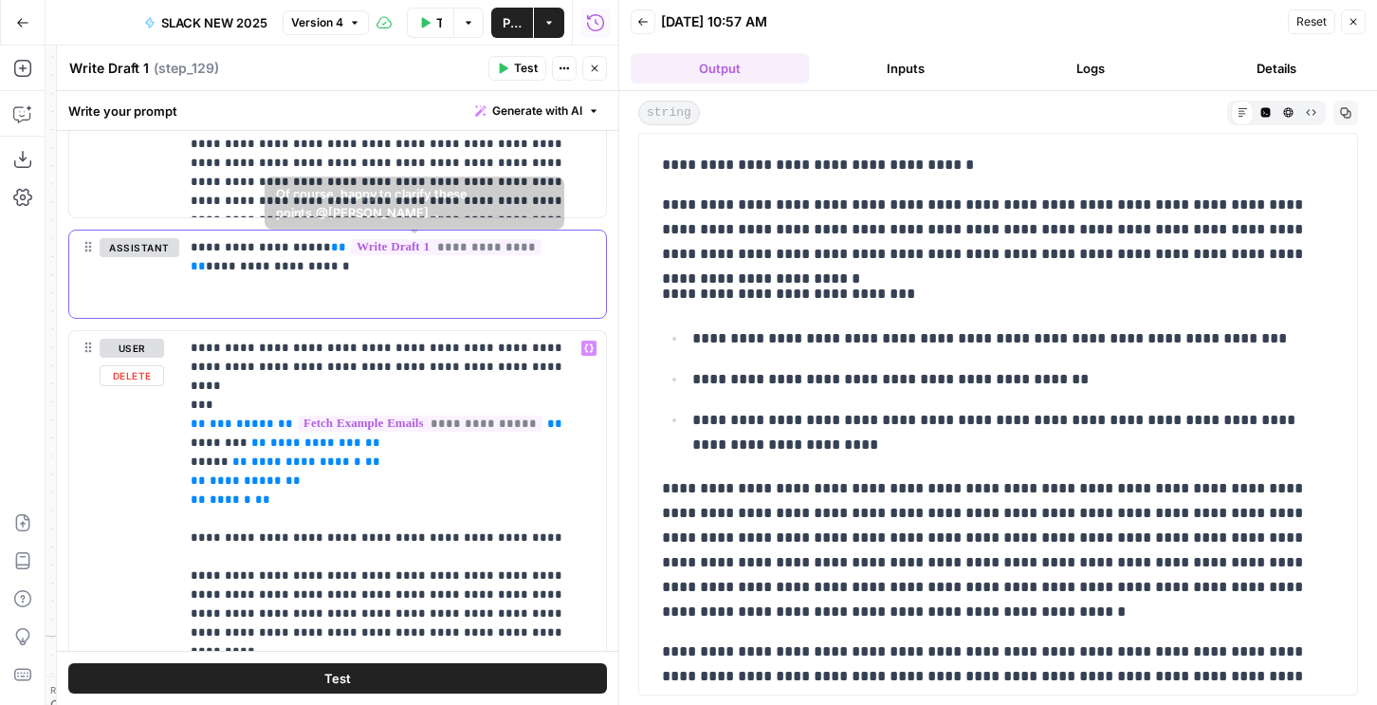
click at [345, 269] on p "**********" at bounding box center [393, 257] width 404 height 38
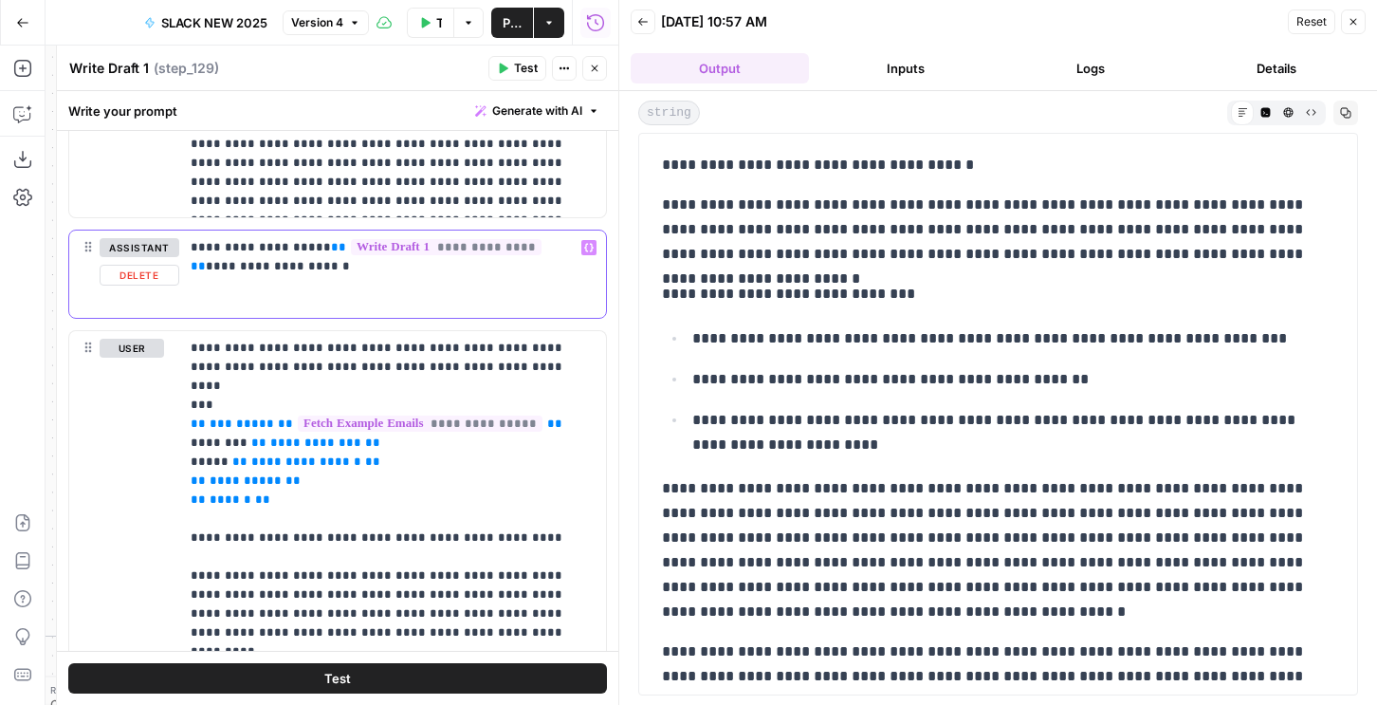
click at [332, 257] on p "**********" at bounding box center [393, 257] width 404 height 38
drag, startPoint x: 308, startPoint y: 246, endPoint x: 518, endPoint y: 242, distance: 209.7
click at [518, 242] on p "**********" at bounding box center [393, 257] width 404 height 38
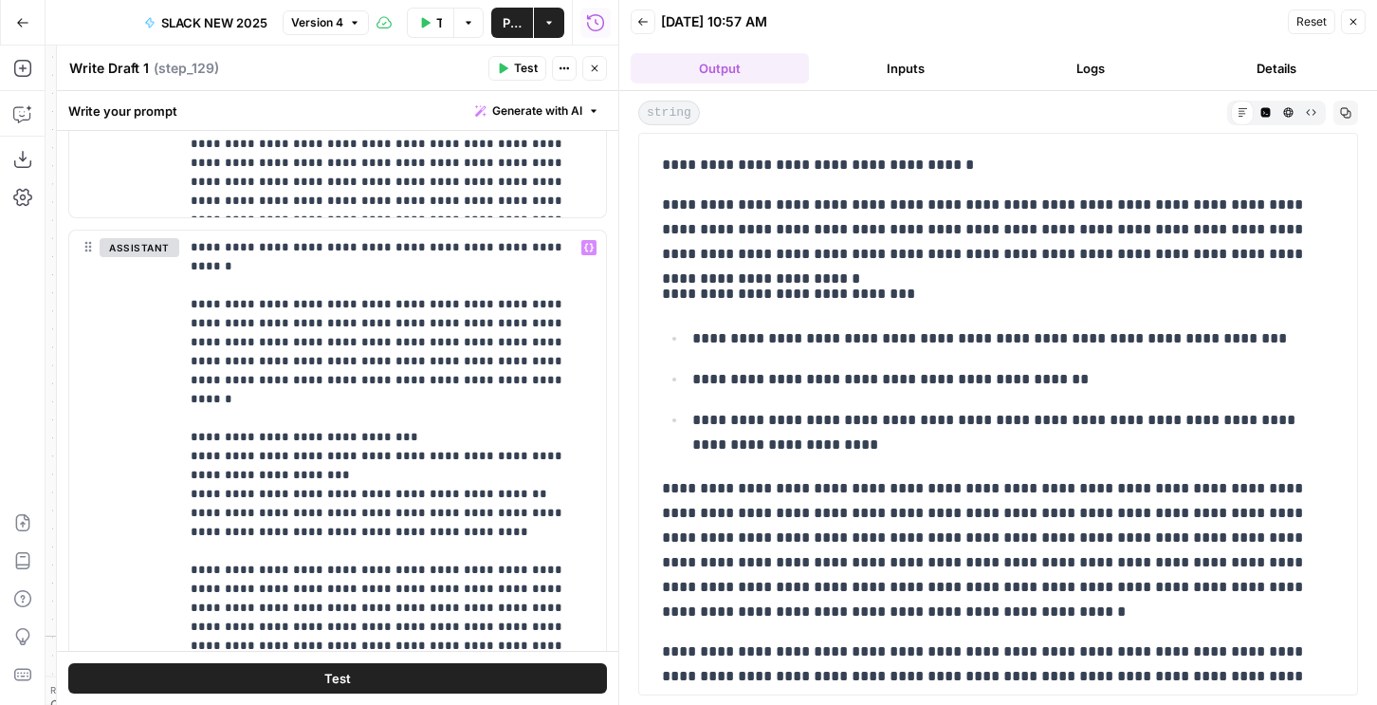
click at [512, 69] on button "Test" at bounding box center [518, 68] width 58 height 25
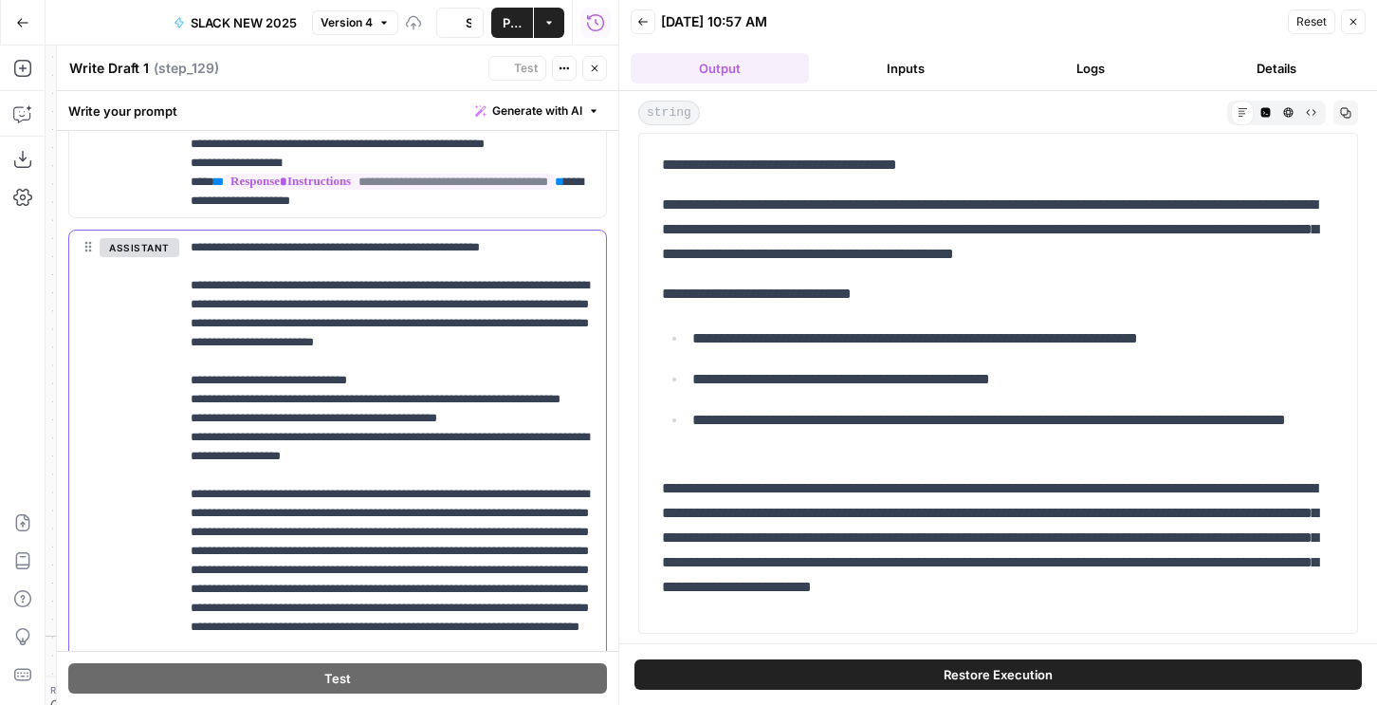
click at [369, 326] on p "**********" at bounding box center [393, 570] width 404 height 664
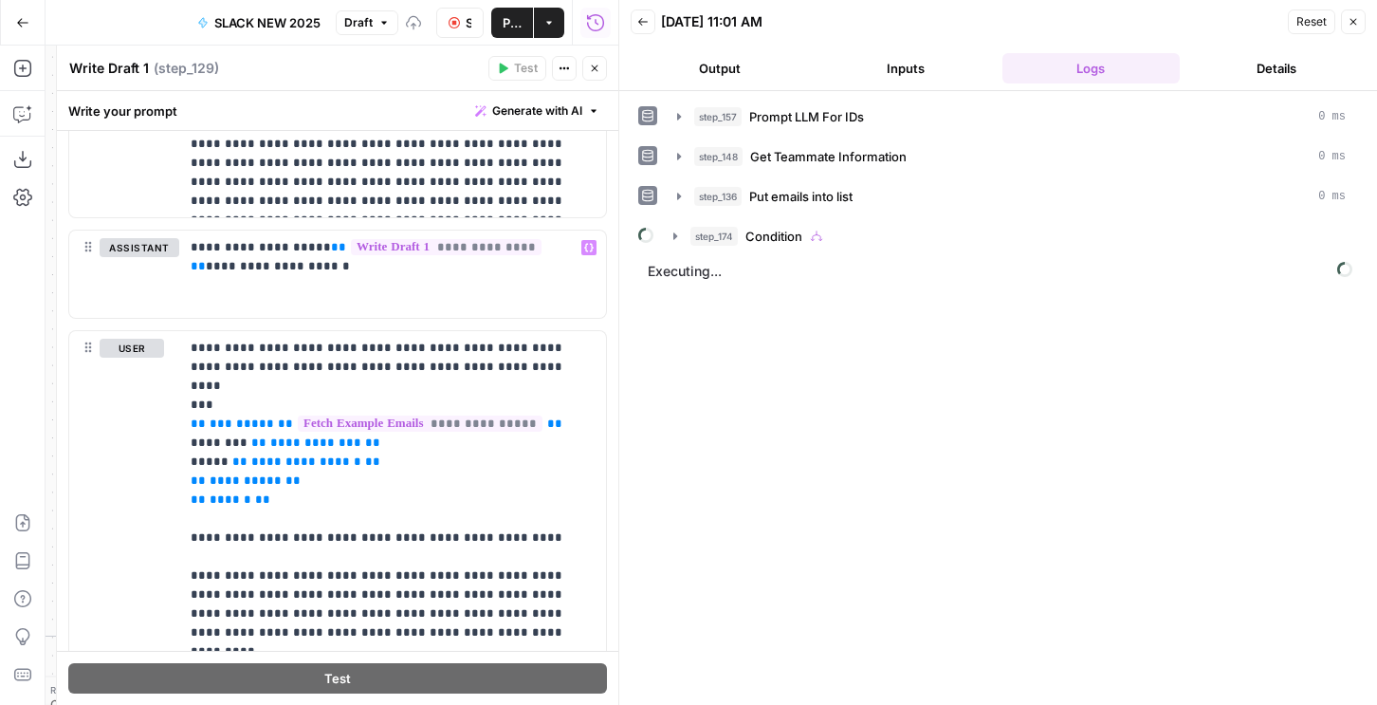
click at [594, 67] on icon "button" at bounding box center [595, 68] width 7 height 7
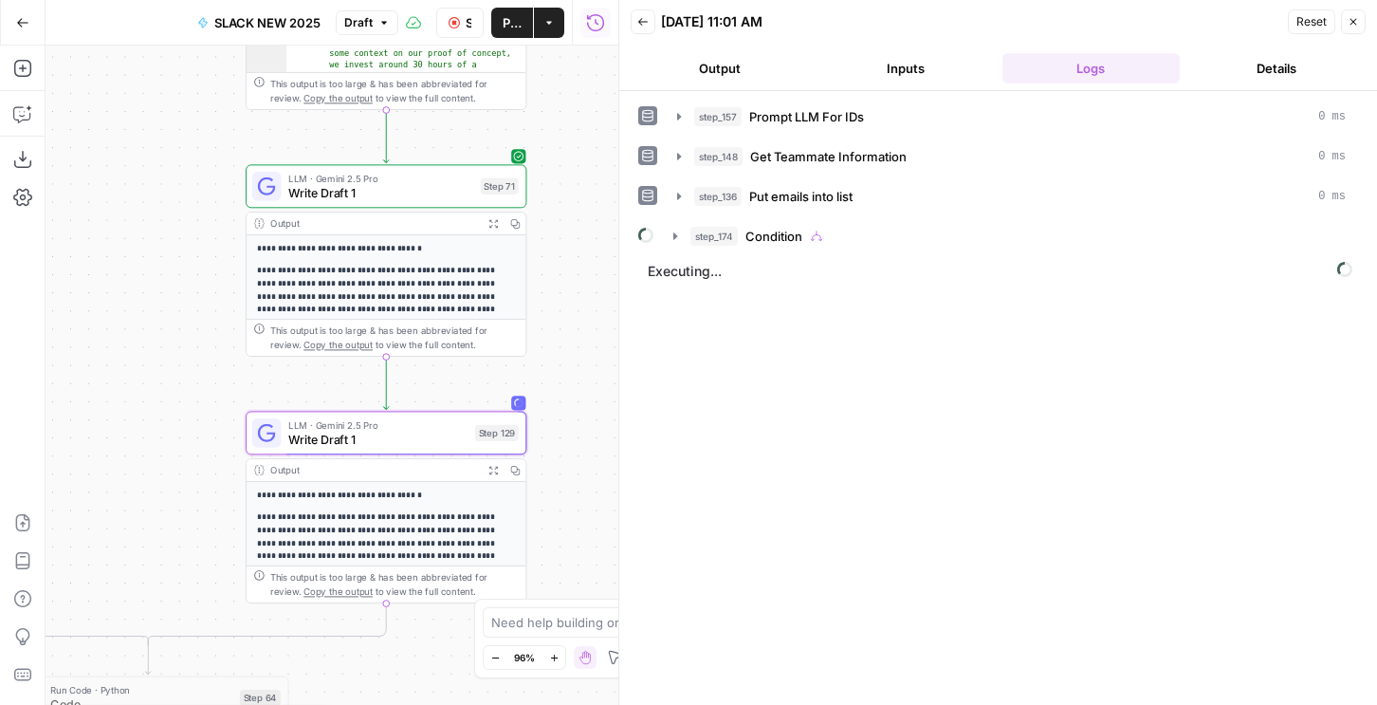
click at [682, 236] on icon "button" at bounding box center [675, 236] width 15 height 15
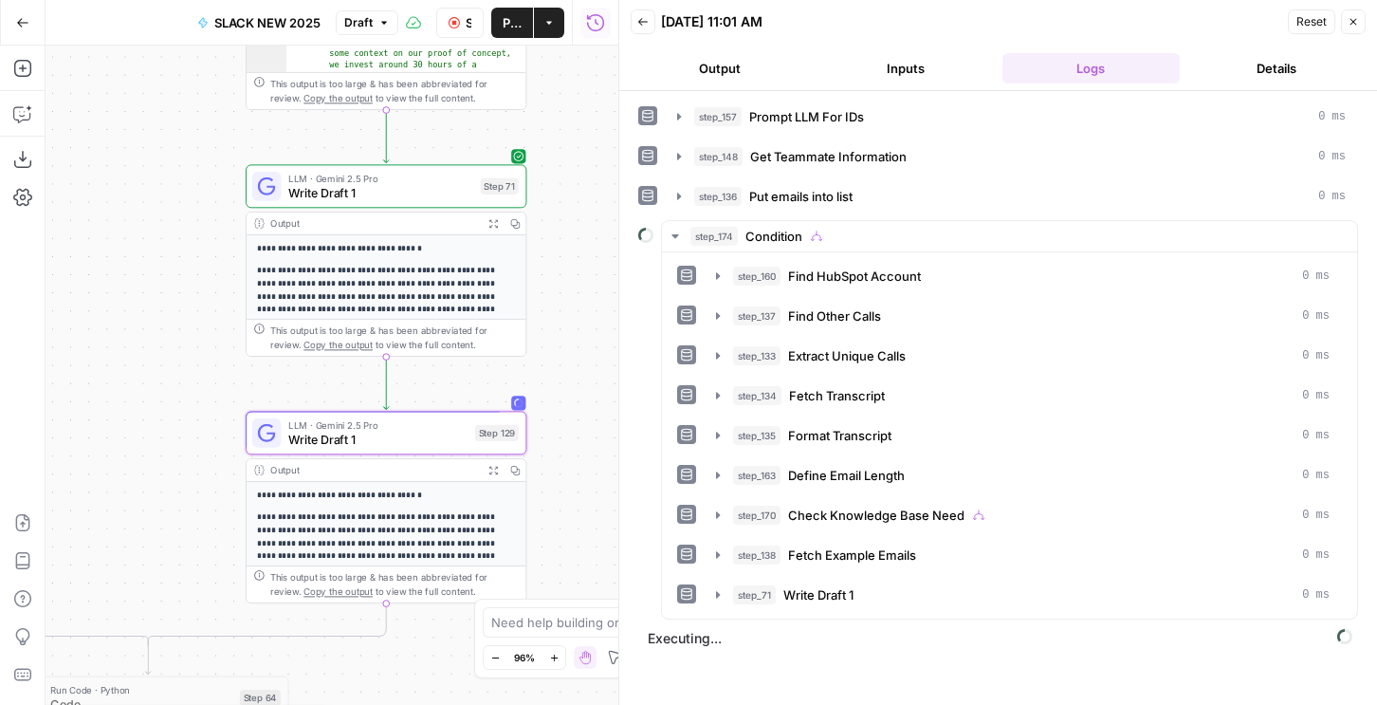
click at [710, 53] on button "Output" at bounding box center [720, 68] width 178 height 30
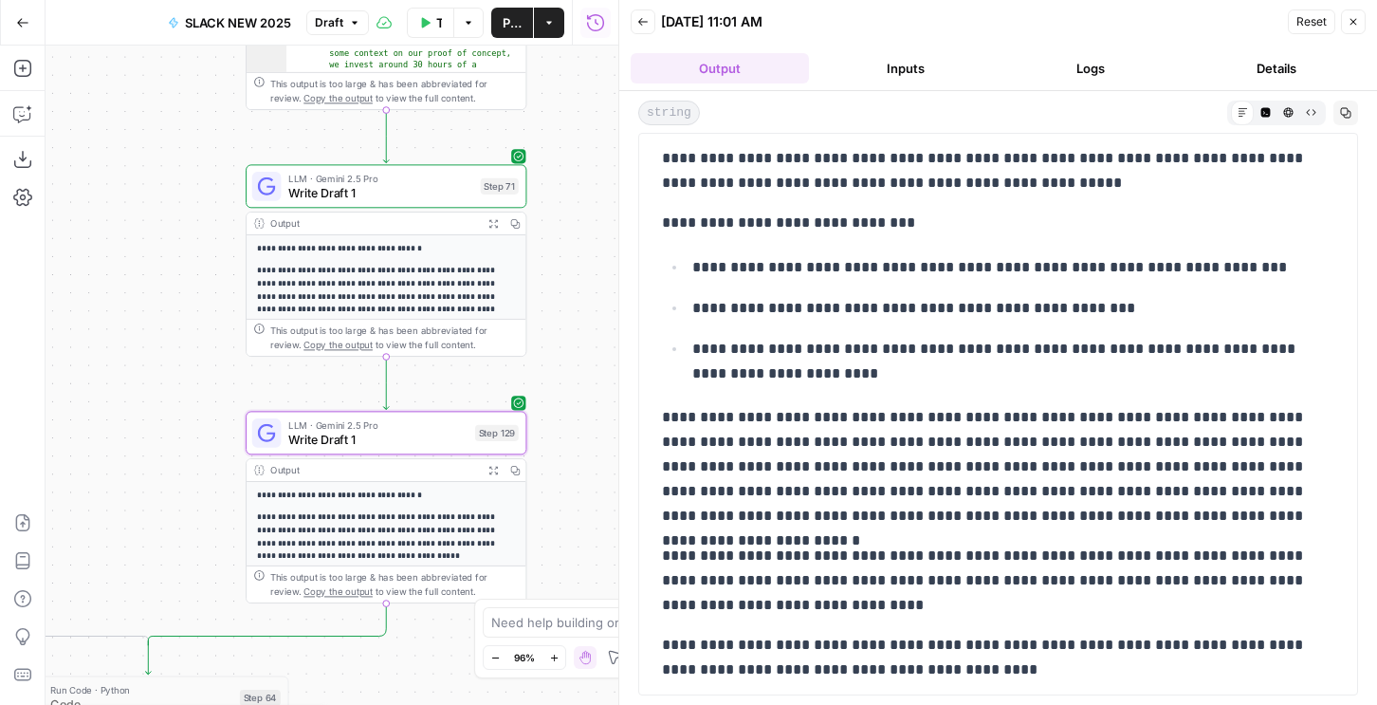
scroll to position [78, 0]
